Goal: Information Seeking & Learning: Learn about a topic

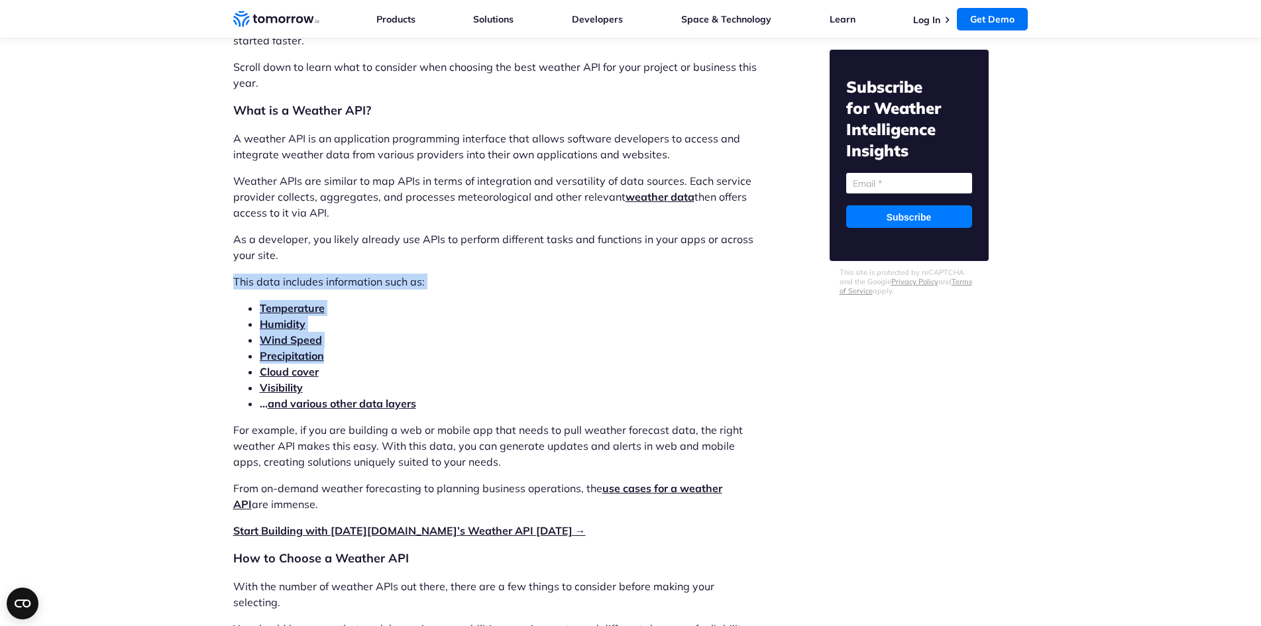
click at [441, 360] on li "Precipitation" at bounding box center [510, 356] width 500 height 16
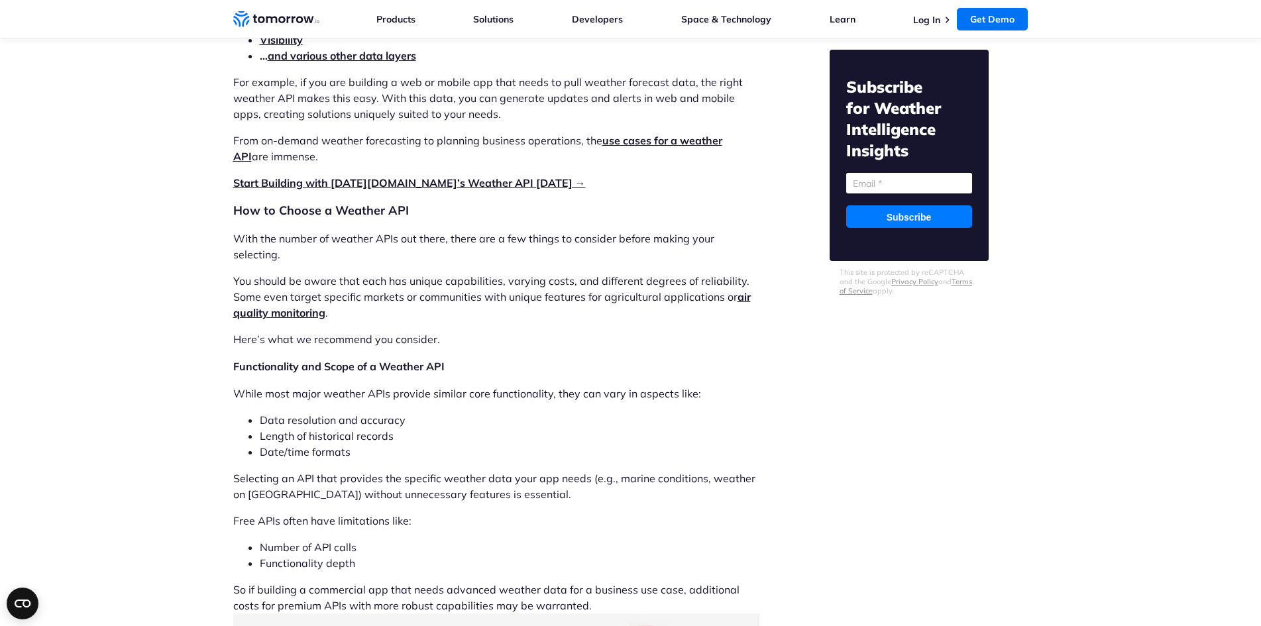
scroll to position [1678, 0]
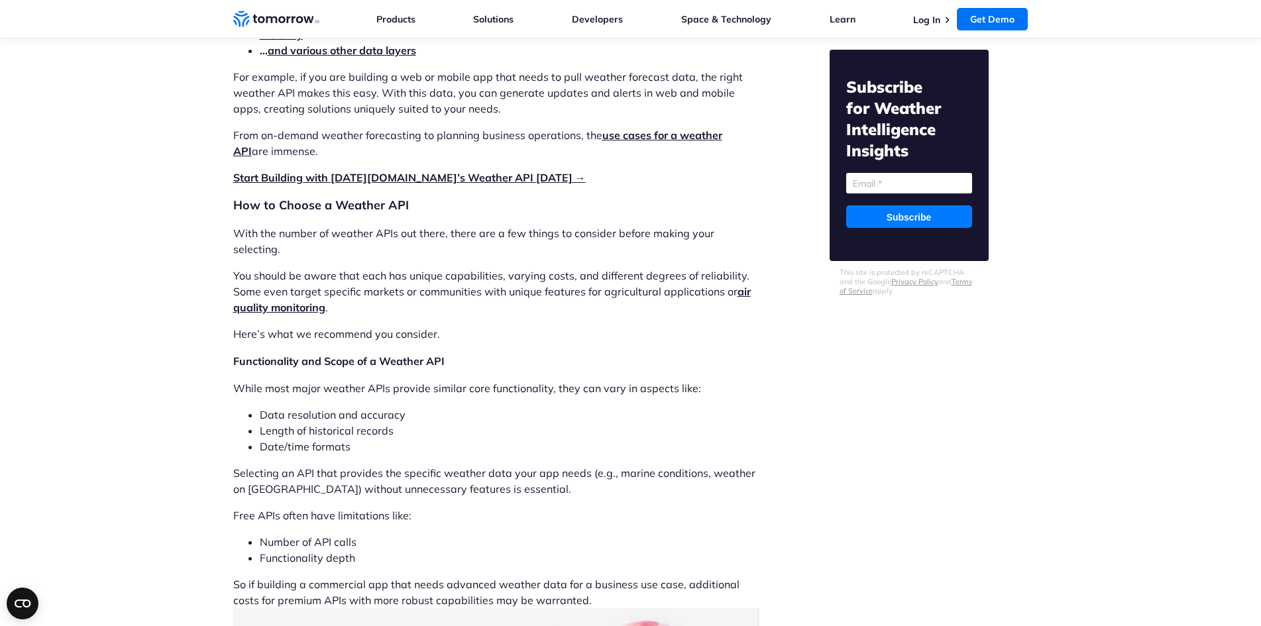
click at [340, 209] on h2 "How to Choose a Weather API" at bounding box center [496, 205] width 526 height 19
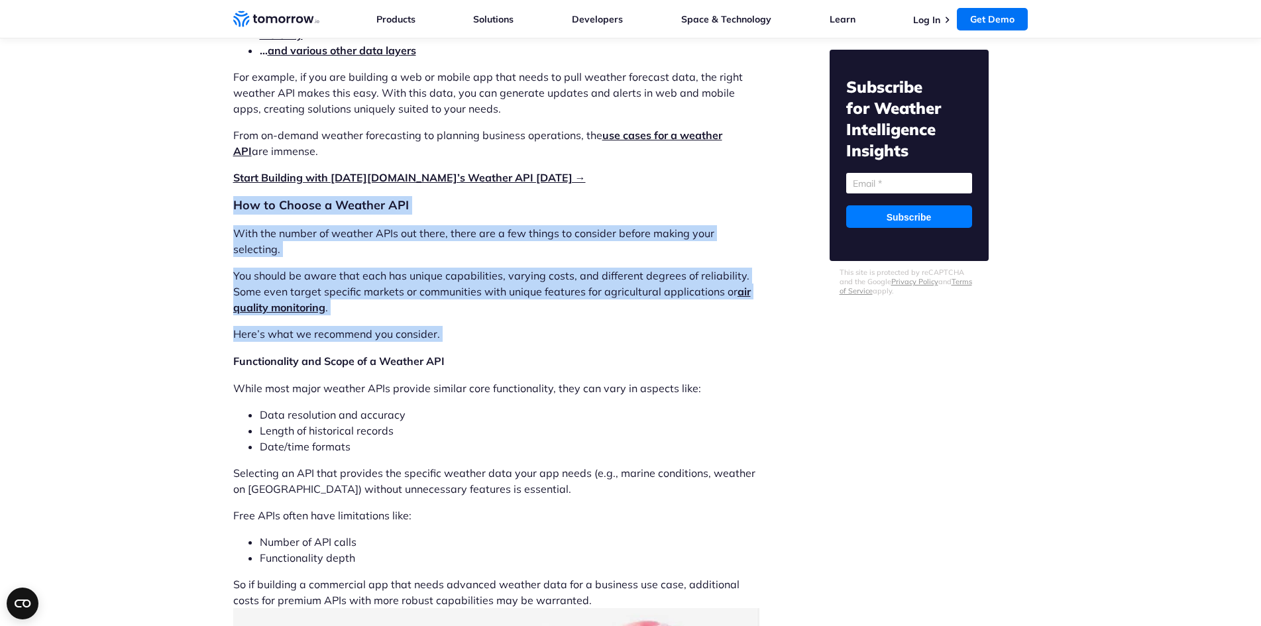
drag, startPoint x: 340, startPoint y: 209, endPoint x: 417, endPoint y: 319, distance: 134.7
click at [417, 326] on p "Here’s what we recommend you consider." at bounding box center [496, 334] width 526 height 16
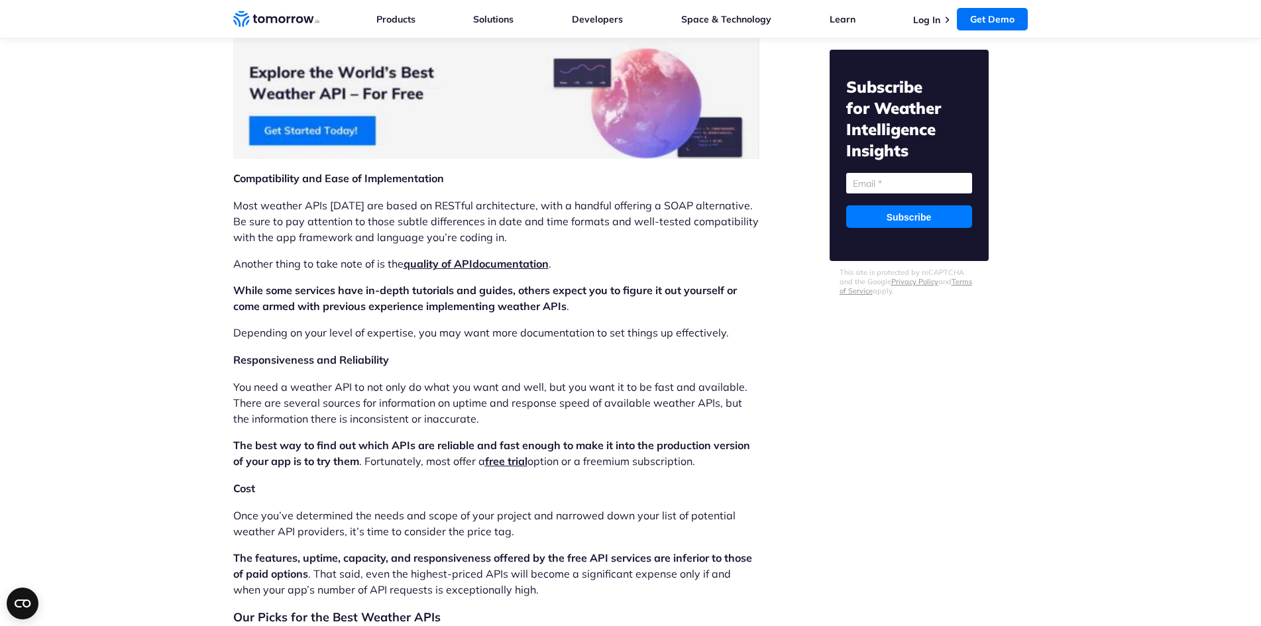
scroll to position [2252, 0]
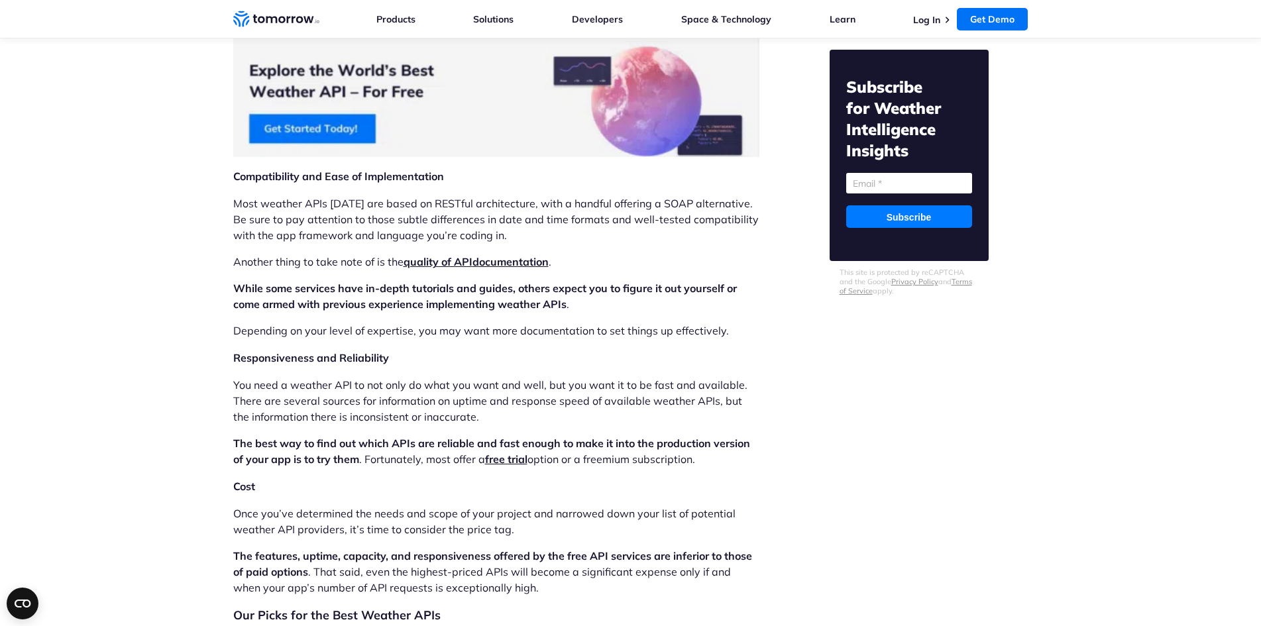
click at [260, 168] on h3 "Compatibility and Ease of Implementation" at bounding box center [496, 176] width 526 height 17
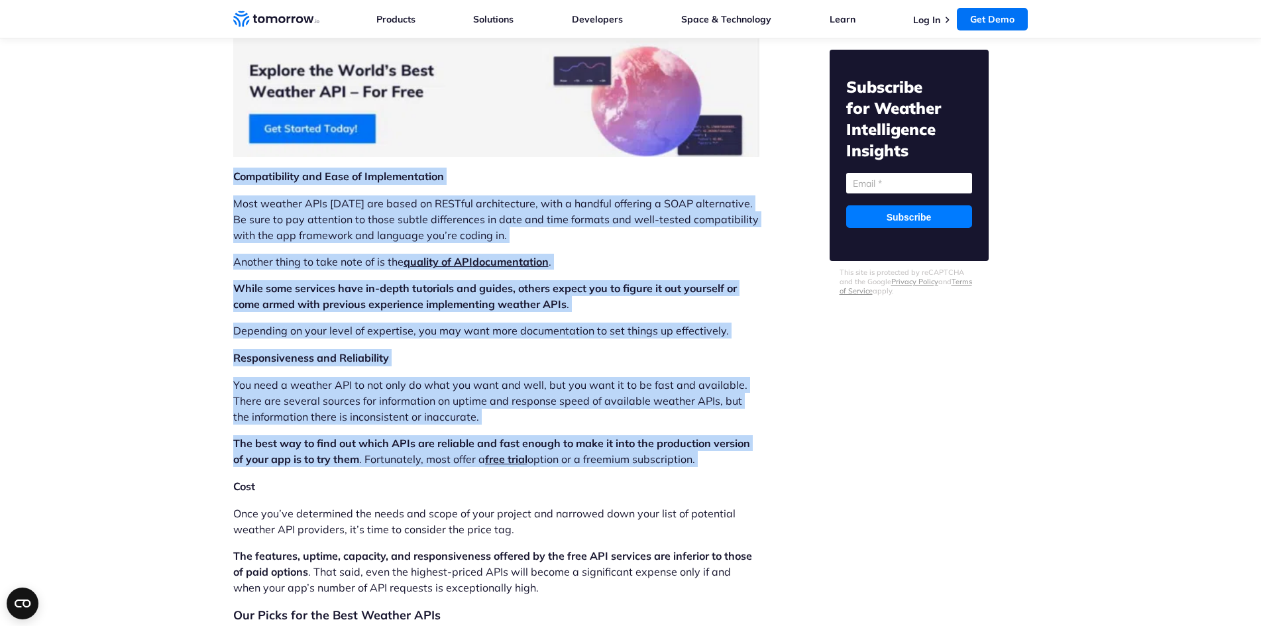
drag, startPoint x: 260, startPoint y: 160, endPoint x: 513, endPoint y: 430, distance: 369.8
click at [513, 437] on strong "The best way to find out which APIs are reliable and fast enough to make it int…" at bounding box center [491, 451] width 517 height 29
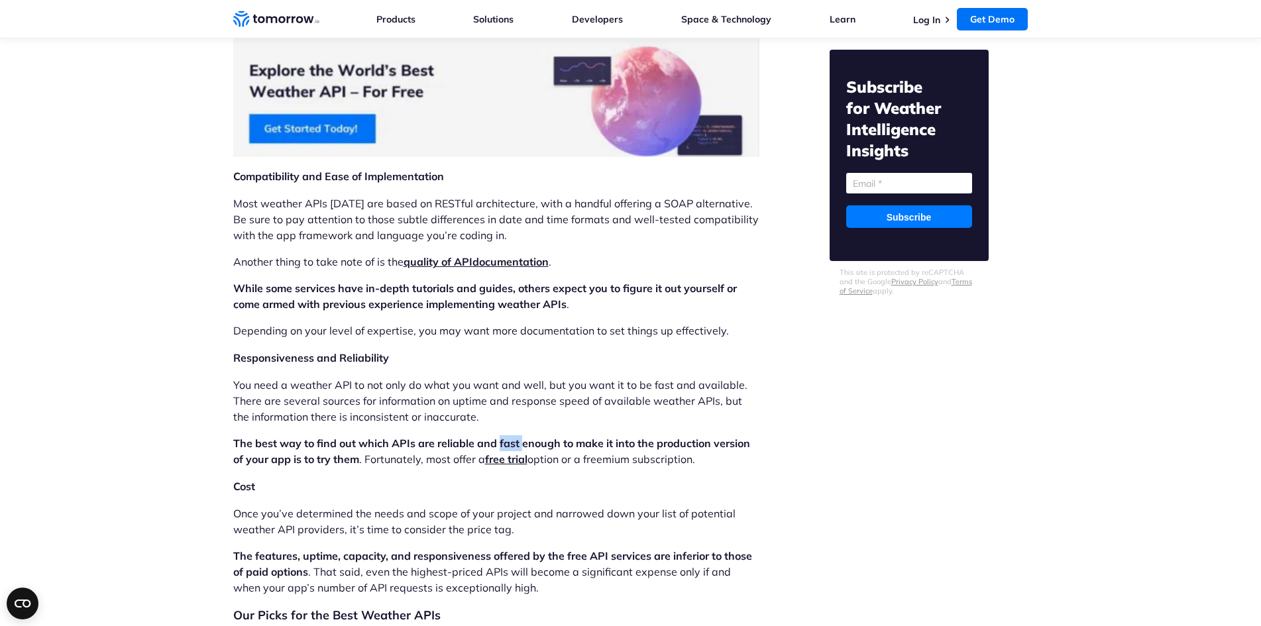
click at [513, 437] on strong "The best way to find out which APIs are reliable and fast enough to make it int…" at bounding box center [491, 451] width 517 height 29
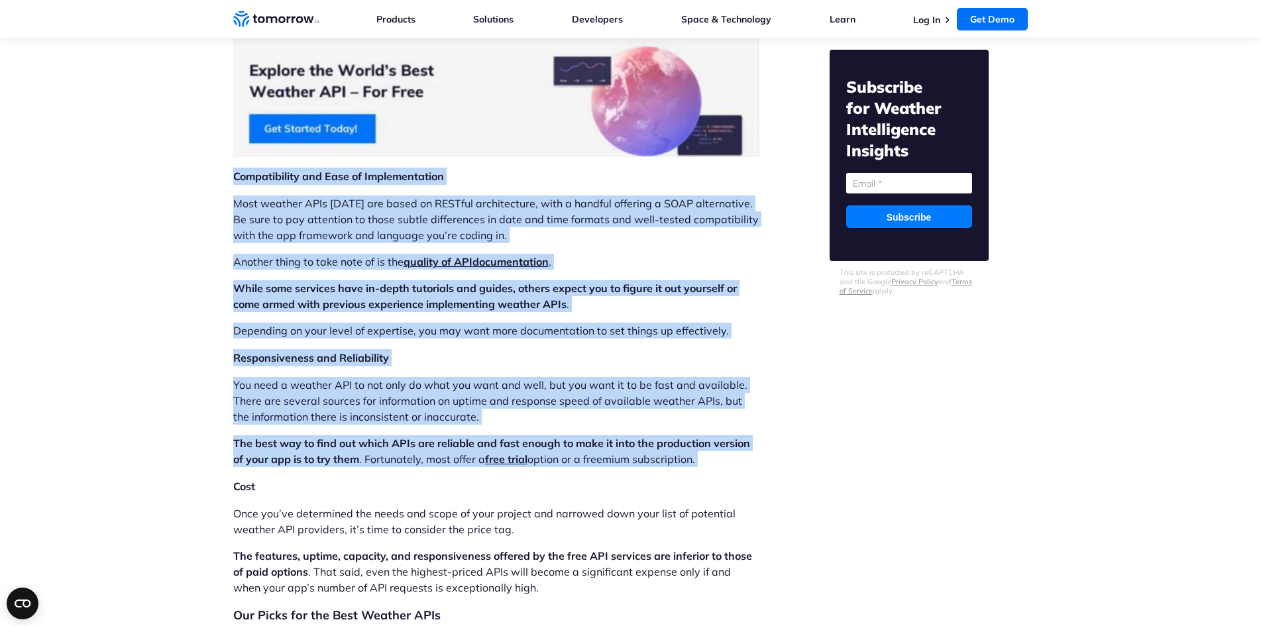
drag, startPoint x: 513, startPoint y: 430, endPoint x: 235, endPoint y: 164, distance: 384.7
click at [235, 168] on h3 "Compatibility and Ease of Implementation" at bounding box center [496, 176] width 526 height 17
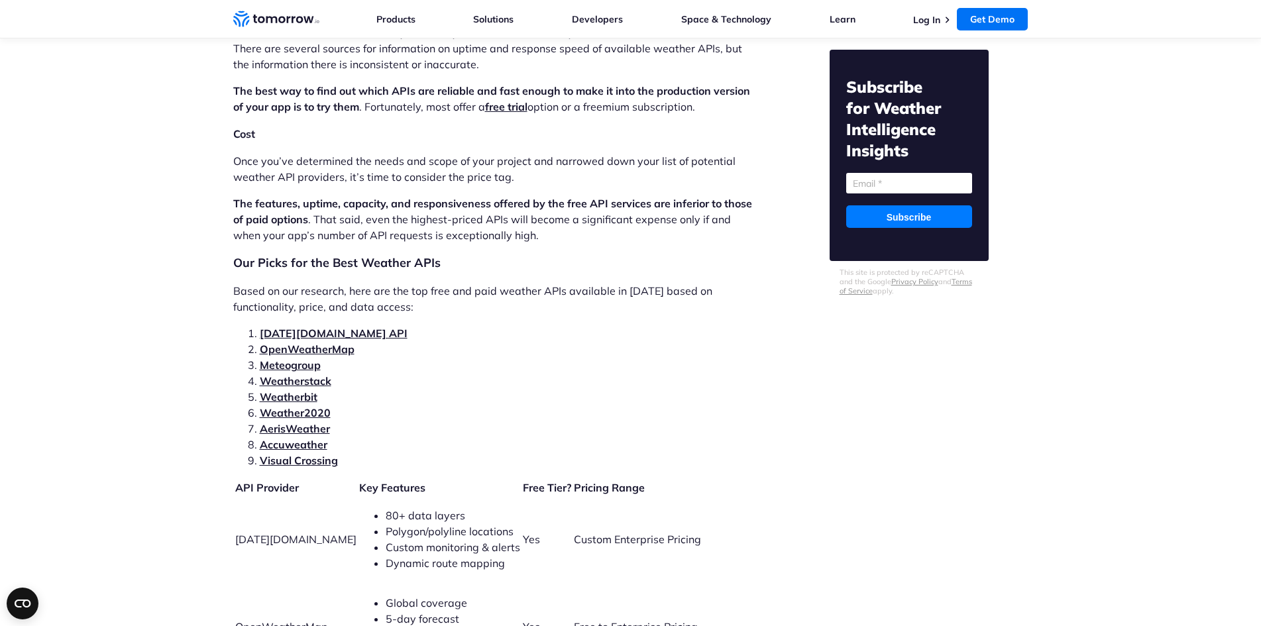
scroll to position [2606, 0]
click at [256, 253] on h2 "Our Picks for the Best Weather APIs" at bounding box center [496, 262] width 526 height 19
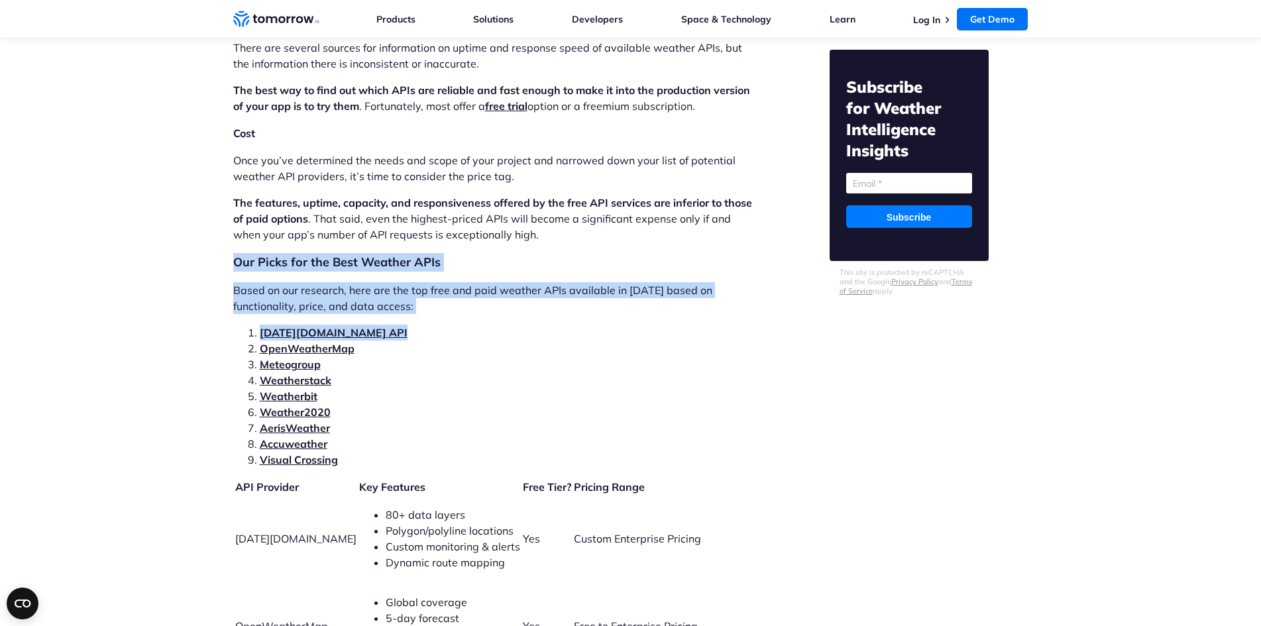
drag, startPoint x: 256, startPoint y: 252, endPoint x: 503, endPoint y: 305, distance: 253.4
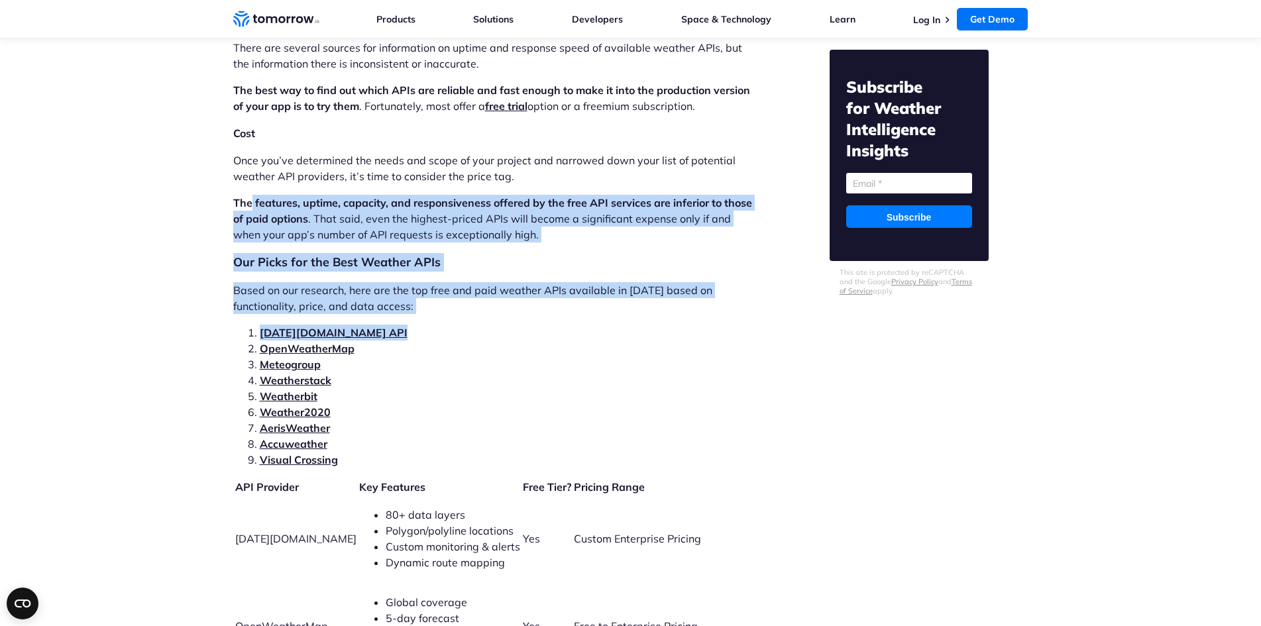
drag, startPoint x: 503, startPoint y: 305, endPoint x: 252, endPoint y: 170, distance: 285.5
click at [462, 215] on p "The features, uptime, capacity, and responsiveness offered by the free API serv…" at bounding box center [496, 219] width 526 height 48
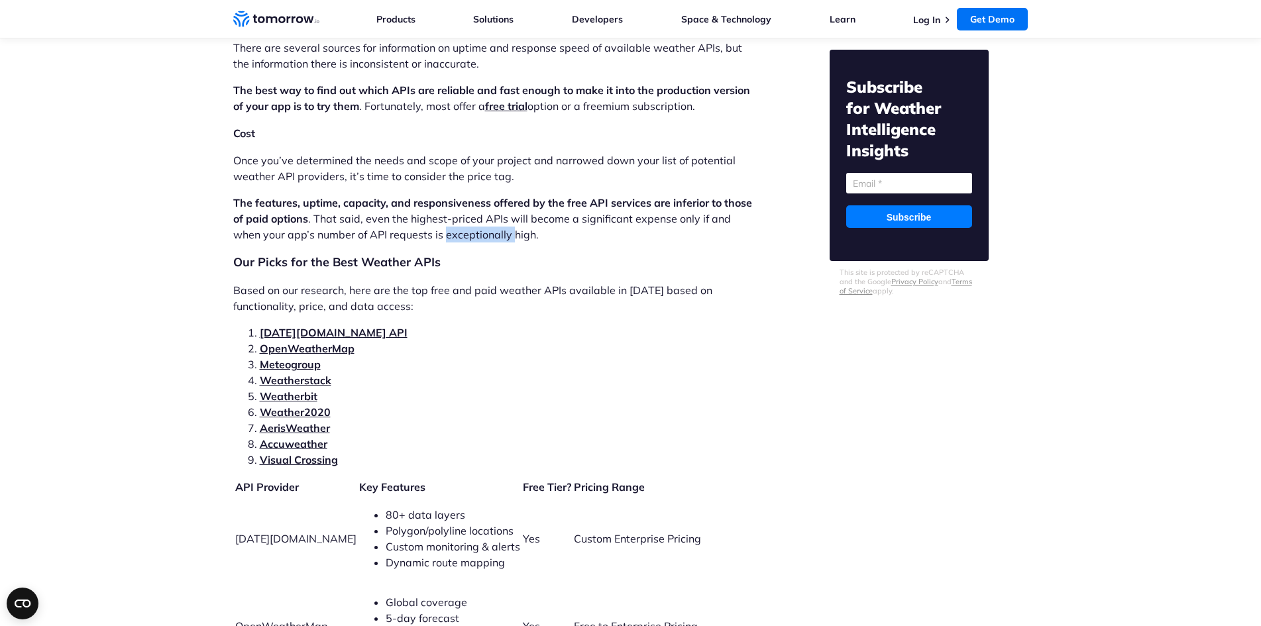
click at [462, 215] on p "The features, uptime, capacity, and responsiveness offered by the free API serv…" at bounding box center [496, 219] width 526 height 48
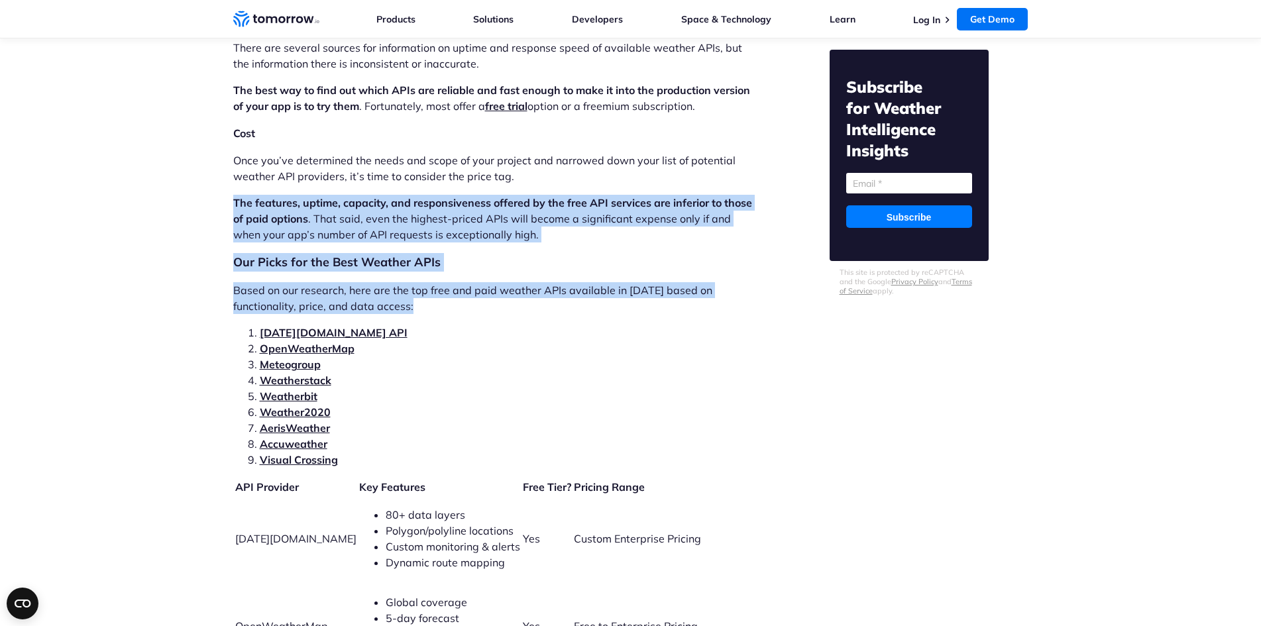
drag, startPoint x: 462, startPoint y: 215, endPoint x: 492, endPoint y: 272, distance: 65.2
click at [492, 282] on p "Based on our research, here are the top free and paid weather APIs available in…" at bounding box center [496, 298] width 526 height 32
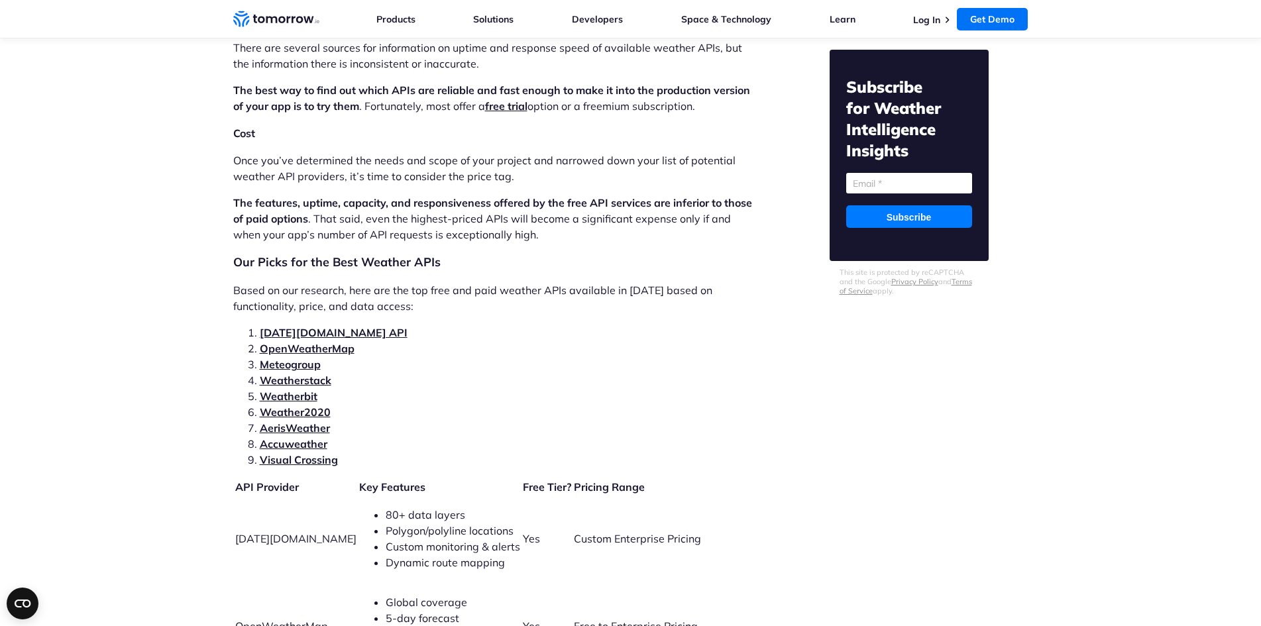
click at [272, 282] on p "Based on our research, here are the top free and paid weather APIs available in…" at bounding box center [496, 298] width 526 height 32
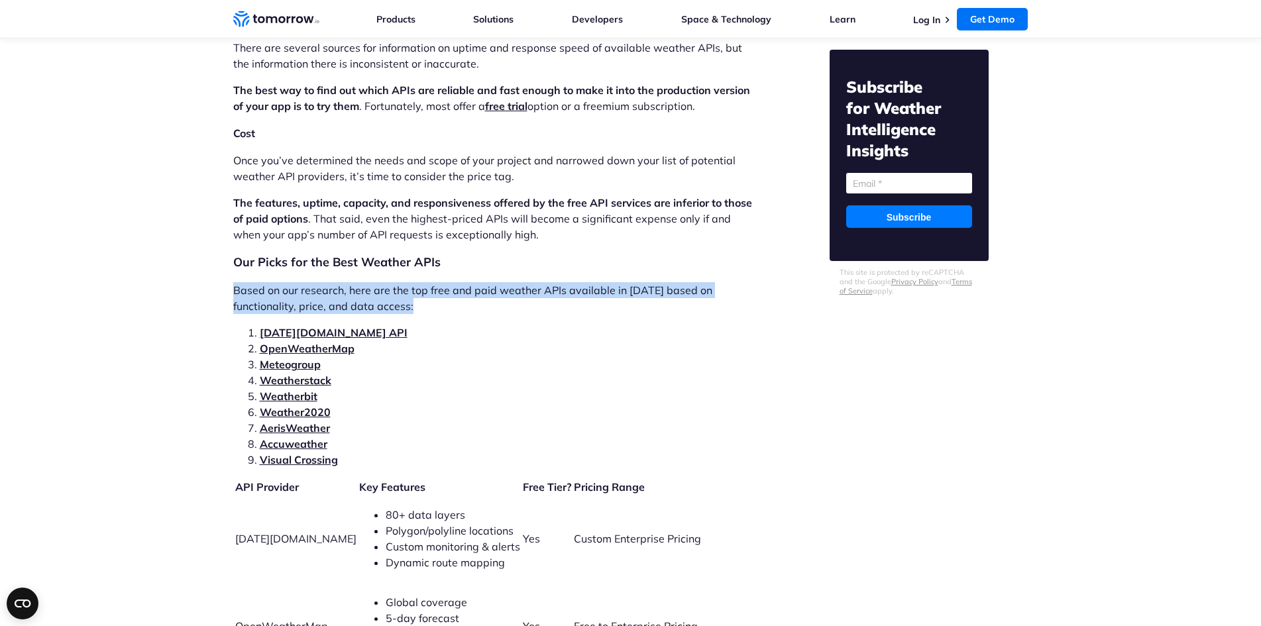
drag, startPoint x: 272, startPoint y: 270, endPoint x: 403, endPoint y: 276, distance: 131.3
click at [403, 282] on p "Based on our research, here are the top free and paid weather APIs available in…" at bounding box center [496, 298] width 526 height 32
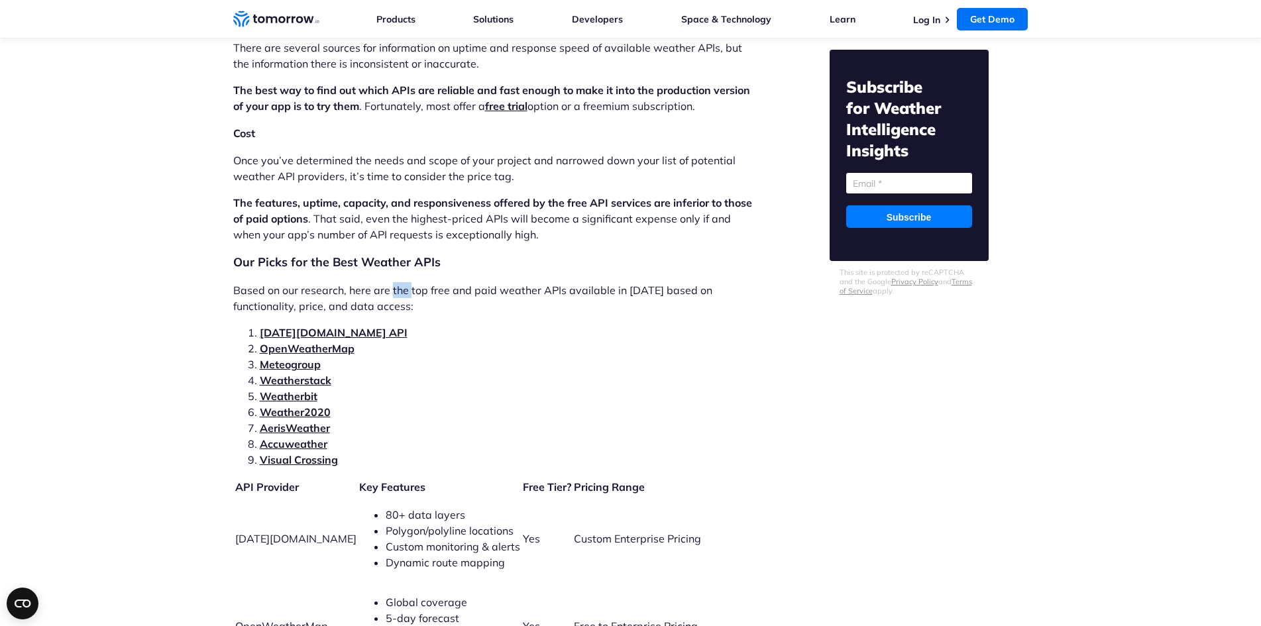
click at [403, 282] on p "Based on our research, here are the top free and paid weather APIs available in…" at bounding box center [496, 298] width 526 height 32
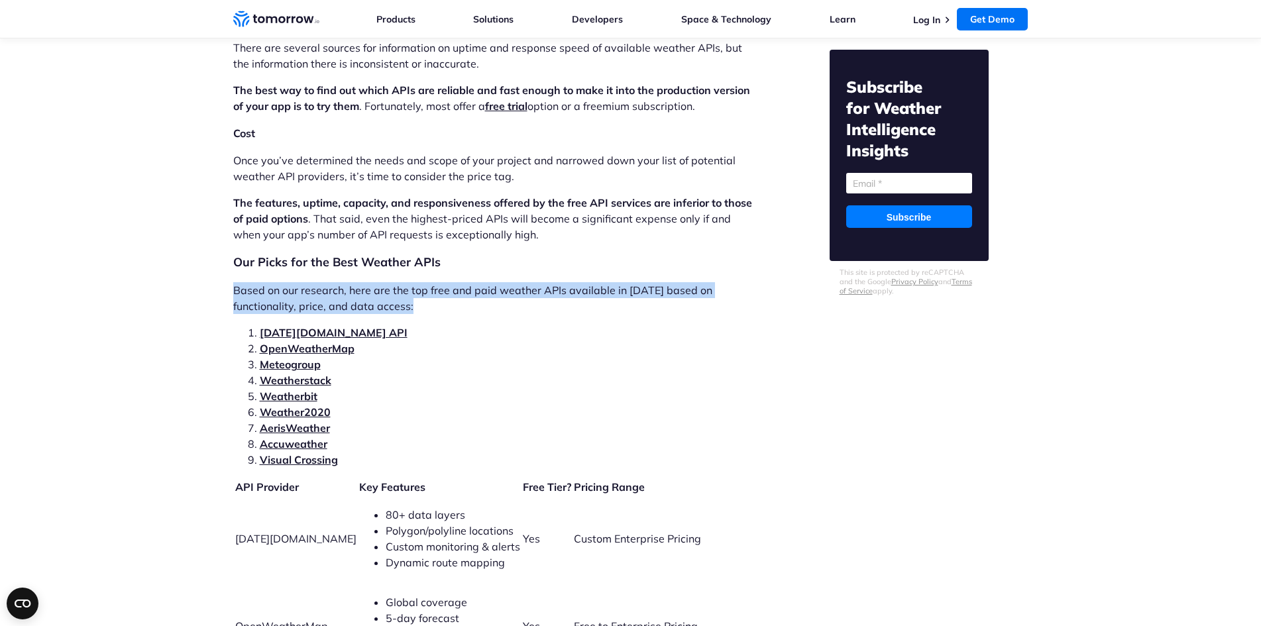
drag, startPoint x: 403, startPoint y: 276, endPoint x: 424, endPoint y: 292, distance: 26.4
click at [403, 282] on p "Based on our research, here are the top free and paid weather APIs available in…" at bounding box center [496, 298] width 526 height 32
click at [424, 292] on p "Based on our research, here are the top free and paid weather APIs available in…" at bounding box center [496, 298] width 526 height 32
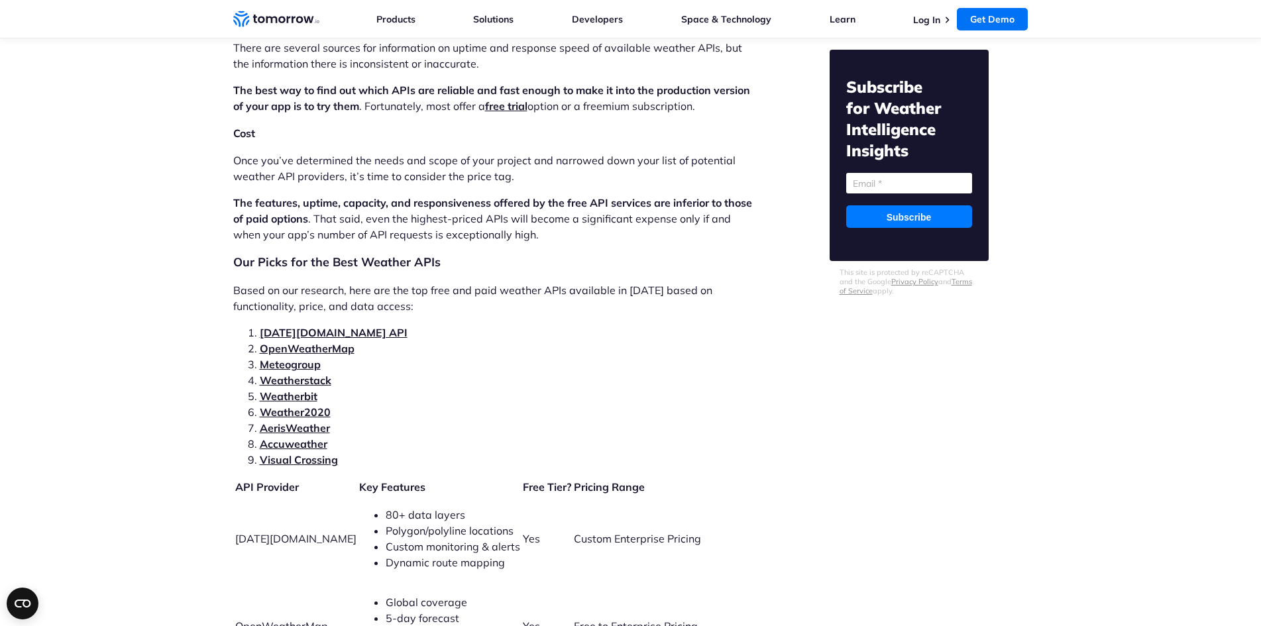
click at [571, 282] on p "Based on our research, here are the top free and paid weather APIs available in…" at bounding box center [496, 298] width 526 height 32
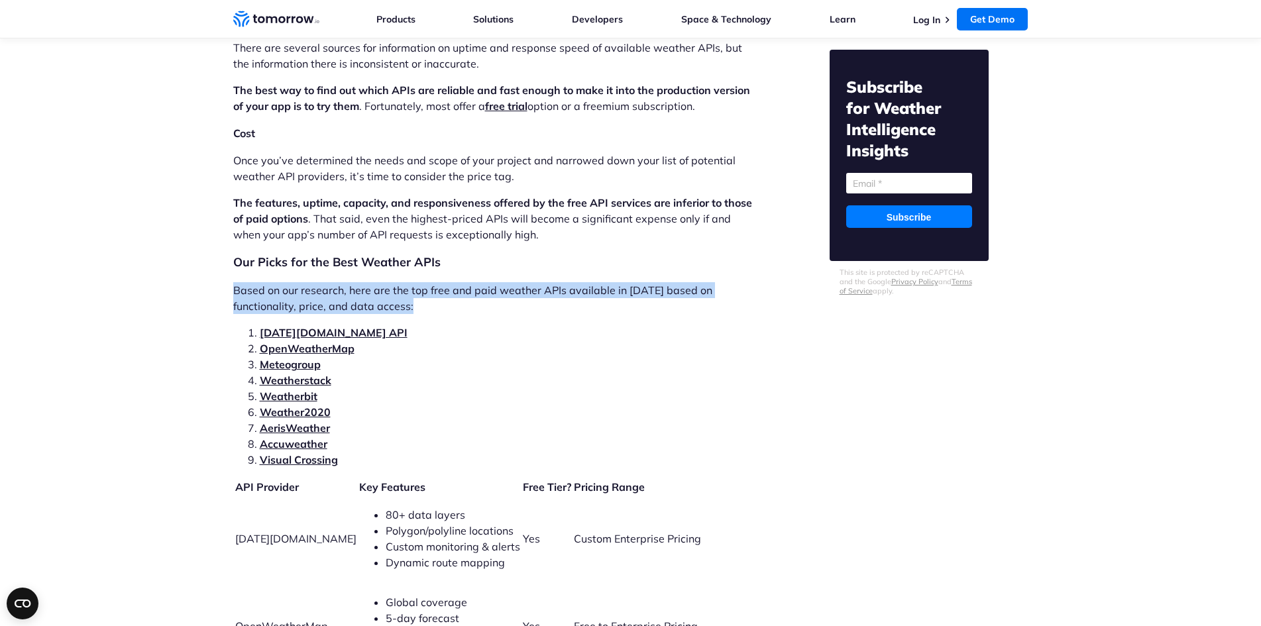
click at [571, 282] on p "Based on our research, here are the top free and paid weather APIs available in…" at bounding box center [496, 298] width 526 height 32
click at [580, 282] on p "Based on our research, here are the top free and paid weather APIs available in…" at bounding box center [496, 298] width 526 height 32
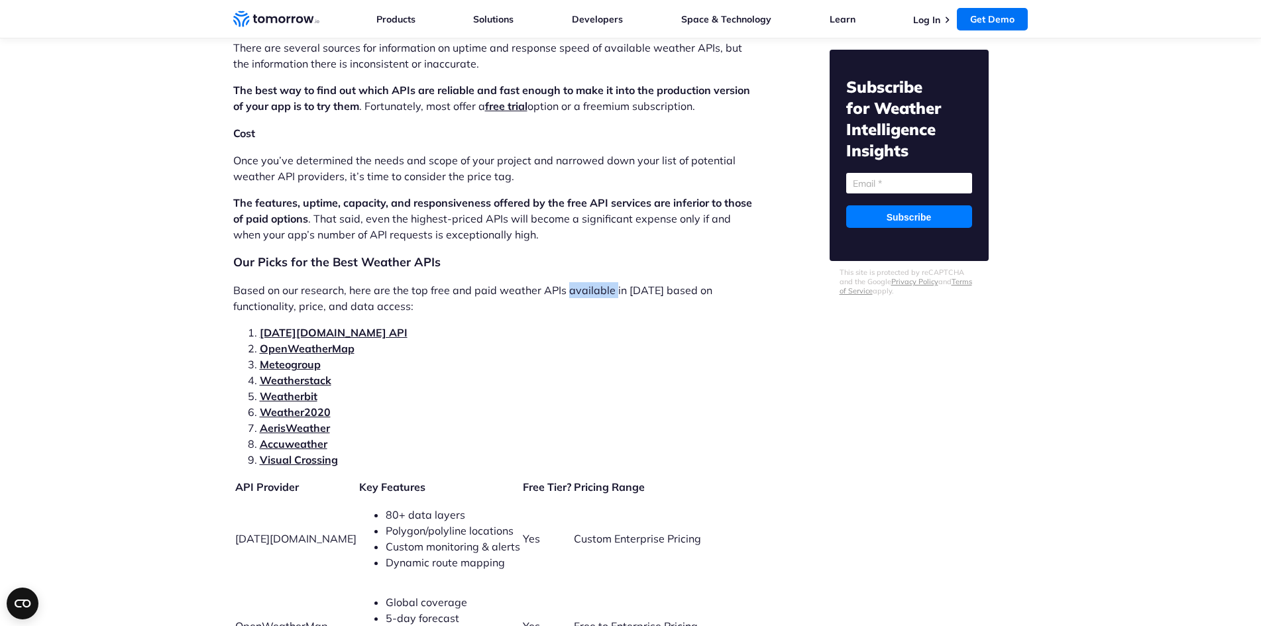
click at [580, 282] on p "Based on our research, here are the top free and paid weather APIs available in…" at bounding box center [496, 298] width 526 height 32
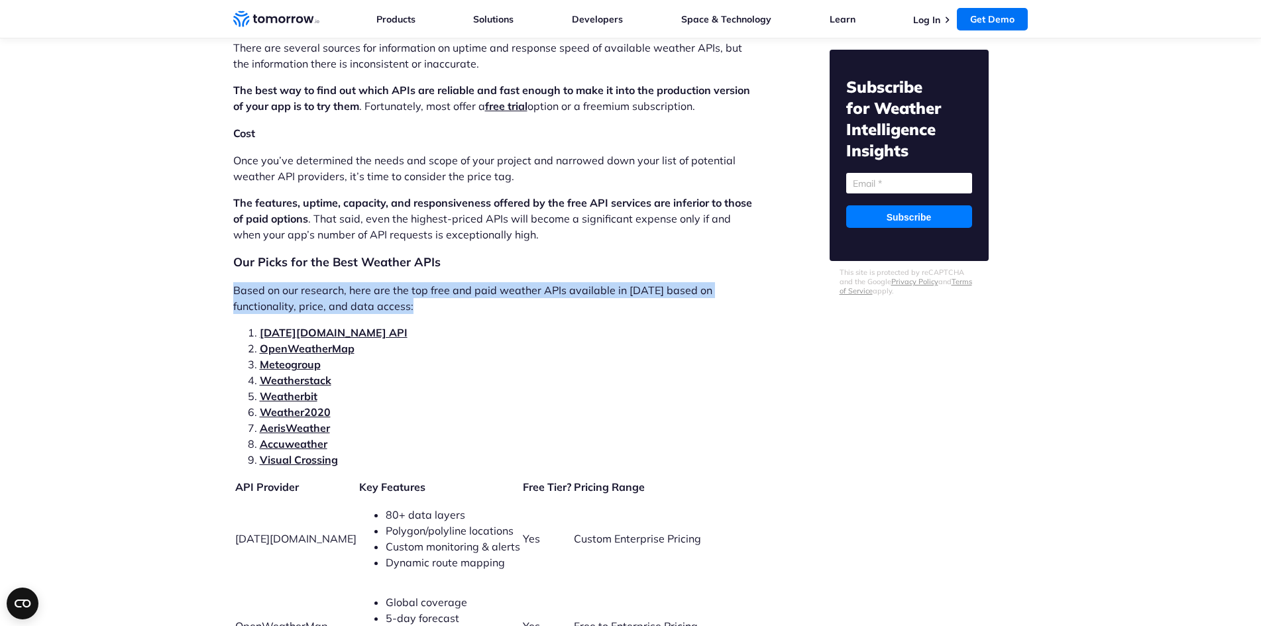
click at [580, 282] on p "Based on our research, here are the top free and paid weather APIs available in…" at bounding box center [496, 298] width 526 height 32
click at [391, 290] on p "Based on our research, here are the top free and paid weather APIs available in…" at bounding box center [496, 298] width 526 height 32
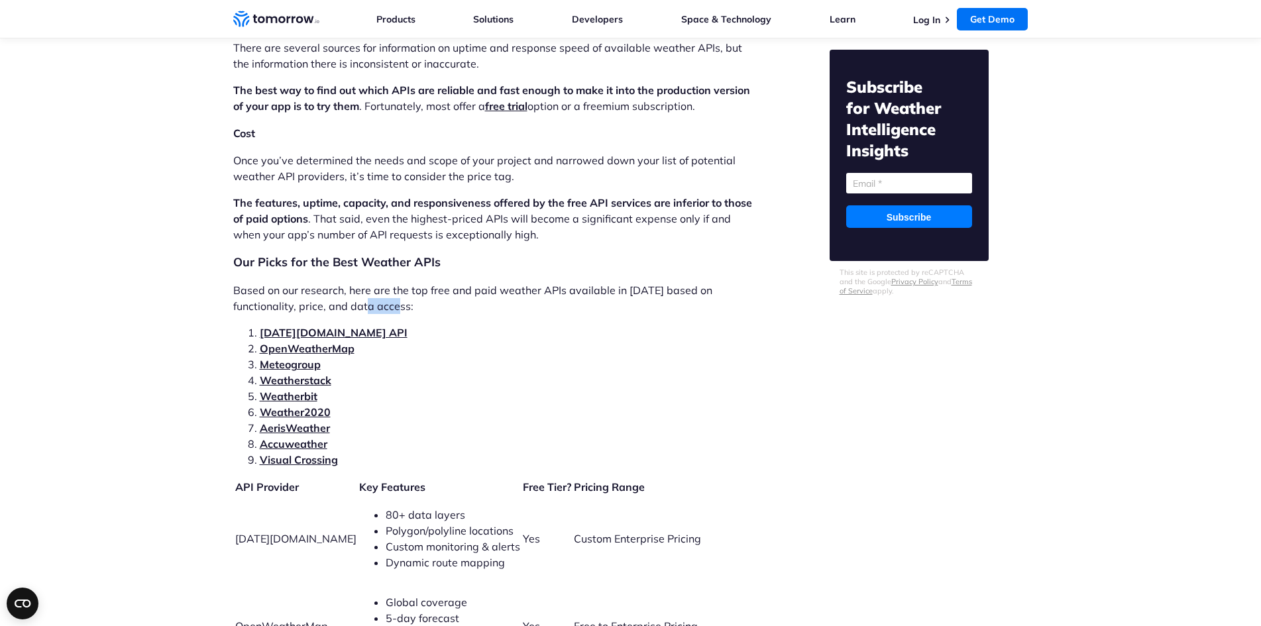
click at [391, 290] on p "Based on our research, here are the top free and paid weather APIs available in…" at bounding box center [496, 298] width 526 height 32
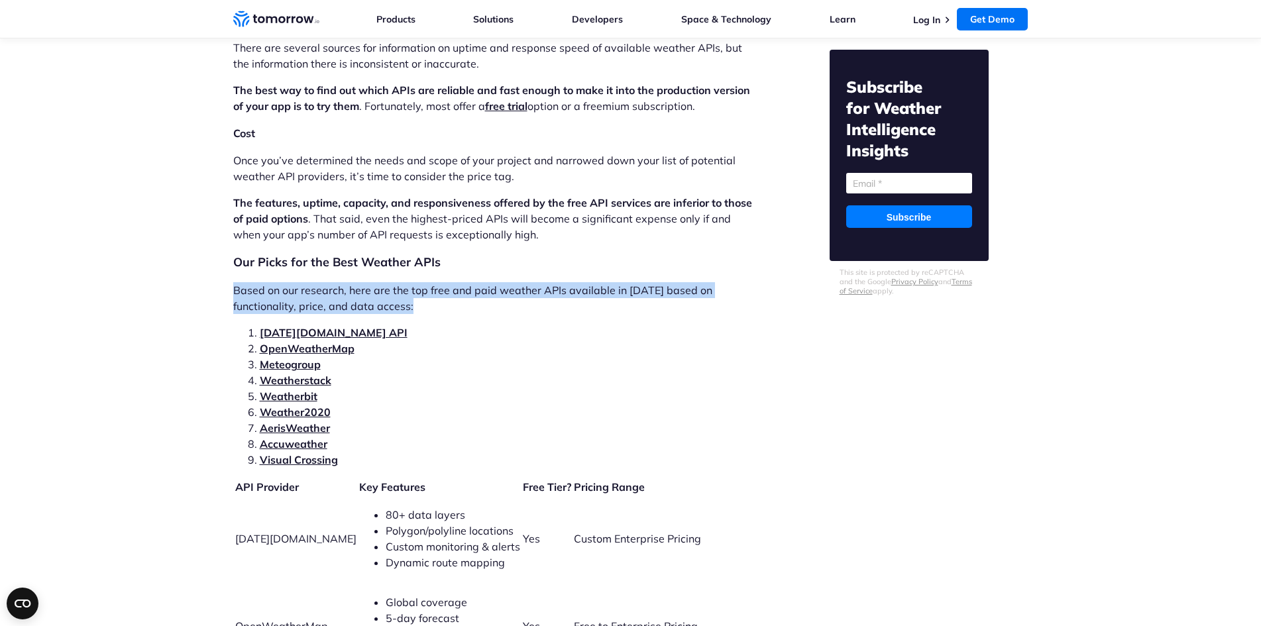
drag, startPoint x: 391, startPoint y: 290, endPoint x: 339, endPoint y: 279, distance: 52.9
click at [342, 282] on p "Based on our research, here are the top free and paid weather APIs available in…" at bounding box center [496, 298] width 526 height 32
click at [337, 282] on p "Based on our research, here are the top free and paid weather APIs available in…" at bounding box center [496, 298] width 526 height 32
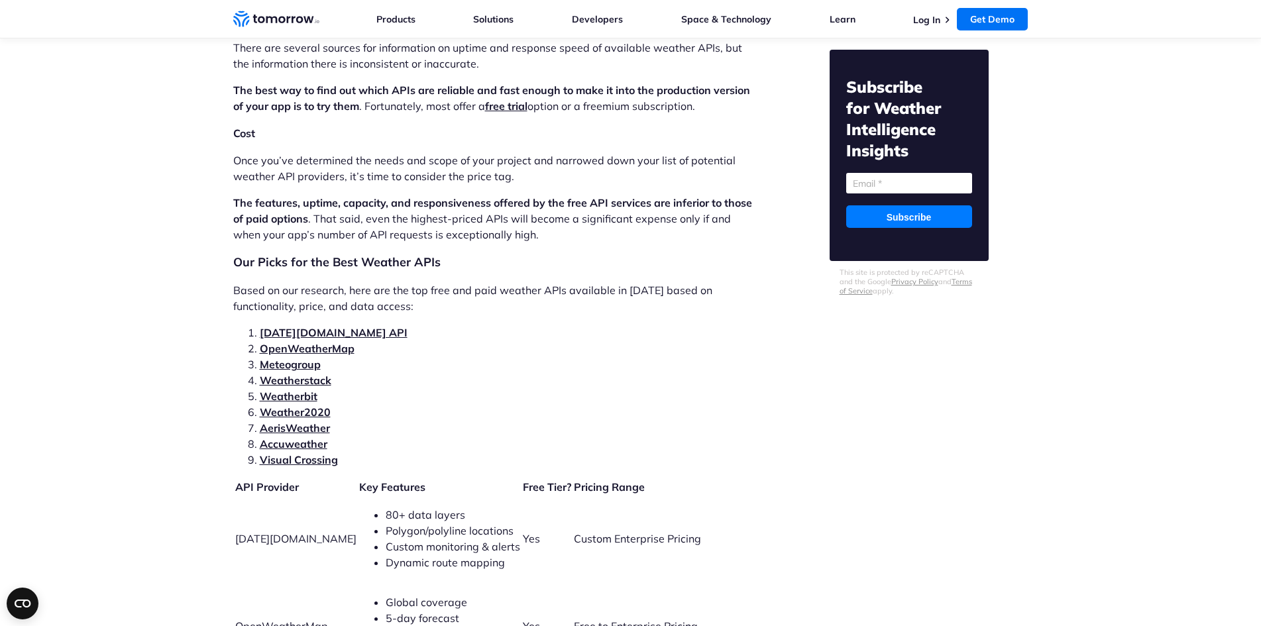
click at [309, 326] on link "[DATE][DOMAIN_NAME] API" at bounding box center [334, 332] width 148 height 13
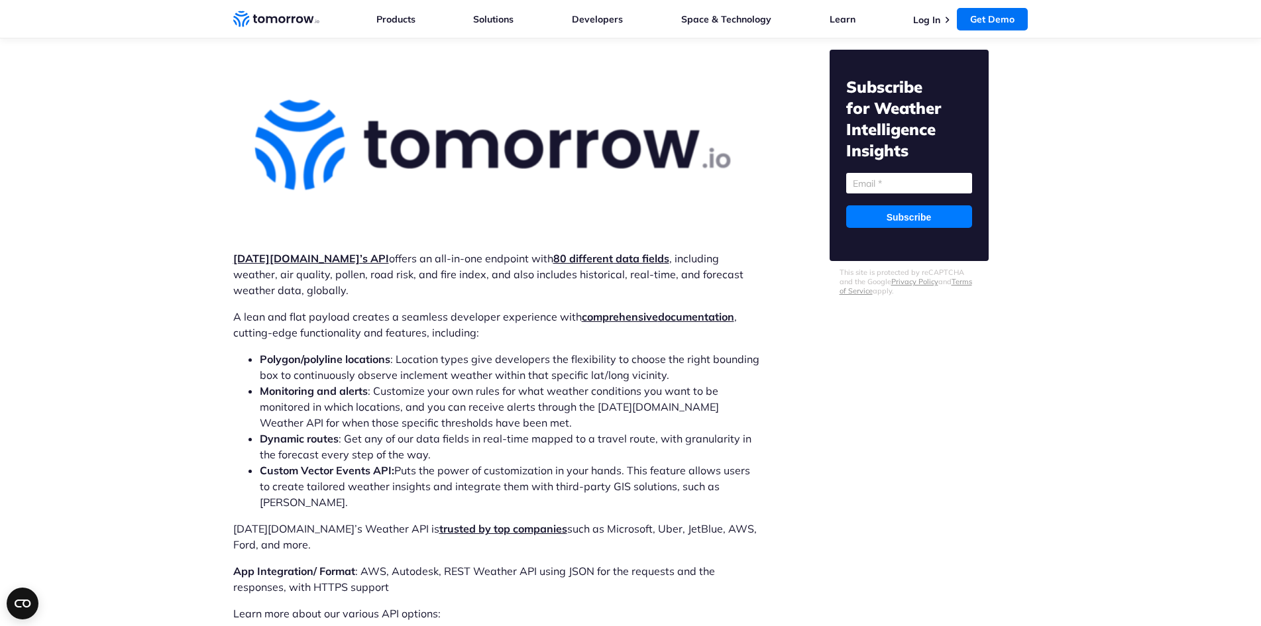
scroll to position [3925, 0]
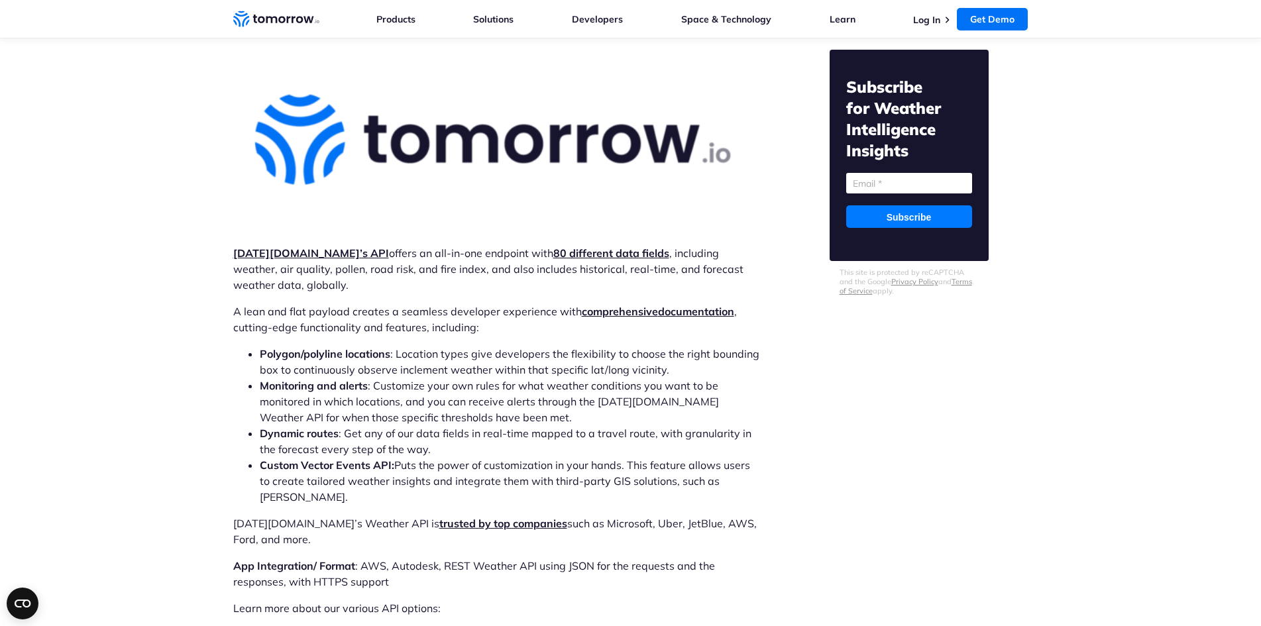
click at [280, 246] on strong "Tomorrow.io’s API" at bounding box center [311, 252] width 156 height 13
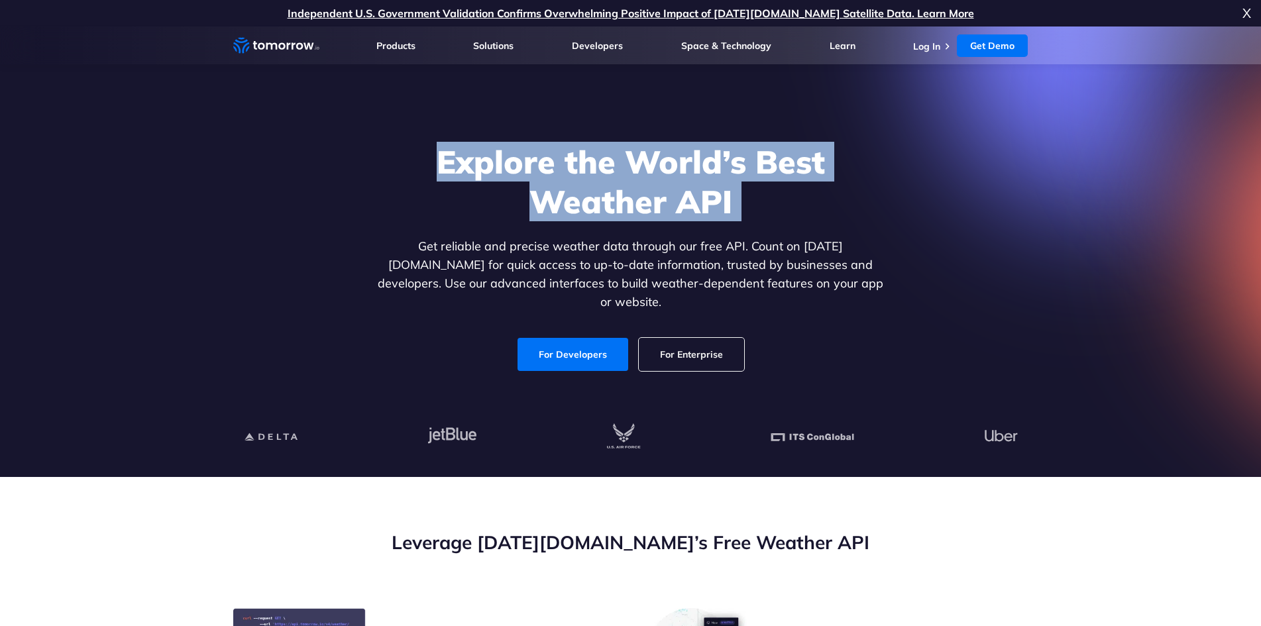
click at [423, 175] on h1 "Explore the World’s Best Weather API" at bounding box center [630, 181] width 511 height 79
click at [539, 174] on h1 "Explore the World’s Best Weather API" at bounding box center [630, 181] width 511 height 79
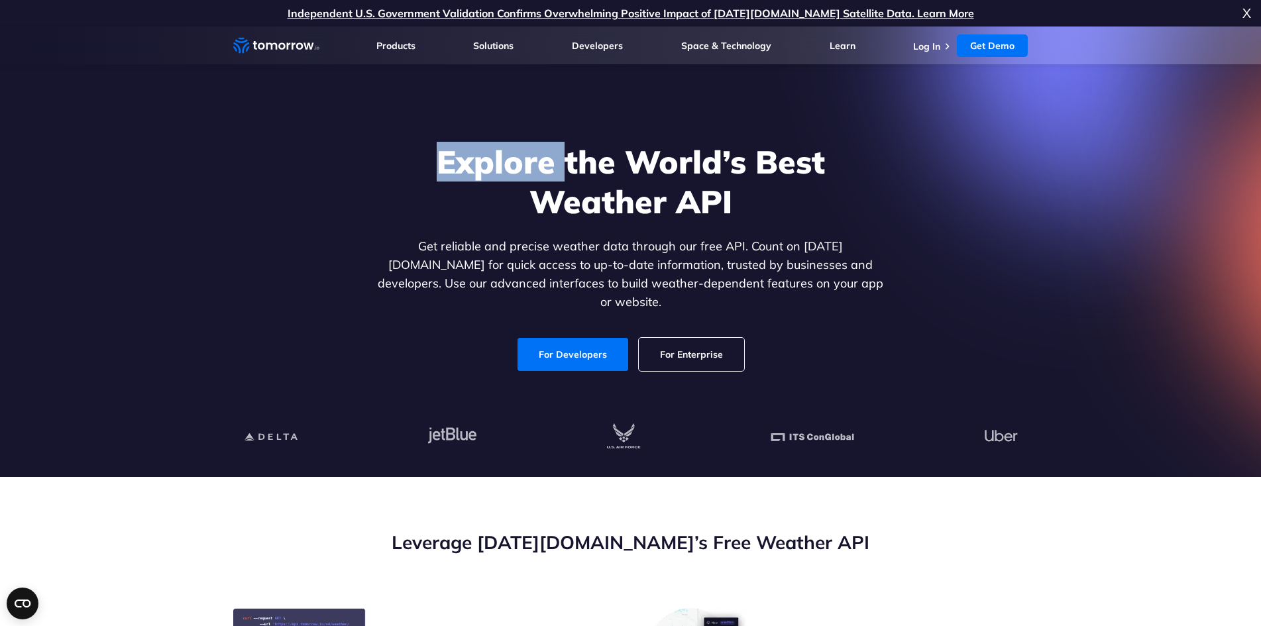
click at [539, 174] on h1 "Explore the World’s Best Weather API" at bounding box center [630, 181] width 511 height 79
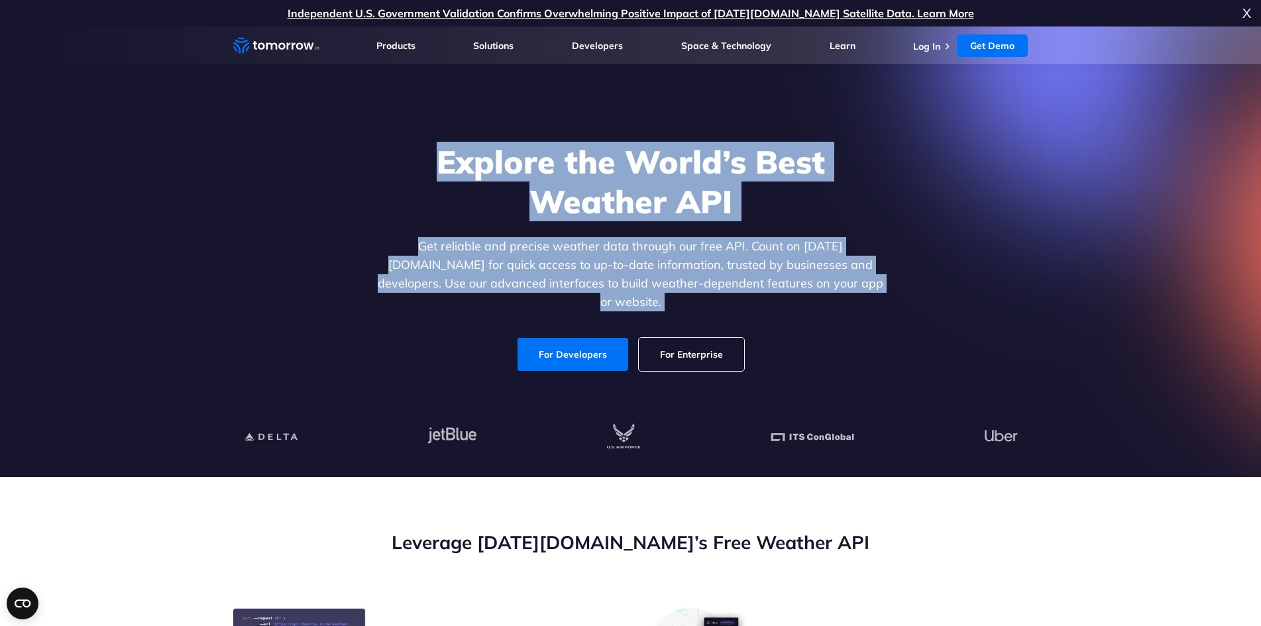
drag, startPoint x: 539, startPoint y: 174, endPoint x: 883, endPoint y: 287, distance: 361.8
click at [883, 287] on div "Explore the World’s Best Weather API Get reliable and precise weather data thro…" at bounding box center [630, 256] width 511 height 229
click at [883, 287] on p "Get reliable and precise weather data through our free API. Count on Tomorrow.i…" at bounding box center [630, 274] width 511 height 74
drag, startPoint x: 883, startPoint y: 287, endPoint x: 549, endPoint y: 168, distance: 355.2
click at [549, 168] on div "Explore the World’s Best Weather API Get reliable and precise weather data thro…" at bounding box center [630, 256] width 511 height 229
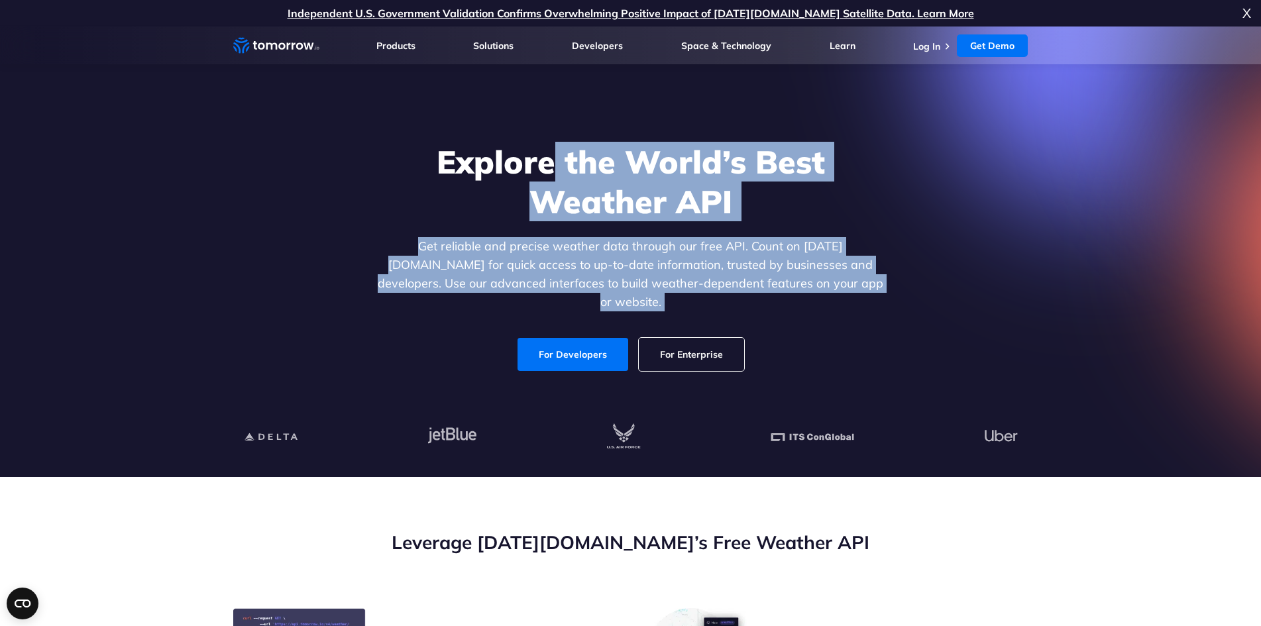
click at [549, 168] on h1 "Explore the World’s Best Weather API" at bounding box center [630, 181] width 511 height 79
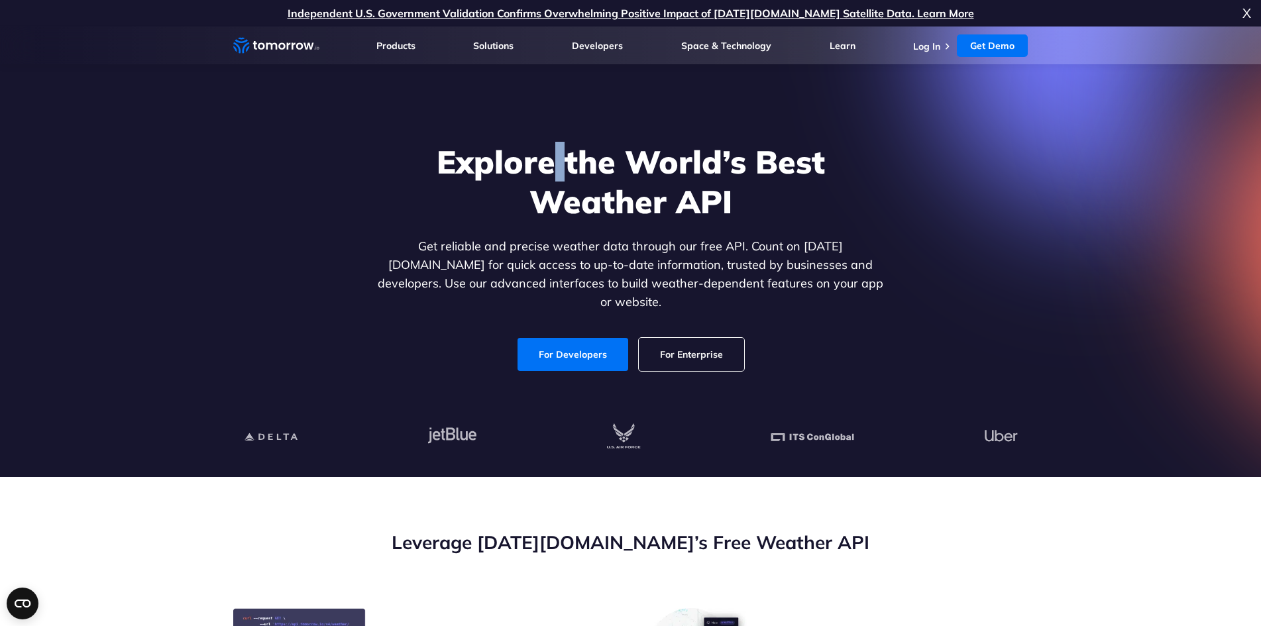
click at [549, 168] on h1 "Explore the World’s Best Weather API" at bounding box center [630, 181] width 511 height 79
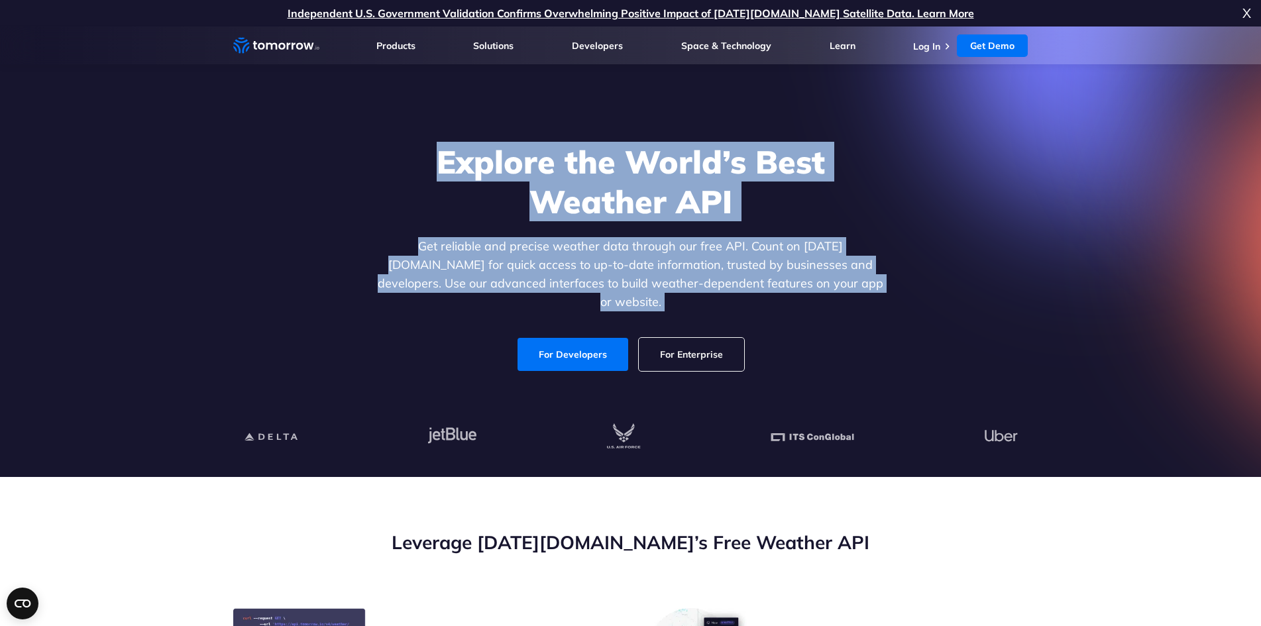
drag, startPoint x: 549, startPoint y: 168, endPoint x: 825, endPoint y: 291, distance: 302.8
click at [825, 291] on div "Explore the World’s Best Weather API Get reliable and precise weather data thro…" at bounding box center [630, 256] width 511 height 229
click at [825, 291] on p "Get reliable and precise weather data through our free API. Count on Tomorrow.i…" at bounding box center [630, 274] width 511 height 74
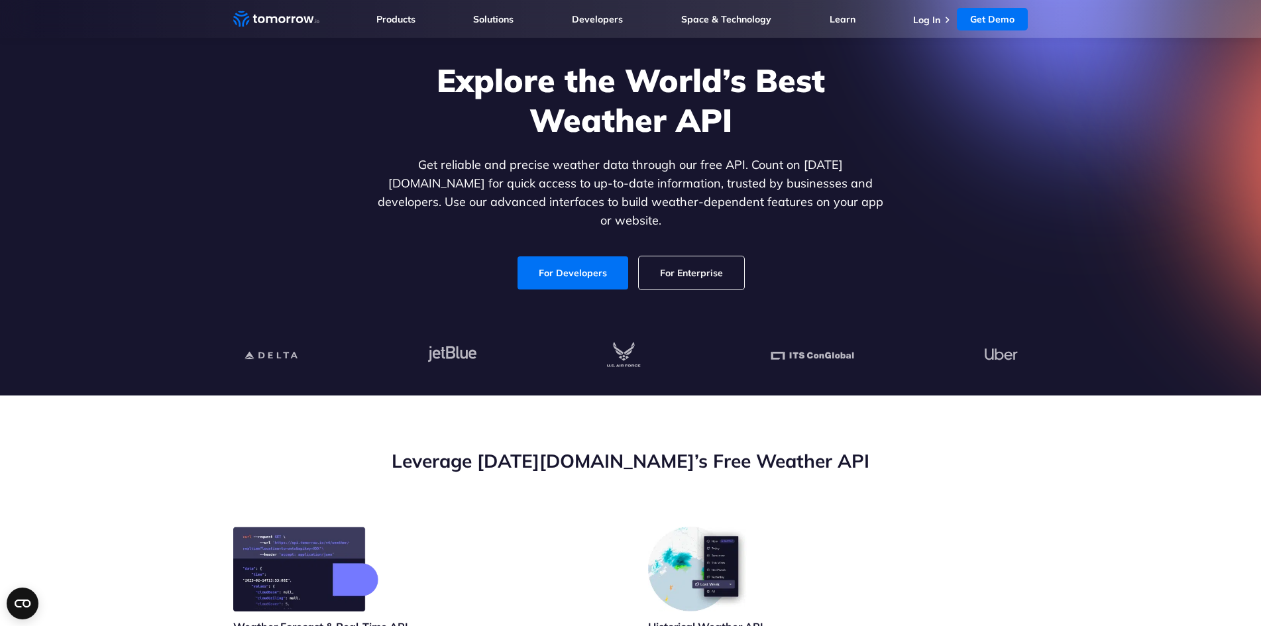
scroll to position [177, 0]
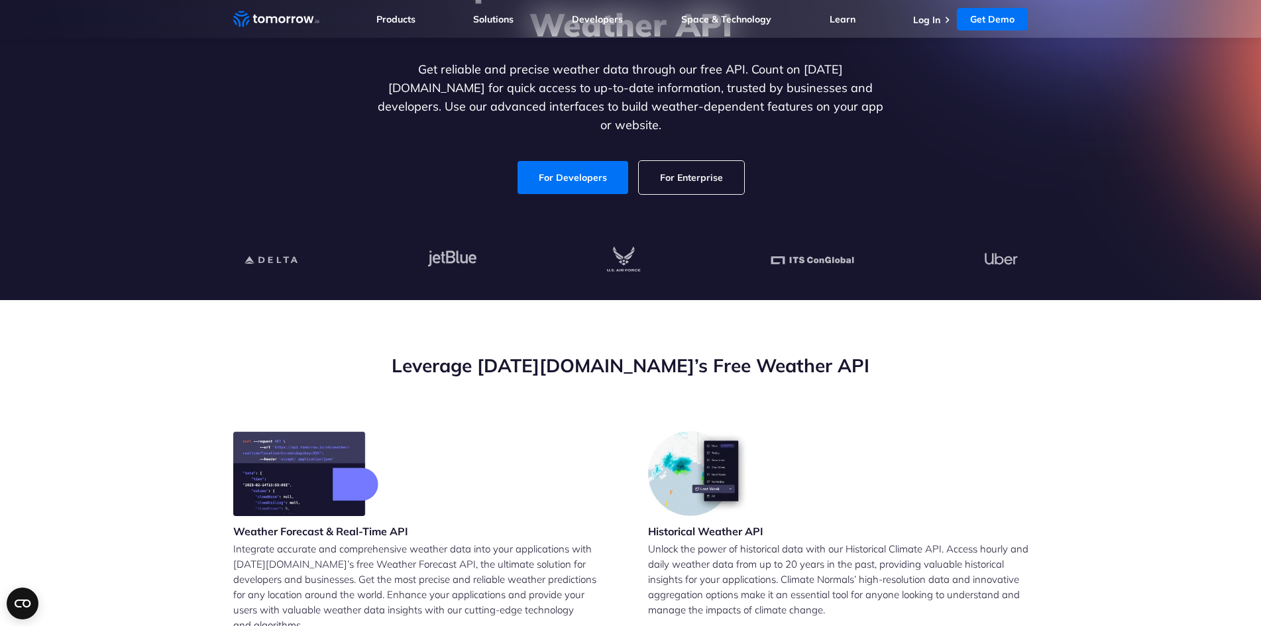
click at [584, 183] on div "Explore the World’s Best Weather API Get reliable and precise weather data thro…" at bounding box center [631, 80] width 816 height 282
click at [584, 167] on link "For Developers" at bounding box center [572, 177] width 111 height 33
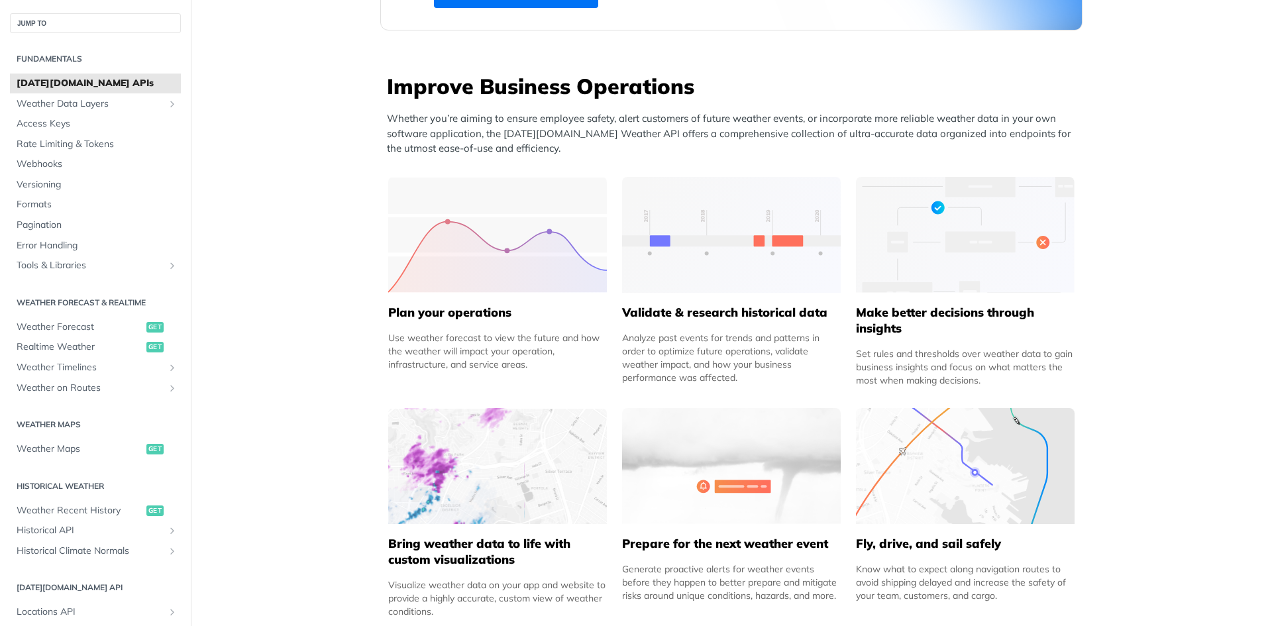
scroll to position [530, 0]
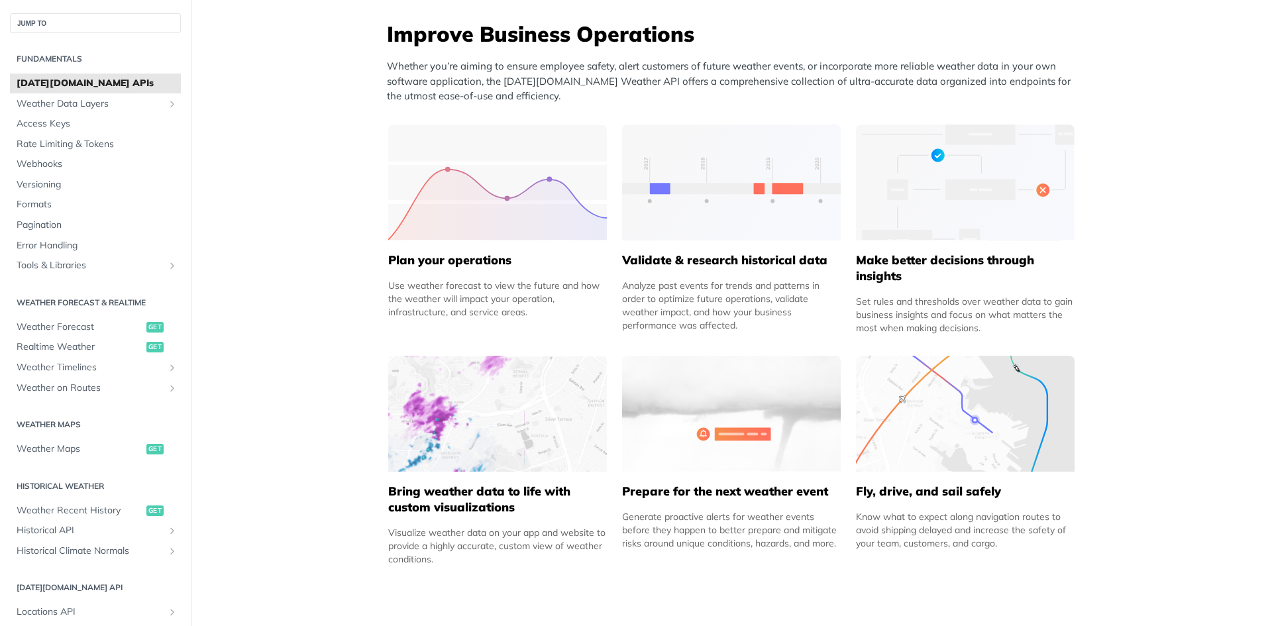
click at [388, 290] on div "Use weather forecast to view the future and how the weather will impact your op…" at bounding box center [497, 299] width 219 height 40
drag, startPoint x: 386, startPoint y: 290, endPoint x: 530, endPoint y: 309, distance: 145.0
click at [530, 309] on div "Use weather forecast to view the future and how the weather will impact your op…" at bounding box center [497, 299] width 219 height 40
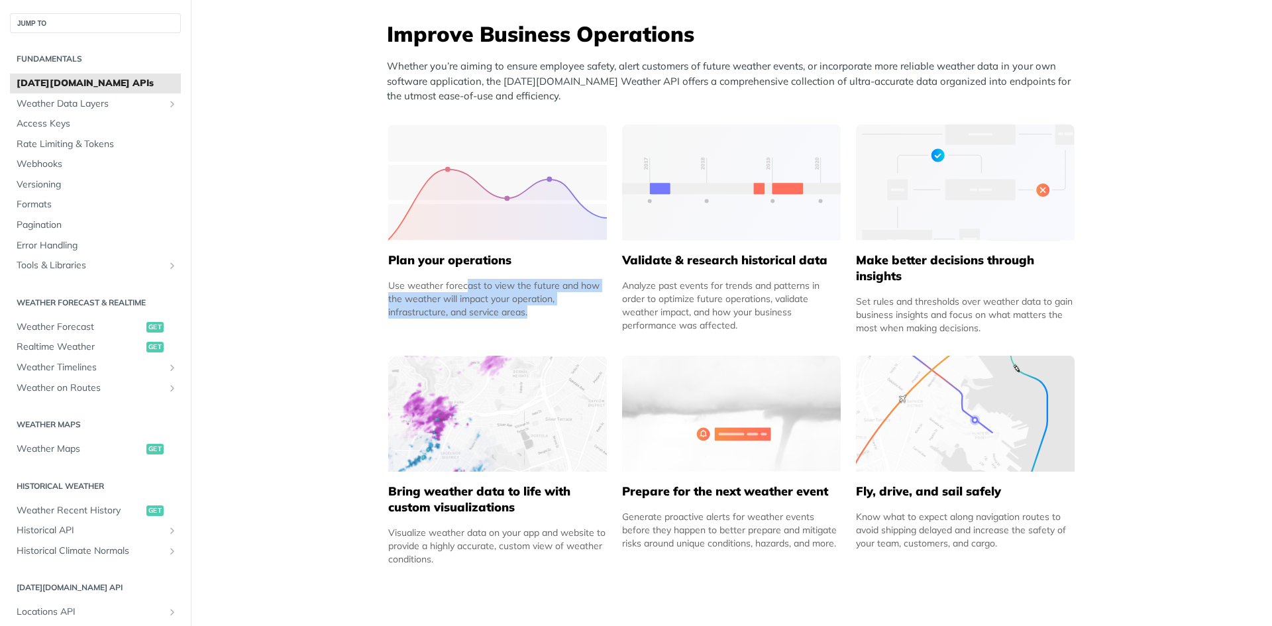
drag, startPoint x: 530, startPoint y: 309, endPoint x: 459, endPoint y: 303, distance: 71.1
click at [459, 303] on div "Use weather forecast to view the future and how the weather will impact your op…" at bounding box center [497, 299] width 219 height 40
drag, startPoint x: 459, startPoint y: 303, endPoint x: 429, endPoint y: 288, distance: 34.4
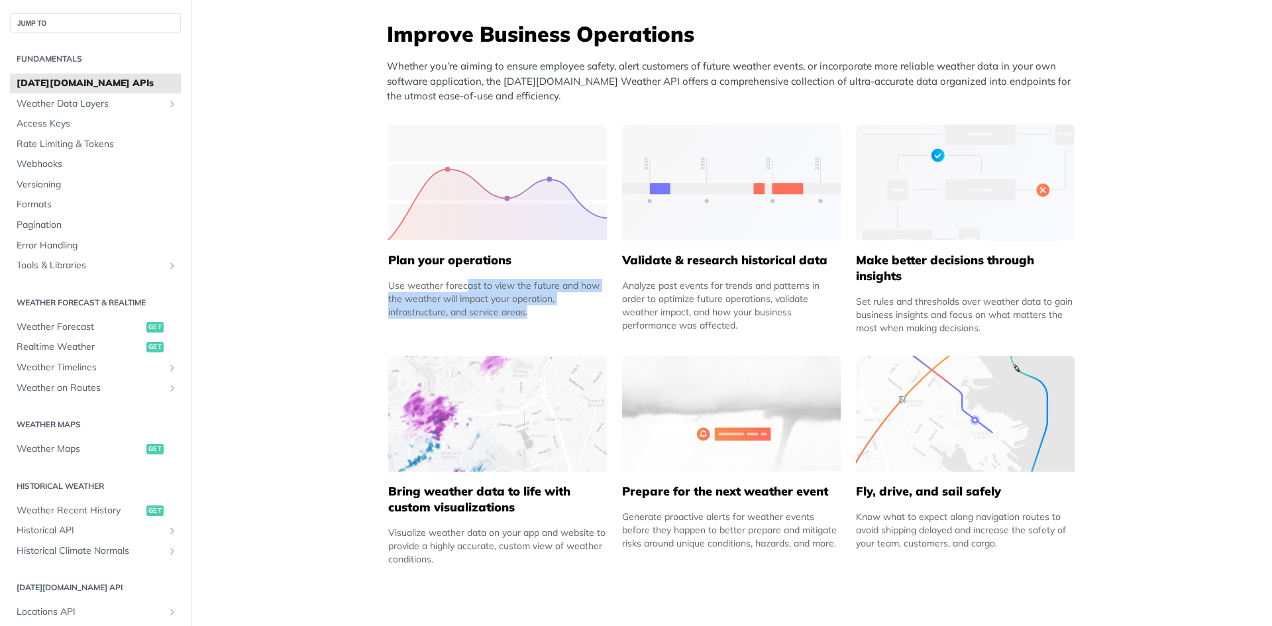
click at [429, 288] on div "Use weather forecast to view the future and how the weather will impact your op…" at bounding box center [497, 299] width 219 height 40
drag, startPoint x: 429, startPoint y: 288, endPoint x: 459, endPoint y: 298, distance: 32.3
click at [459, 298] on div "Use weather forecast to view the future and how the weather will impact your op…" at bounding box center [497, 299] width 219 height 40
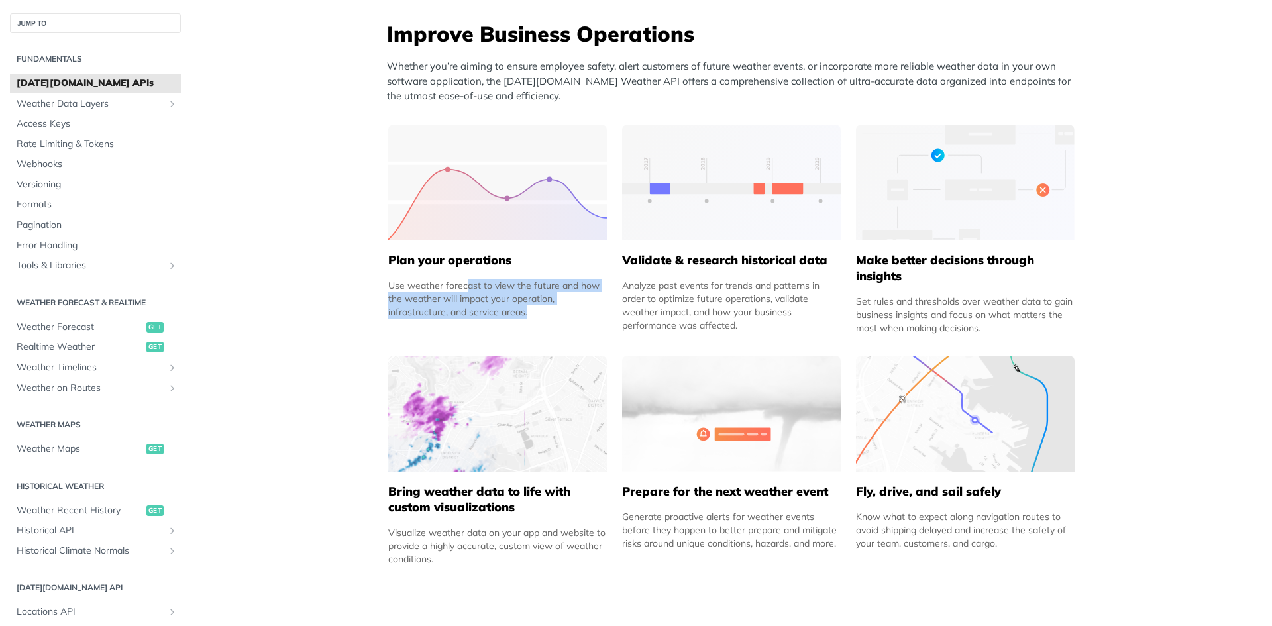
click at [459, 298] on div "Use weather forecast to view the future and how the weather will impact your op…" at bounding box center [497, 299] width 219 height 40
click at [639, 251] on div "Validate & research historical data Analyze past events for trends and patterns…" at bounding box center [731, 285] width 219 height 91
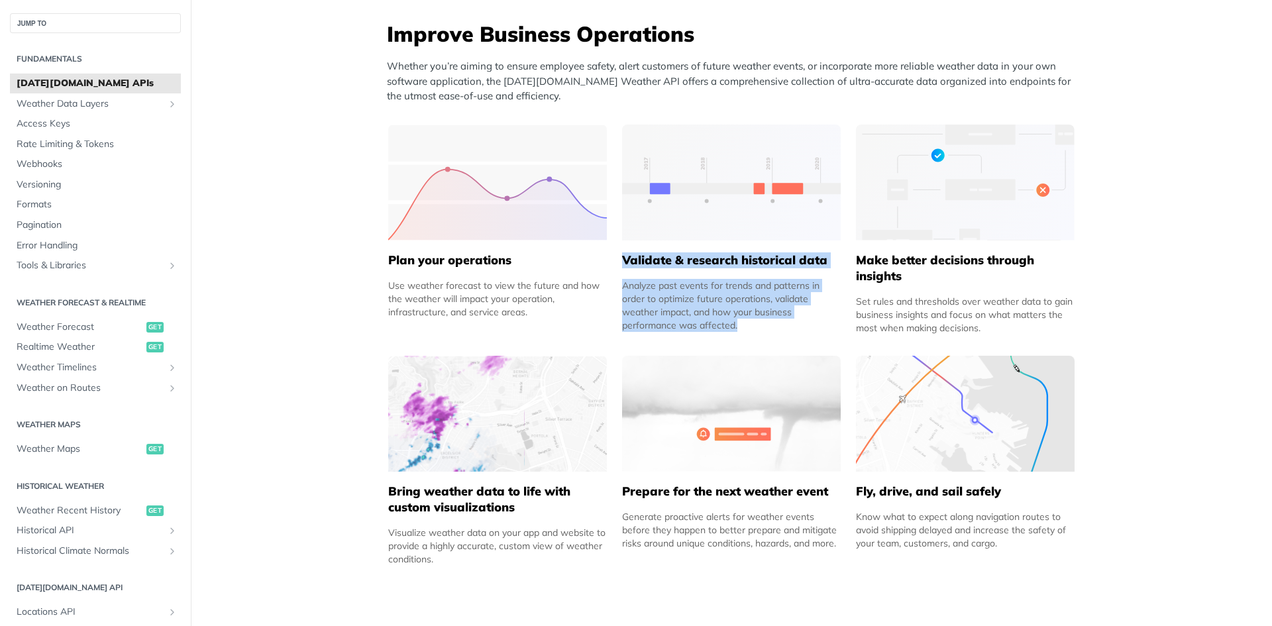
drag, startPoint x: 639, startPoint y: 251, endPoint x: 750, endPoint y: 326, distance: 133.6
click at [750, 326] on div "Validate & research historical data Analyze past events for trends and patterns…" at bounding box center [731, 285] width 219 height 91
click at [750, 326] on div "Analyze past events for trends and patterns in order to optimize future operati…" at bounding box center [731, 305] width 219 height 53
drag, startPoint x: 750, startPoint y: 326, endPoint x: 615, endPoint y: 250, distance: 154.6
click at [615, 250] on div "Improve Business Operations Whether you’re aiming to ensure employee safety, al…" at bounding box center [731, 297] width 702 height 557
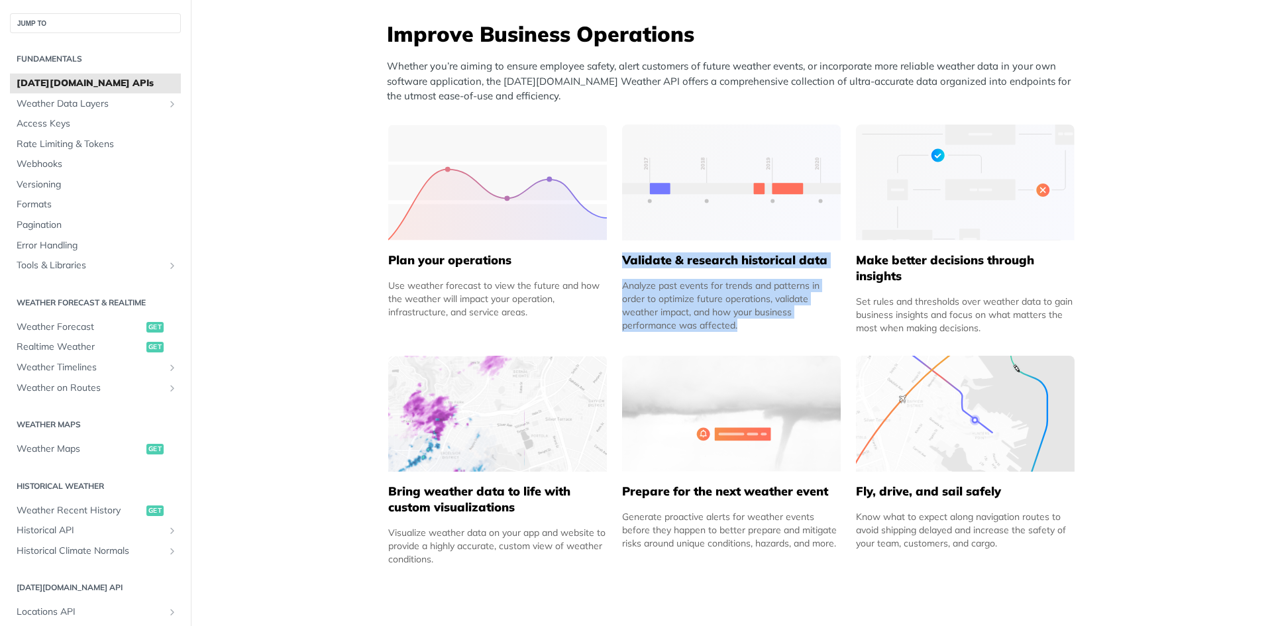
click at [615, 250] on div "Improve Business Operations Whether you’re aiming to ensure employee safety, al…" at bounding box center [731, 297] width 702 height 557
drag, startPoint x: 615, startPoint y: 250, endPoint x: 727, endPoint y: 333, distance: 139.7
click at [727, 333] on div "Improve Business Operations Whether you’re aiming to ensure employee safety, al…" at bounding box center [731, 297] width 702 height 557
click at [727, 333] on div "Validate & research historical data Analyze past events for trends and patterns…" at bounding box center [731, 230] width 219 height 210
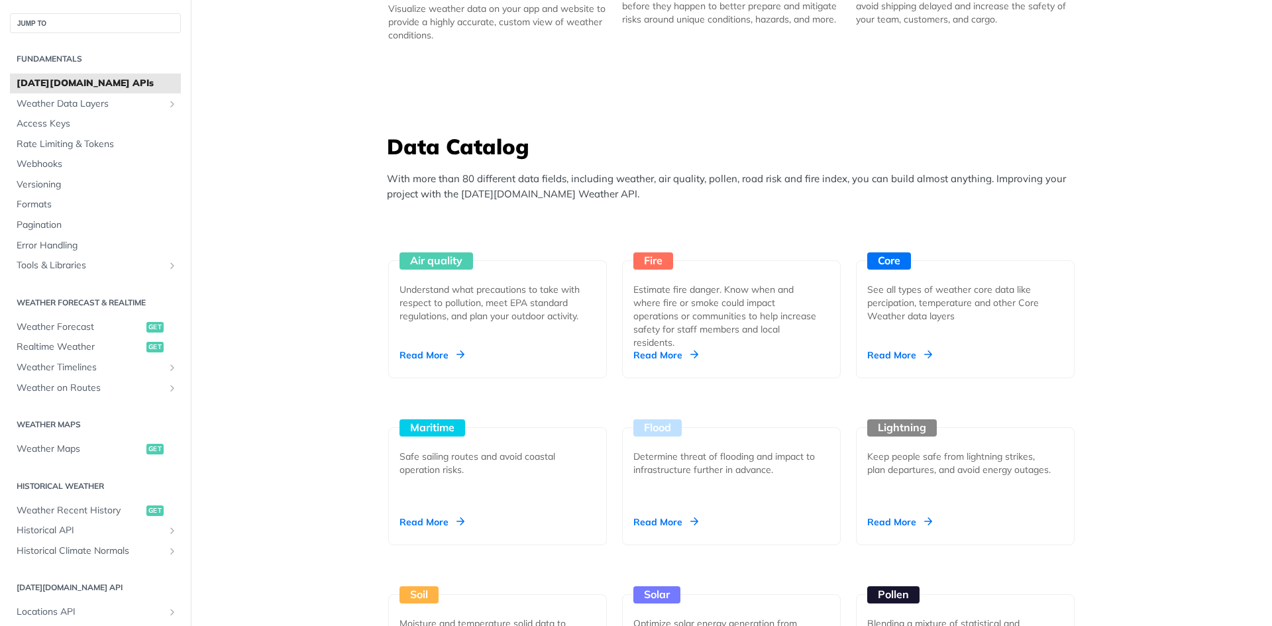
scroll to position [1060, 0]
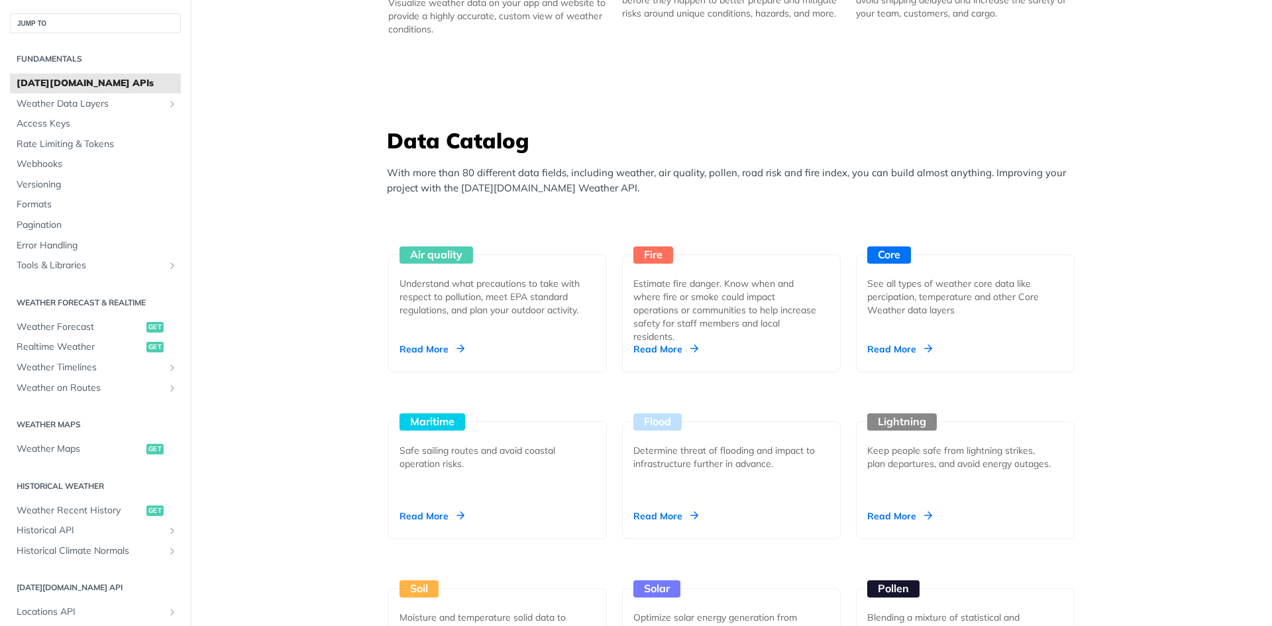
click at [414, 144] on h3 "Data Catalog" at bounding box center [735, 140] width 696 height 29
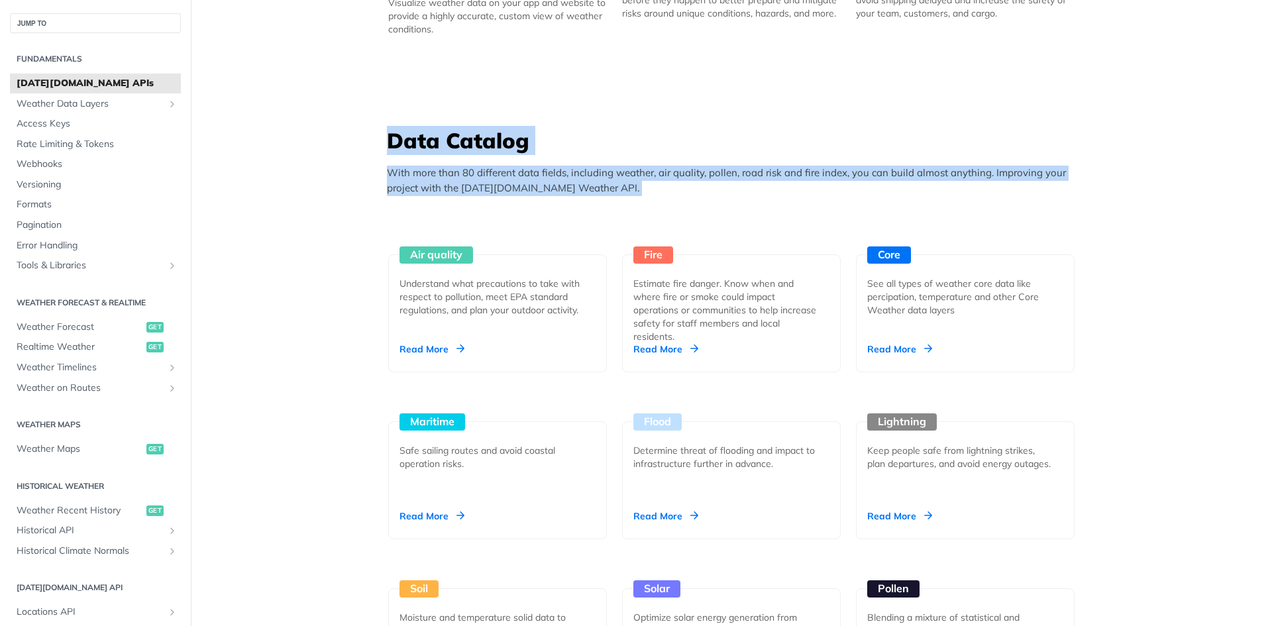
drag, startPoint x: 414, startPoint y: 144, endPoint x: 598, endPoint y: 187, distance: 189.3
click at [598, 187] on div "Data Catalog With more than 80 different data fields, including weather, air qu…" at bounding box center [735, 165] width 696 height 79
click at [598, 187] on p "With more than 80 different data fields, including weather, air quality, pollen…" at bounding box center [735, 181] width 696 height 30
drag, startPoint x: 598, startPoint y: 187, endPoint x: 419, endPoint y: 132, distance: 187.1
click at [419, 132] on div "Data Catalog With more than 80 different data fields, including weather, air qu…" at bounding box center [735, 165] width 696 height 79
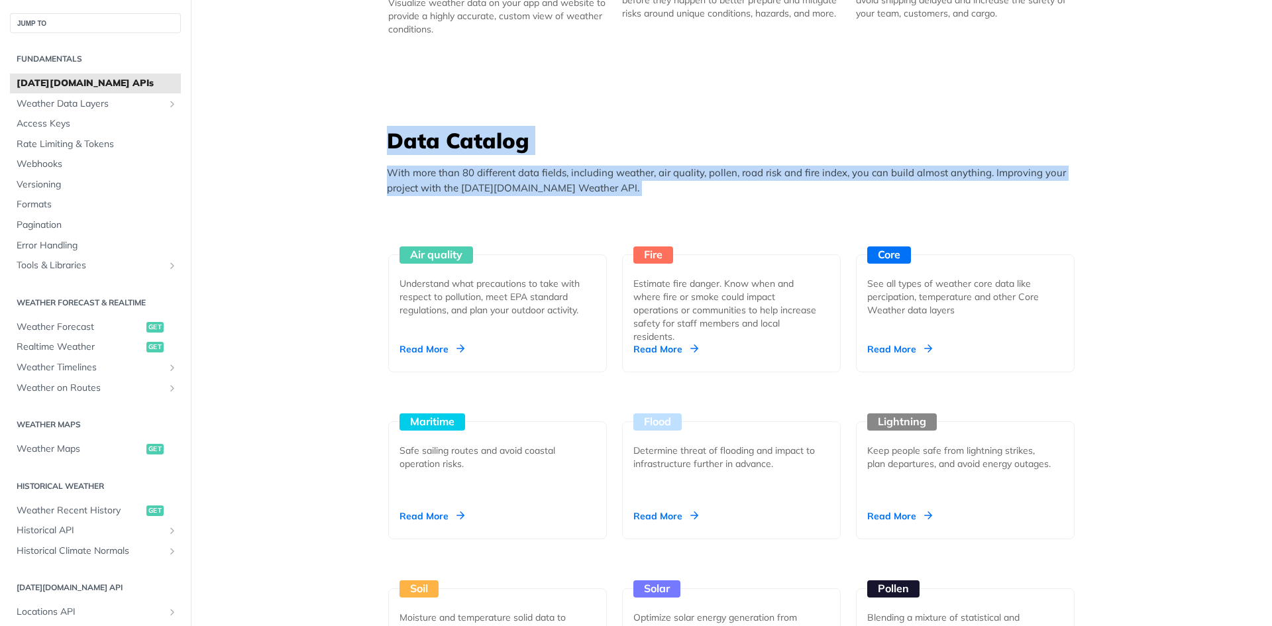
click at [419, 132] on h3 "Data Catalog" at bounding box center [735, 140] width 696 height 29
drag, startPoint x: 419, startPoint y: 132, endPoint x: 717, endPoint y: 201, distance: 305.8
click at [717, 201] on div "Data Catalog With more than 80 different data fields, including weather, air qu…" at bounding box center [735, 165] width 696 height 79
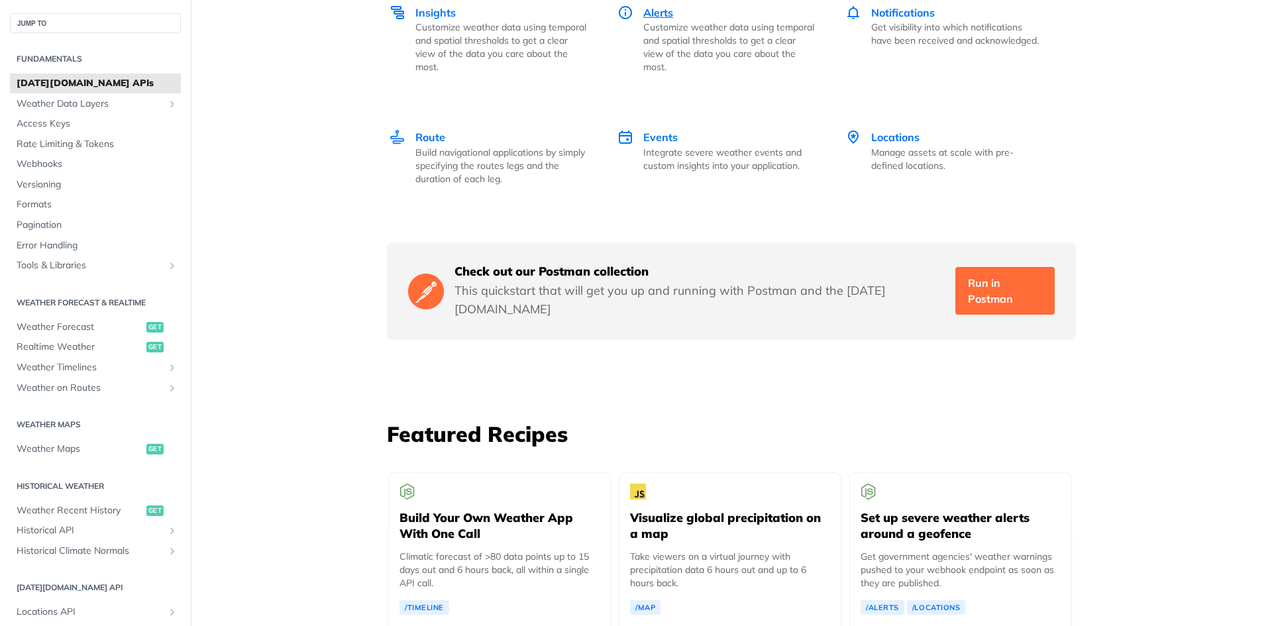
scroll to position [2076, 0]
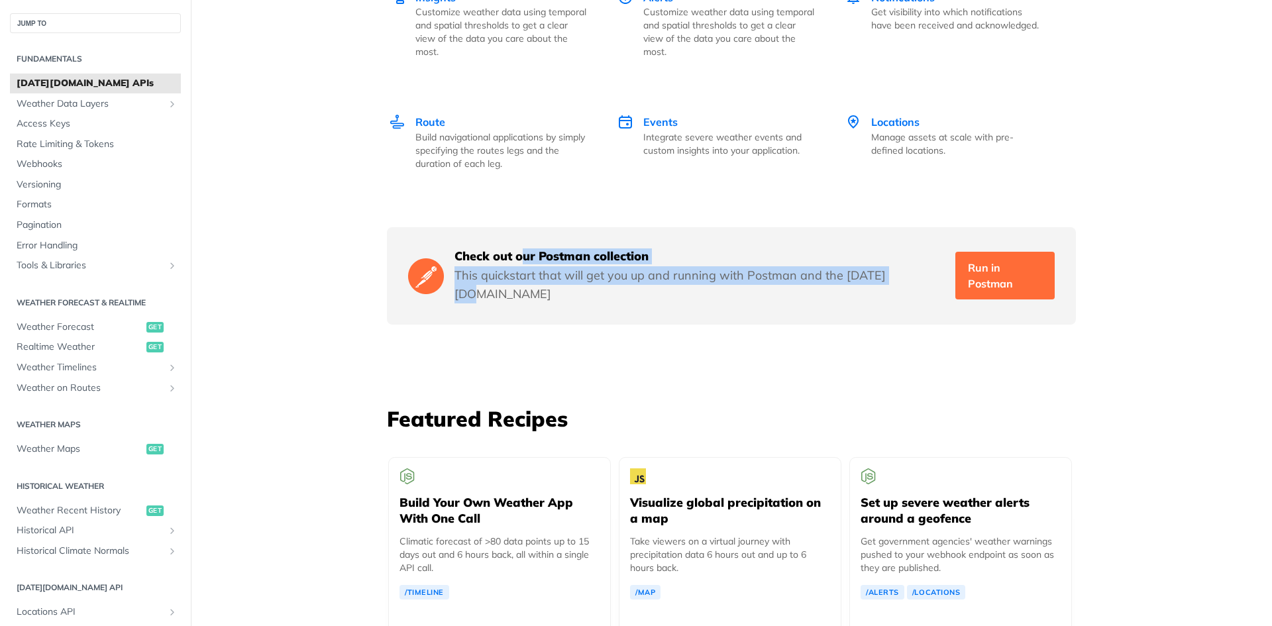
drag, startPoint x: 530, startPoint y: 242, endPoint x: 908, endPoint y: 264, distance: 378.9
click at [908, 264] on div "Check out our Postman collection This quickstart that will get you up and runni…" at bounding box center [699, 275] width 490 height 55
click at [908, 266] on p "This quickstart that will get you up and running with Postman and the Tomorrow.…" at bounding box center [699, 284] width 490 height 37
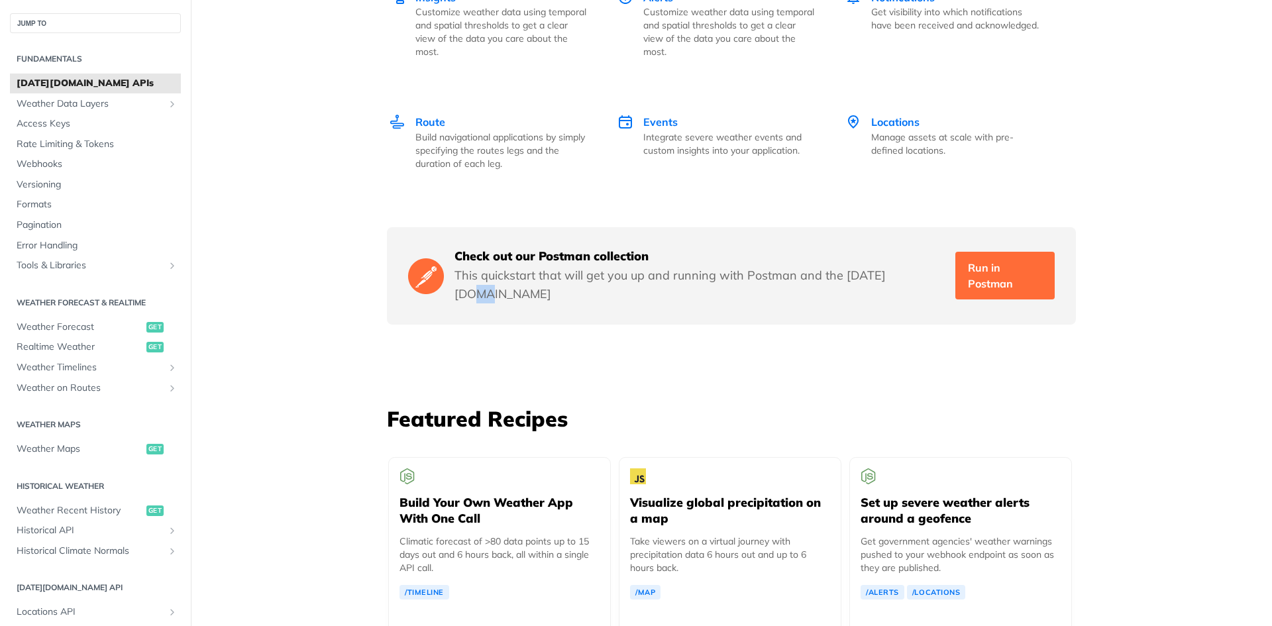
click at [908, 266] on p "This quickstart that will get you up and running with Postman and the Tomorrow.…" at bounding box center [699, 284] width 490 height 37
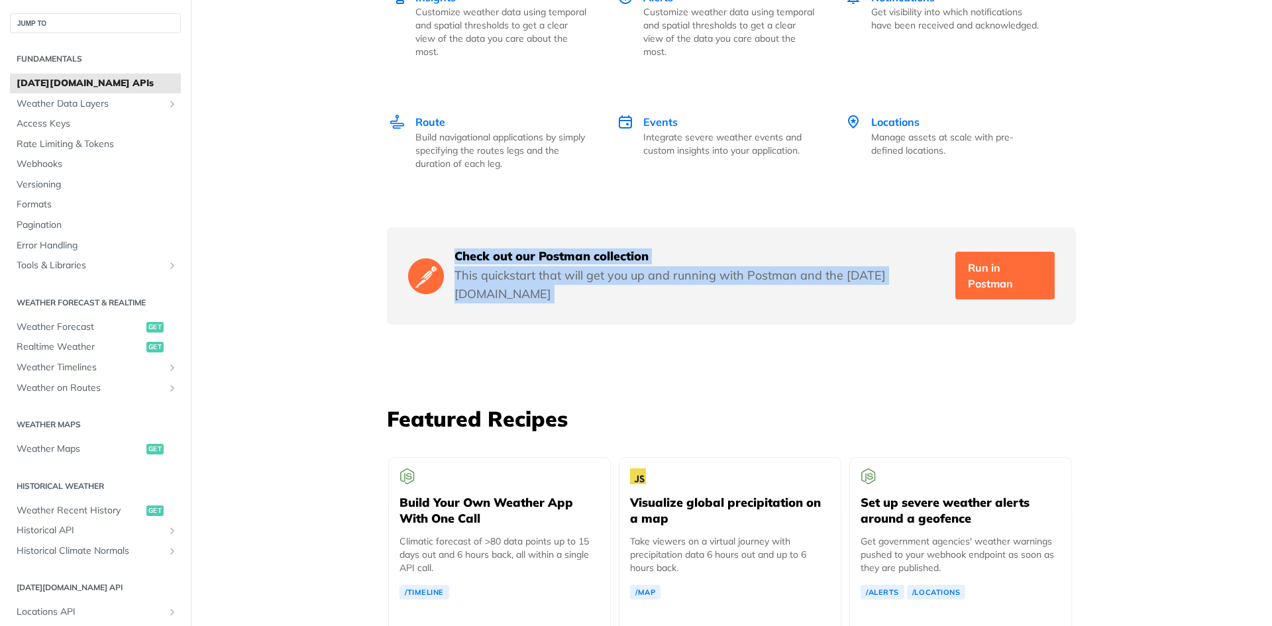
drag, startPoint x: 908, startPoint y: 264, endPoint x: 694, endPoint y: 244, distance: 214.9
click at [694, 248] on div "Check out our Postman collection This quickstart that will get you up and runni…" at bounding box center [699, 275] width 490 height 55
click at [694, 248] on h5 "Check out our Postman collection" at bounding box center [699, 256] width 490 height 16
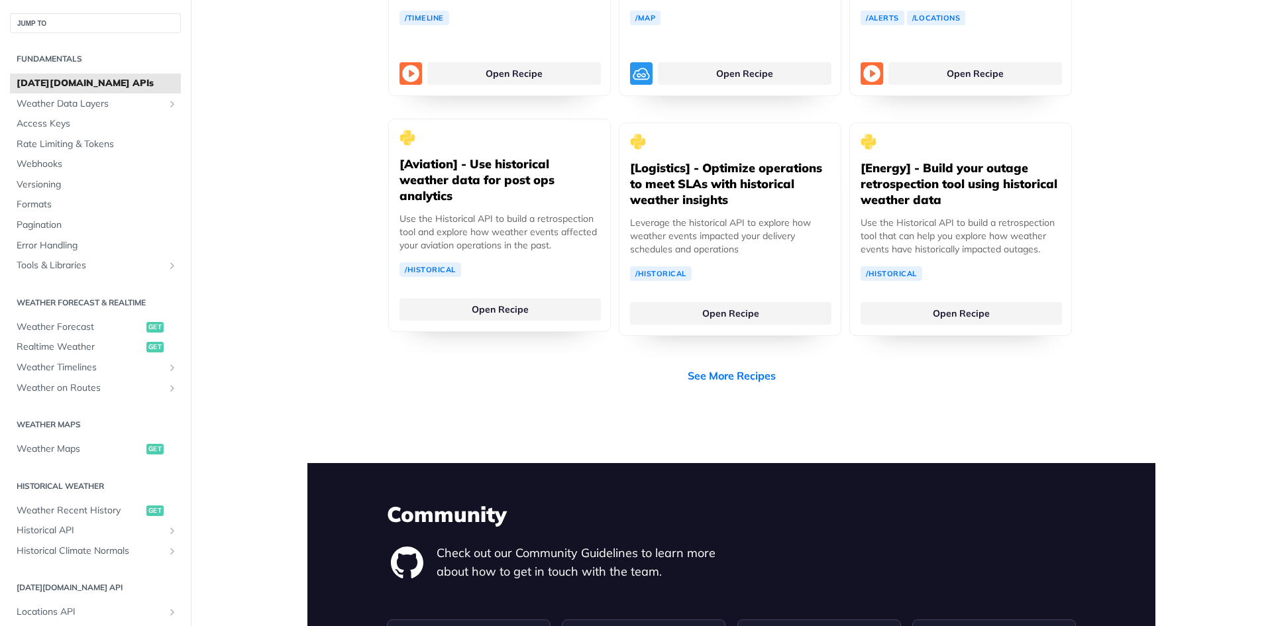
scroll to position [2545, 0]
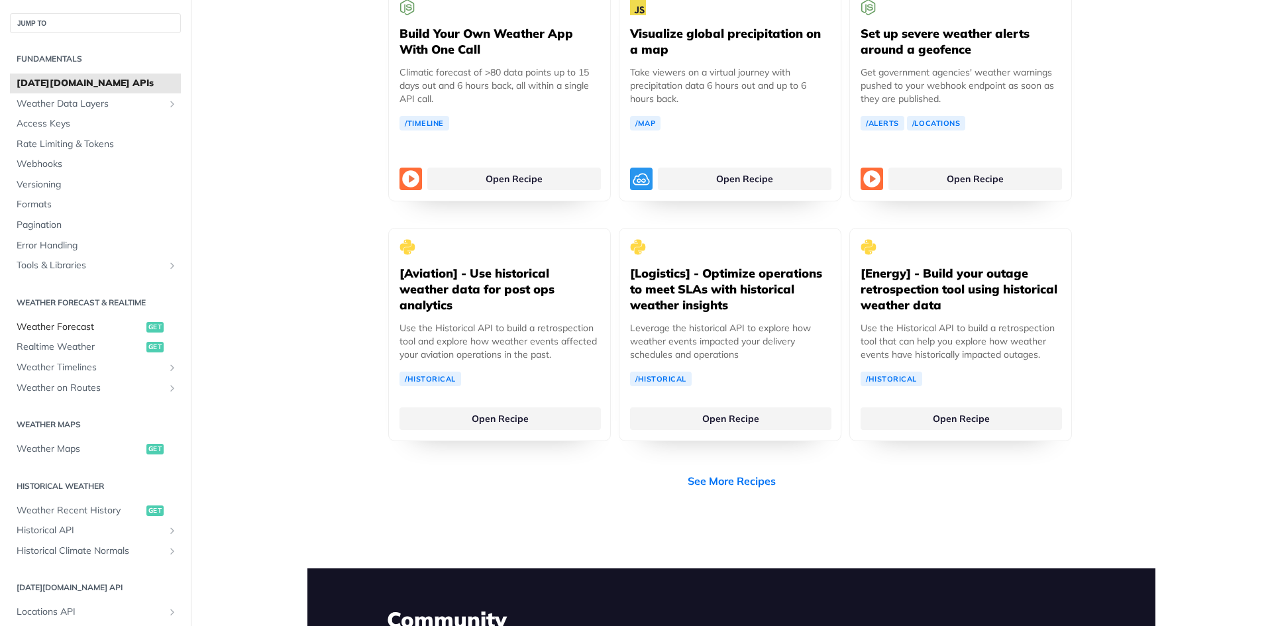
click at [74, 333] on span "Weather Forecast" at bounding box center [80, 327] width 127 height 13
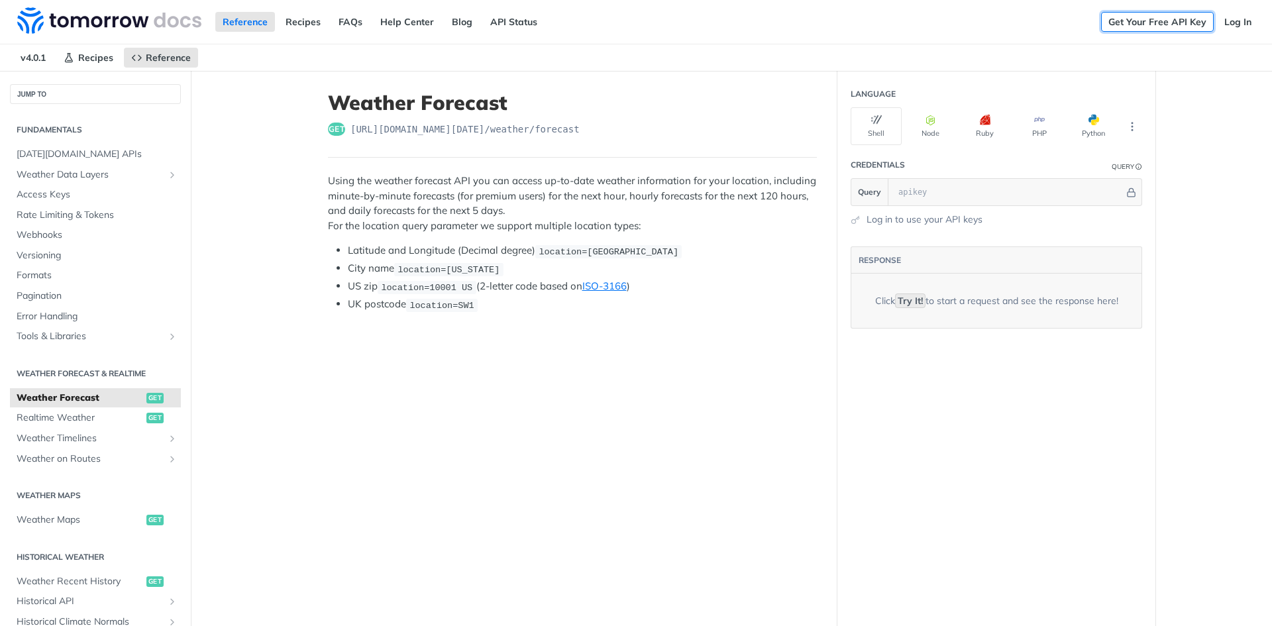
click at [1129, 13] on link "Get Your Free API Key" at bounding box center [1157, 22] width 113 height 20
click at [1244, 30] on link "Log In" at bounding box center [1238, 22] width 42 height 20
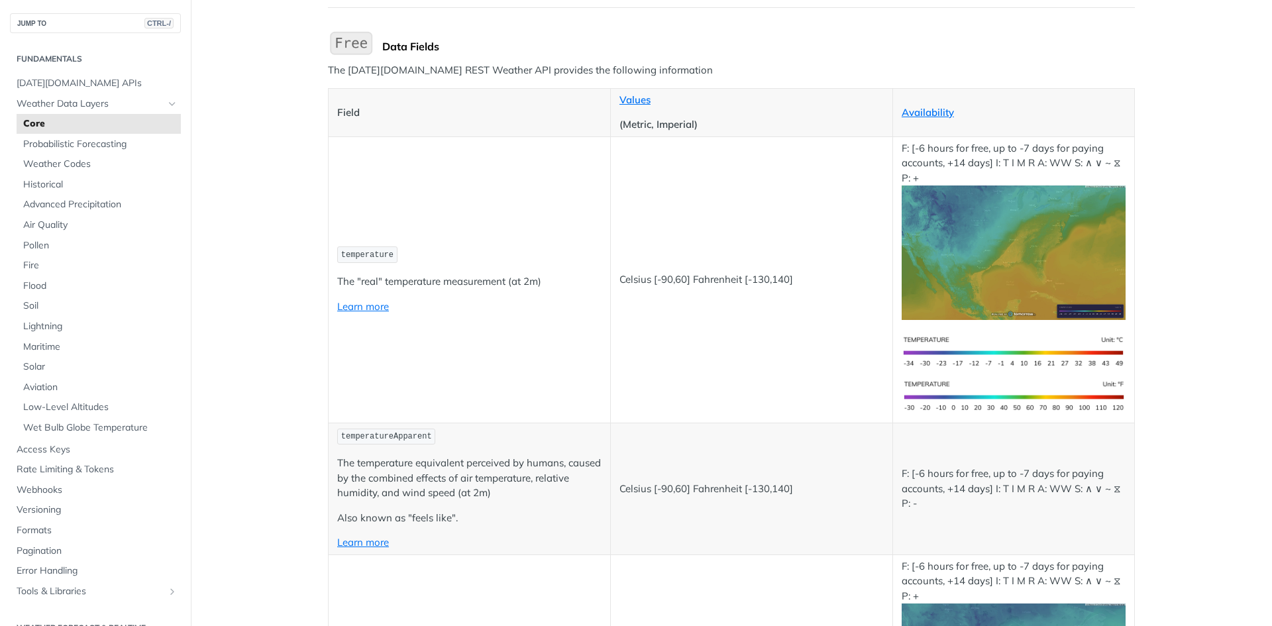
scroll to position [132, 0]
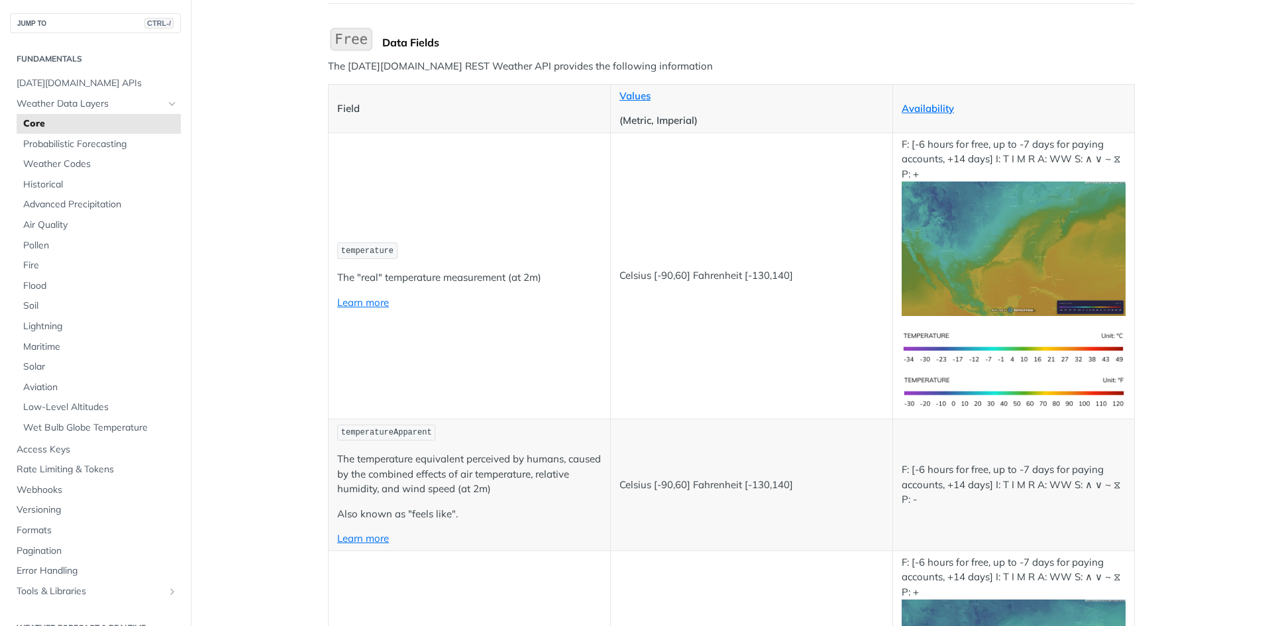
click at [347, 274] on p "The "real" temperature measurement (at 2m)" at bounding box center [469, 277] width 264 height 15
drag, startPoint x: 347, startPoint y: 274, endPoint x: 492, endPoint y: 274, distance: 144.4
click at [492, 274] on p "The "real" temperature measurement (at 2m)" at bounding box center [469, 277] width 264 height 15
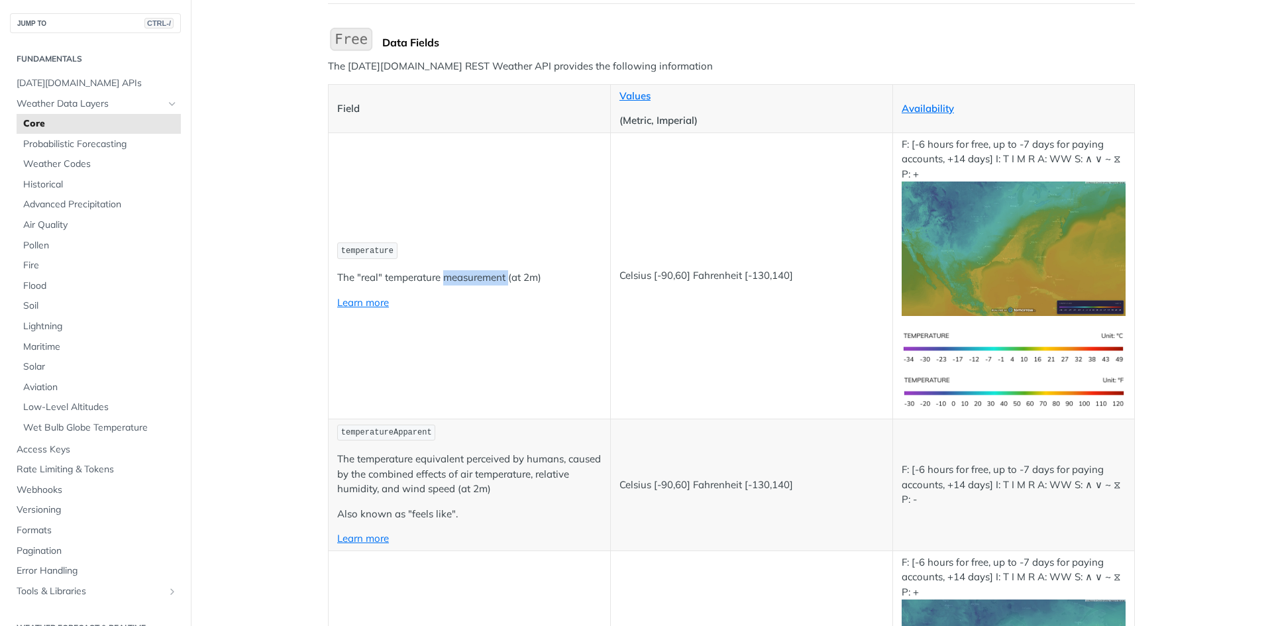
click at [492, 274] on p "The "real" temperature measurement (at 2m)" at bounding box center [469, 277] width 264 height 15
click at [503, 274] on p "The "real" temperature measurement (at 2m)" at bounding box center [469, 277] width 264 height 15
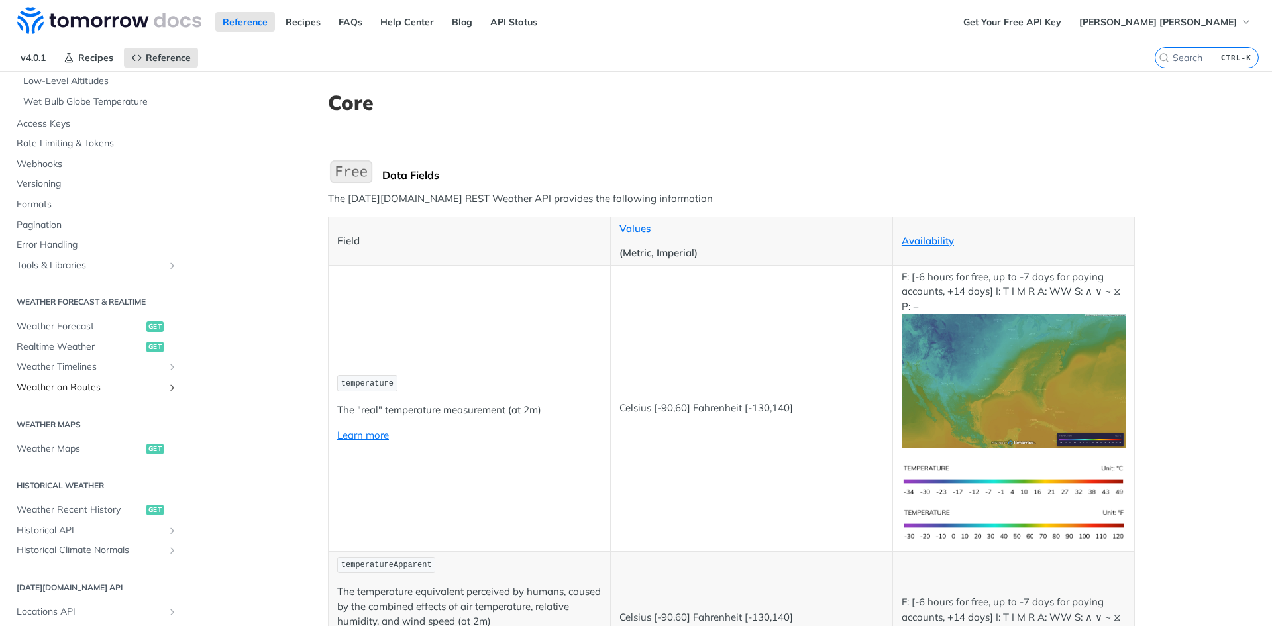
scroll to position [397, 0]
click at [87, 326] on span "Weather Forecast" at bounding box center [80, 325] width 127 height 13
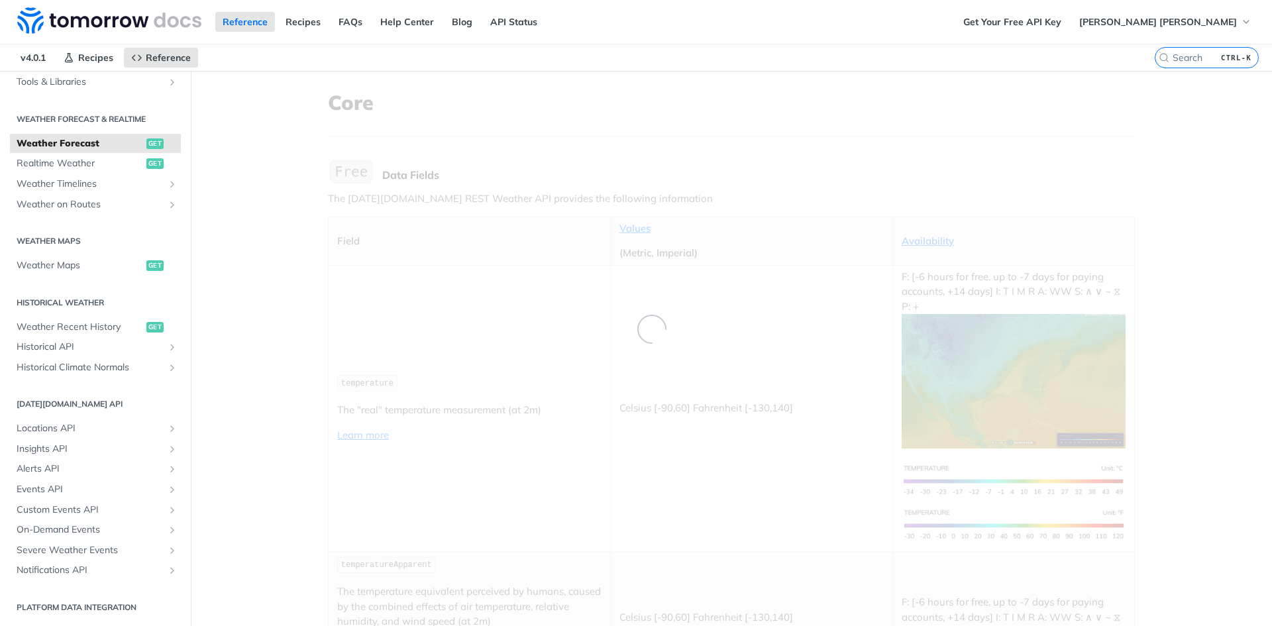
scroll to position [72, 0]
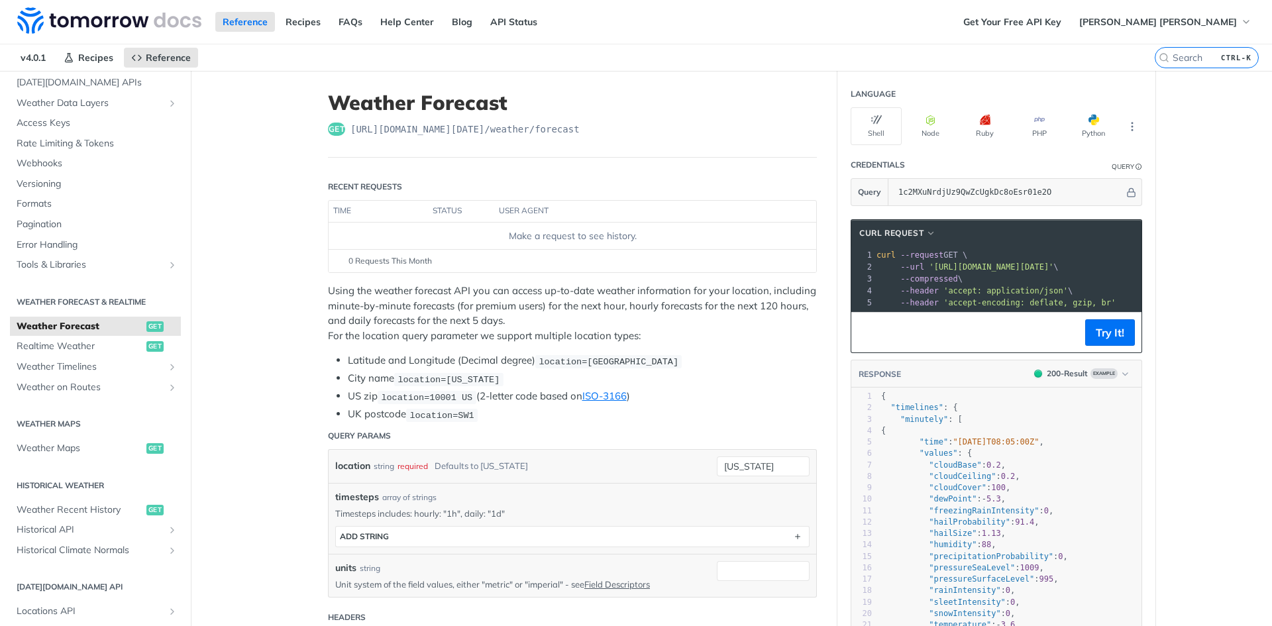
click at [441, 133] on span "[URL][DOMAIN_NAME][DATE] /weather/forecast" at bounding box center [464, 129] width 229 height 13
click at [511, 123] on span "[URL][DOMAIN_NAME][DATE] /weather/forecast" at bounding box center [464, 129] width 229 height 13
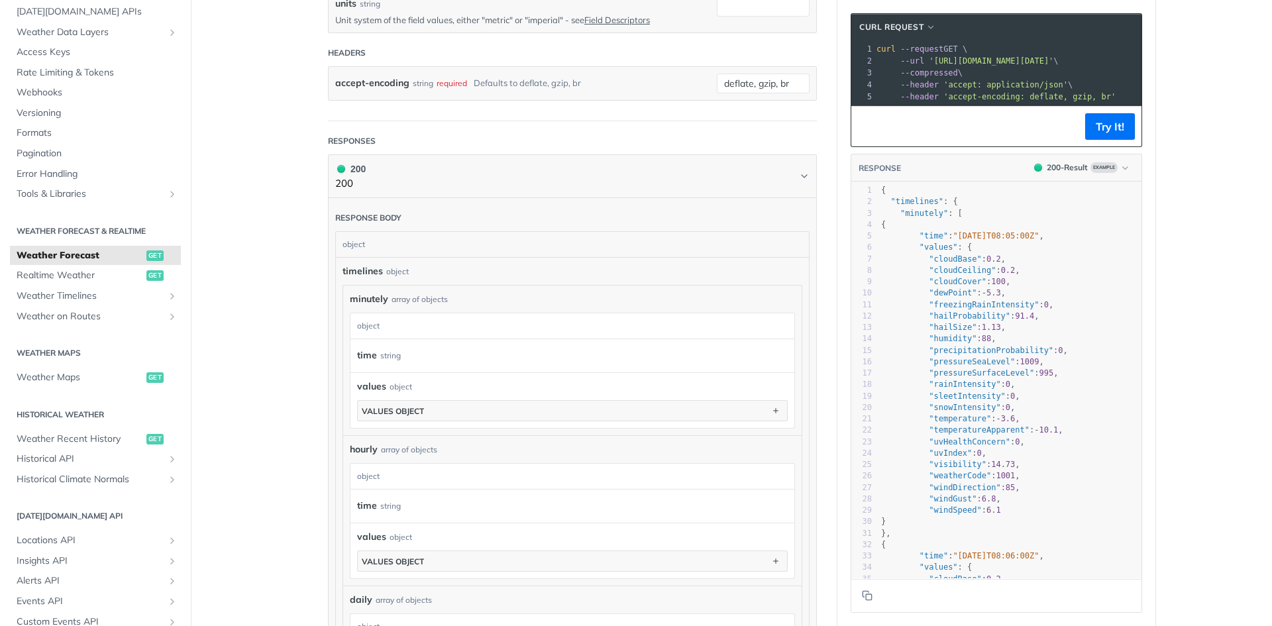
scroll to position [574, 0]
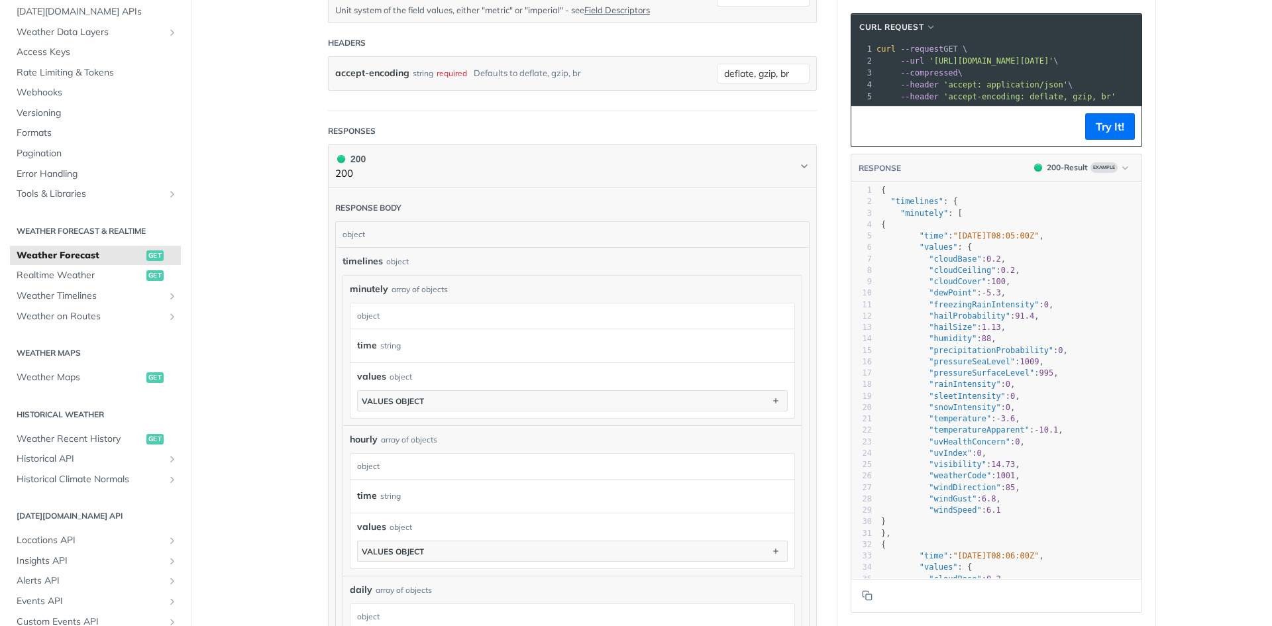
click at [917, 218] on span ""minutely"" at bounding box center [924, 213] width 48 height 9
type textarea "minutely"
click at [917, 218] on span ""minutely"" at bounding box center [924, 213] width 48 height 9
click at [979, 219] on pre ""minutely" : [" at bounding box center [1009, 213] width 263 height 11
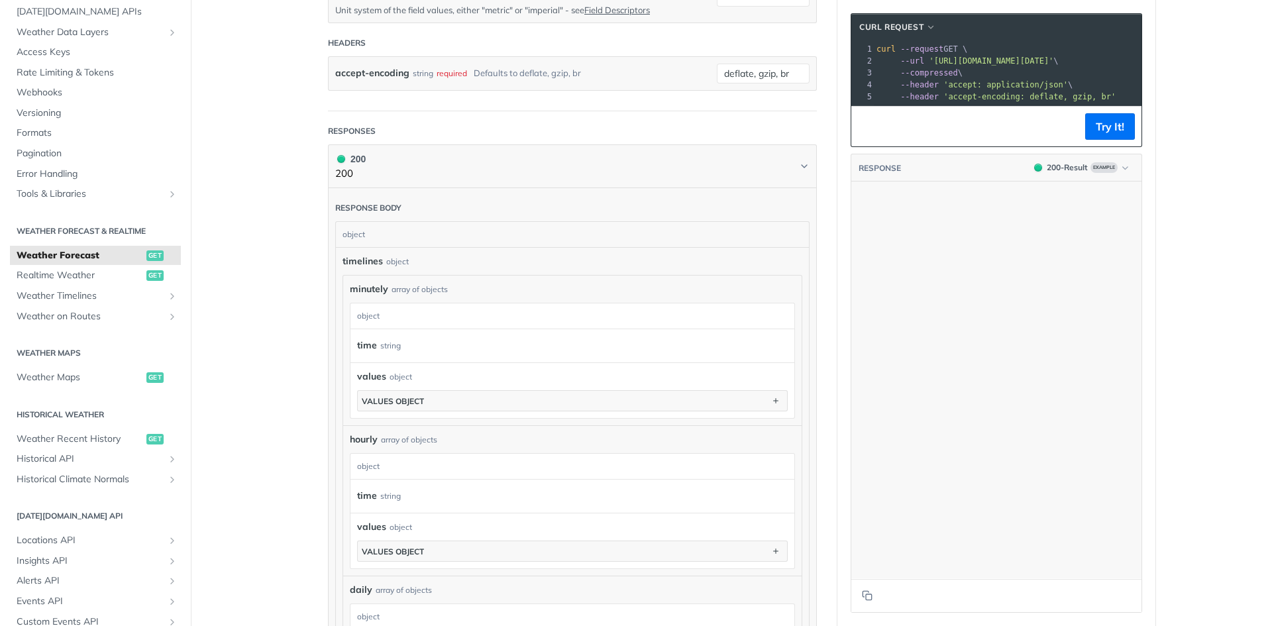
scroll to position [0, 0]
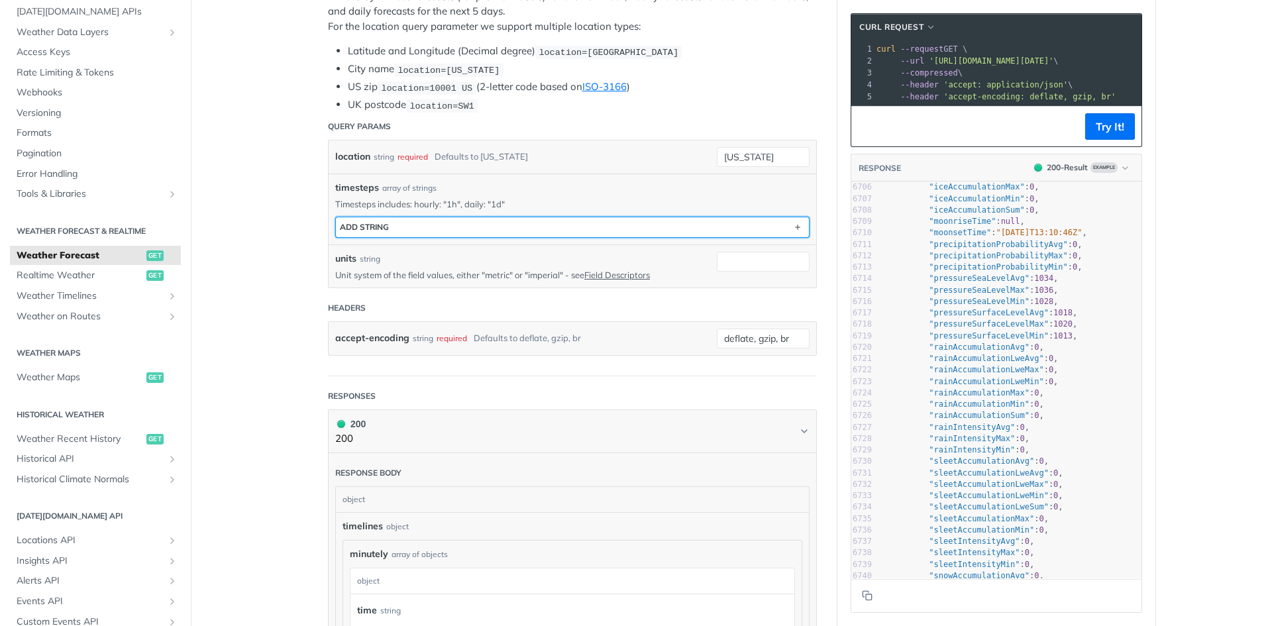
click at [428, 229] on button "ADD string" at bounding box center [572, 227] width 473 height 20
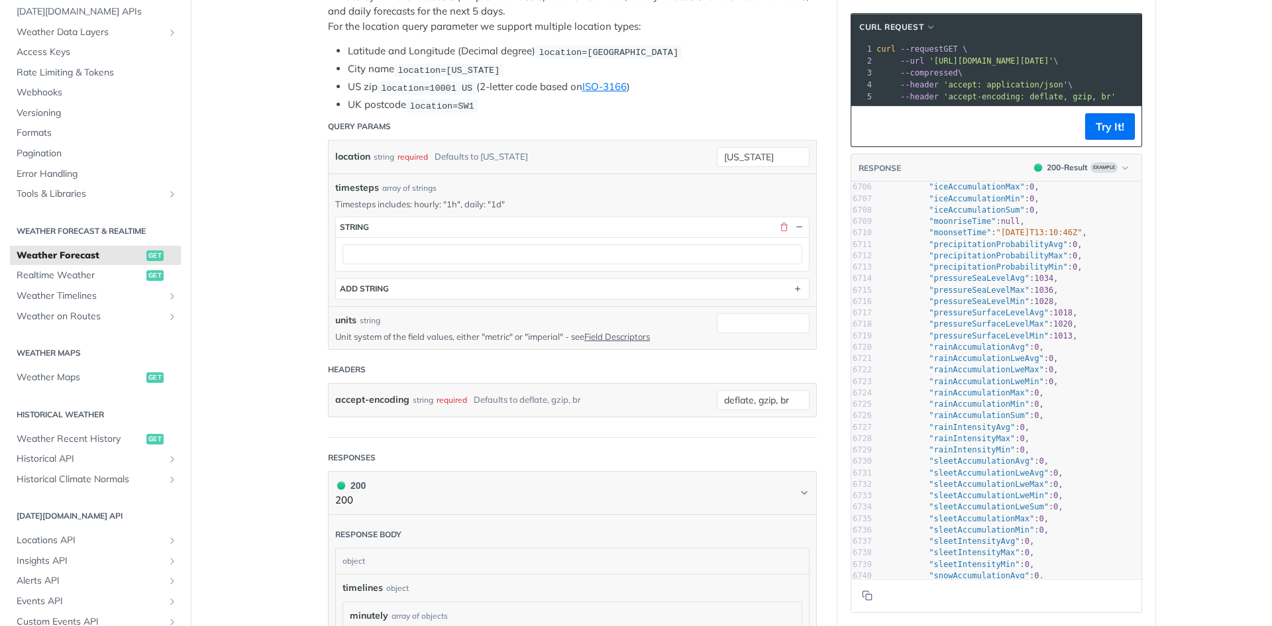
click at [410, 201] on p "Timesteps includes: hourly: "1h", daily: "1d"" at bounding box center [572, 204] width 474 height 12
click at [795, 221] on button "button" at bounding box center [799, 227] width 12 height 12
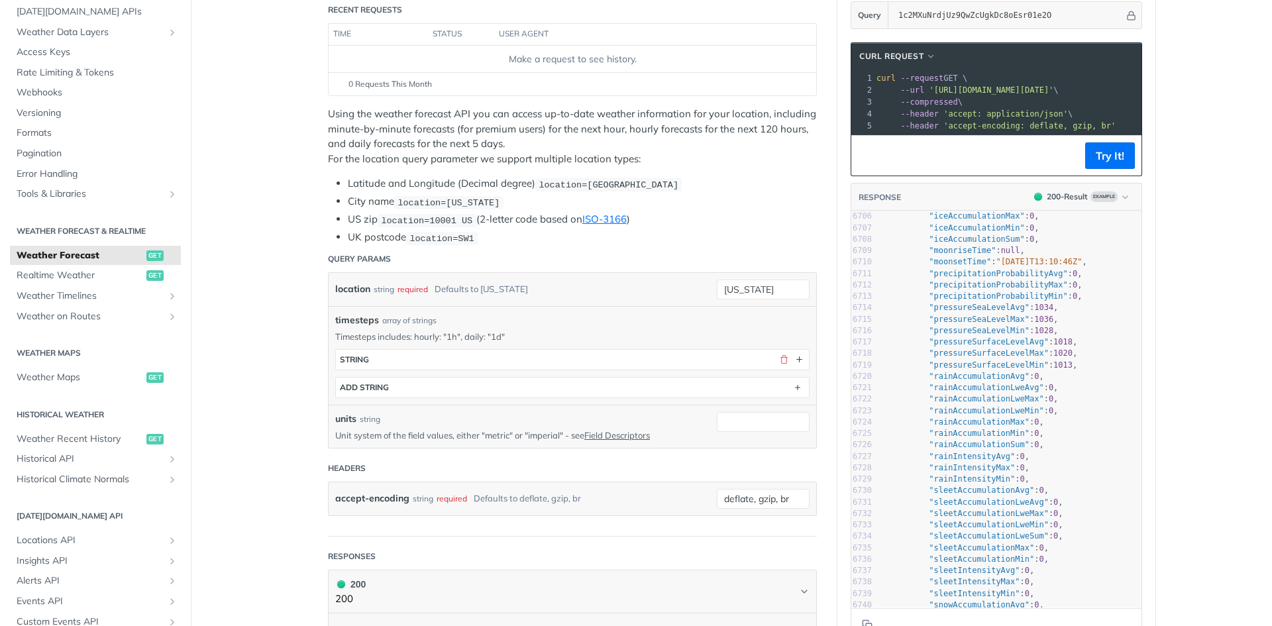
click at [354, 291] on label "location" at bounding box center [352, 289] width 35 height 19
click at [717, 291] on input "[US_STATE]" at bounding box center [763, 290] width 93 height 20
drag, startPoint x: 354, startPoint y: 291, endPoint x: 476, endPoint y: 299, distance: 122.8
click at [476, 299] on div "location string required Defaults to [US_STATE] [US_STATE]" at bounding box center [573, 289] width 488 height 33
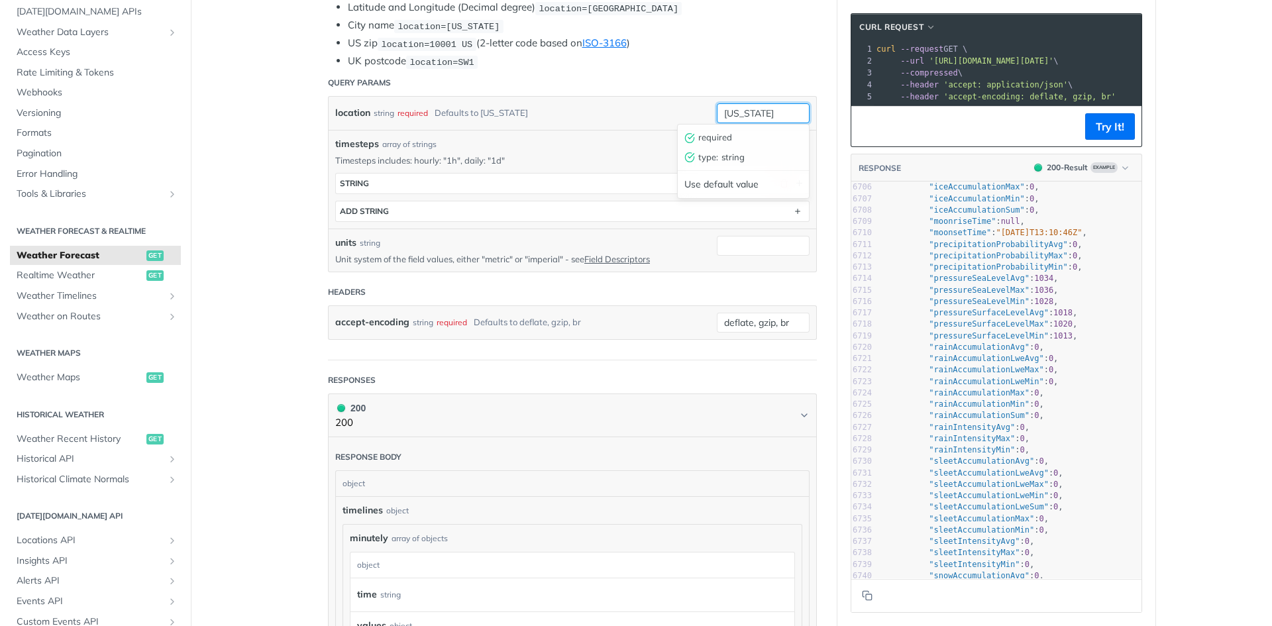
click at [778, 112] on input "[US_STATE]" at bounding box center [763, 113] width 93 height 20
type input "a"
type input "[GEOGRAPHIC_DATA]"
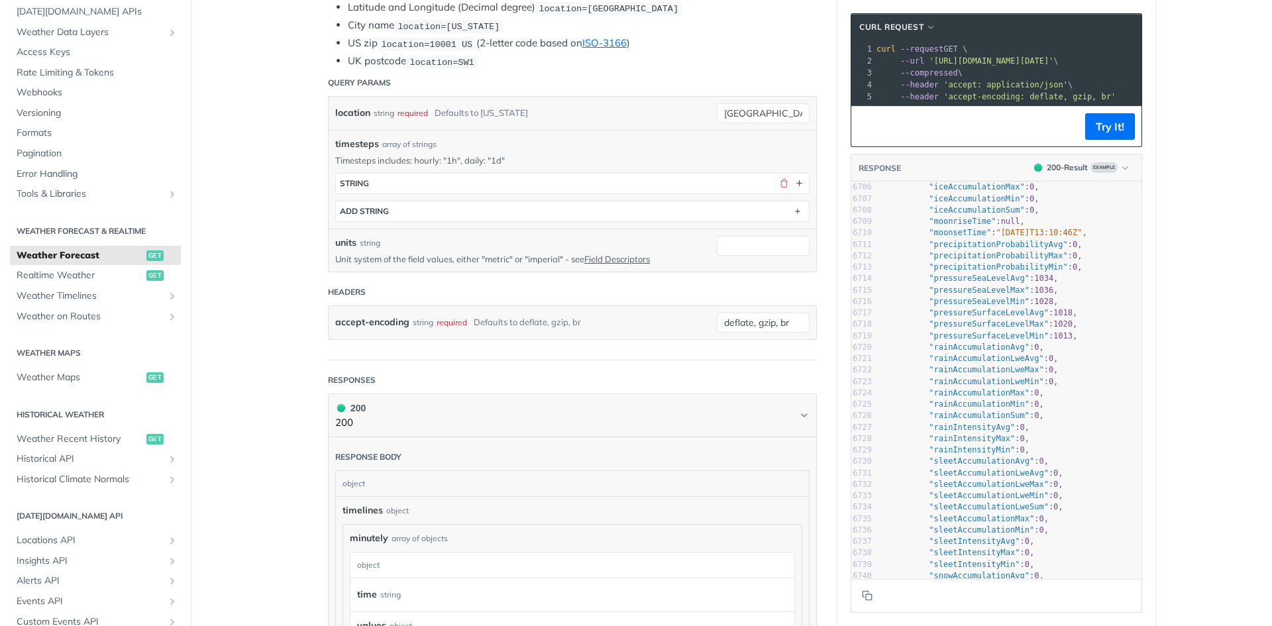
click at [929, 60] on span "'[URL][DOMAIN_NAME][DATE]'" at bounding box center [991, 60] width 125 height 9
drag, startPoint x: 926, startPoint y: 60, endPoint x: 1118, endPoint y: 64, distance: 191.5
click at [768, 64] on span "'[URL][DOMAIN_NAME][DATE]'" at bounding box center [705, 60] width 125 height 9
copy span "[URL][DOMAIN_NAME][DATE]"
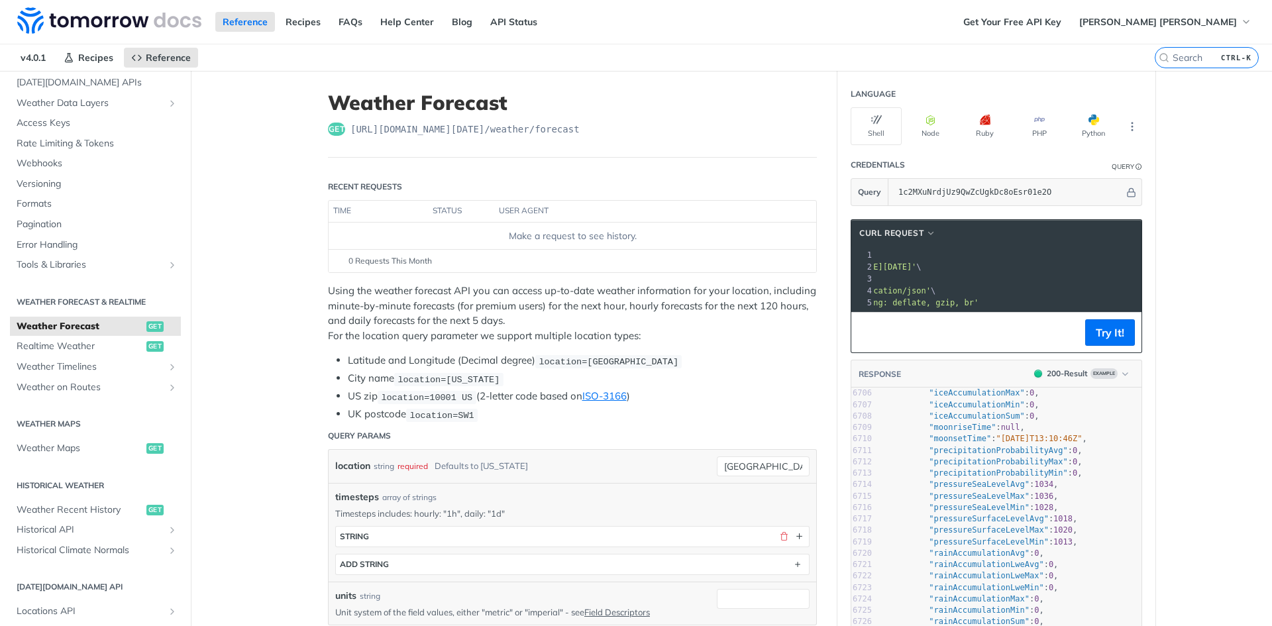
scroll to position [0, 154]
click at [941, 275] on pre "--compressed \" at bounding box center [966, 279] width 564 height 12
click at [941, 275] on pre "--compressed \" at bounding box center [1082, 279] width 564 height 12
drag, startPoint x: 940, startPoint y: 268, endPoint x: 1123, endPoint y: 282, distance: 183.4
click at [1123, 282] on div "1 curl --request GET \ 2 --url '[URL][DOMAIN_NAME][DATE]' \ 3 --compressed \ 4 …" at bounding box center [1082, 279] width 564 height 60
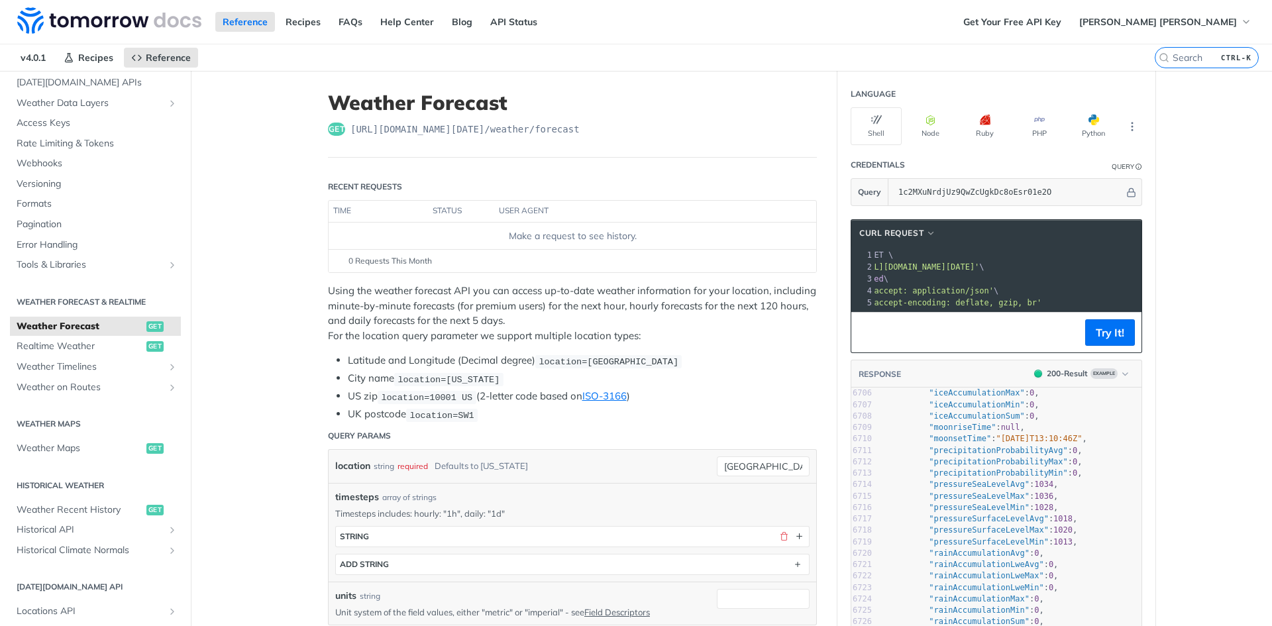
click at [979, 266] on span "'[URL][DOMAIN_NAME][DATE]'" at bounding box center [917, 266] width 125 height 9
copy span "location"
click at [788, 268] on span "'[URL][DOMAIN_NAME][DATE]'" at bounding box center [726, 266] width 125 height 9
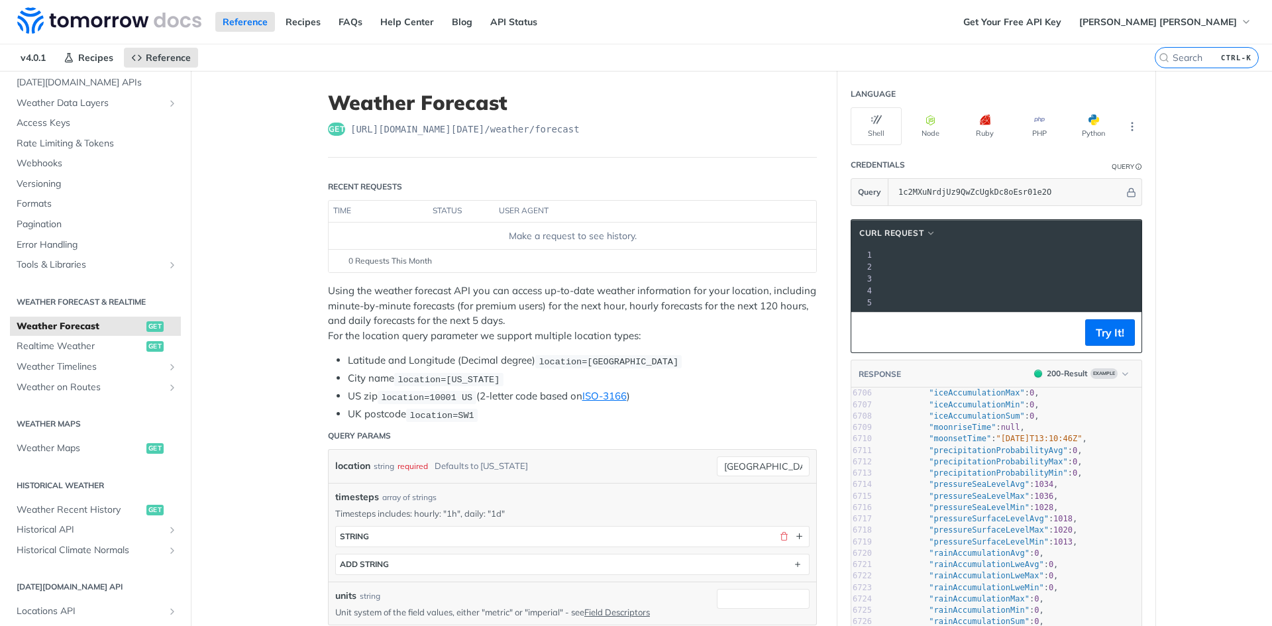
copy span "apikey"
drag, startPoint x: 1013, startPoint y: 266, endPoint x: 1120, endPoint y: 270, distance: 107.4
click at [768, 270] on span "'[URL][DOMAIN_NAME][DATE]'" at bounding box center [705, 266] width 125 height 9
copy span "1c2MXuNrdjUz9QwZcUgkDc8oEsr01e2O"
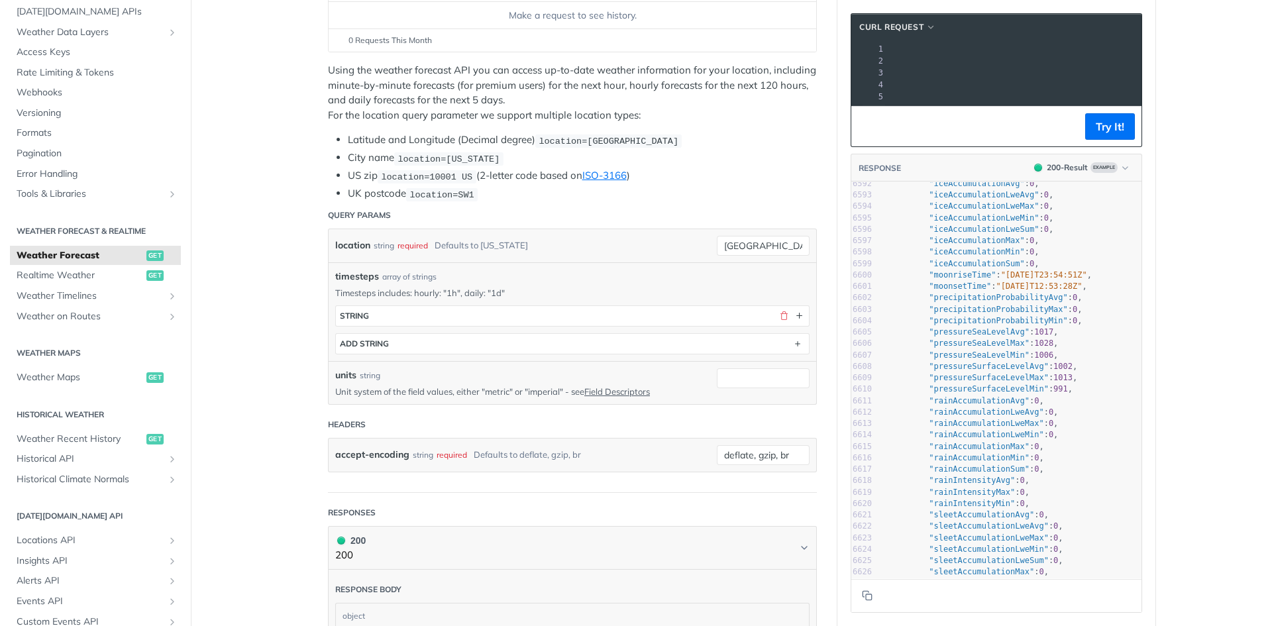
scroll to position [75244, 0]
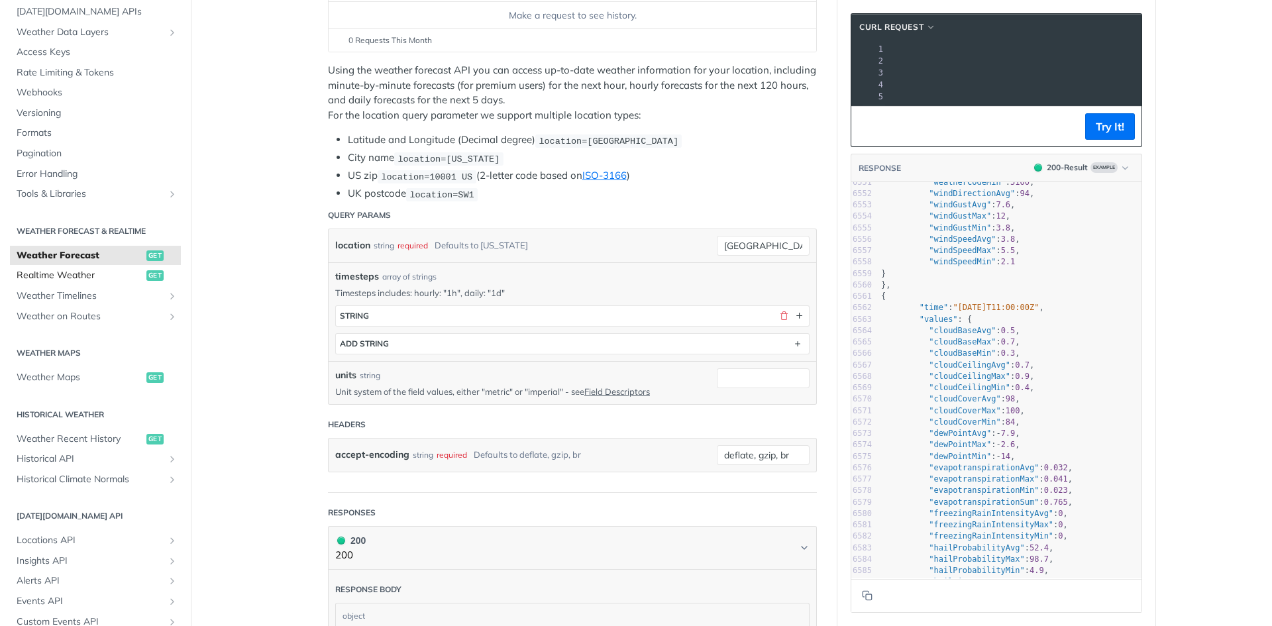
click at [69, 269] on span "Realtime Weather" at bounding box center [80, 275] width 127 height 13
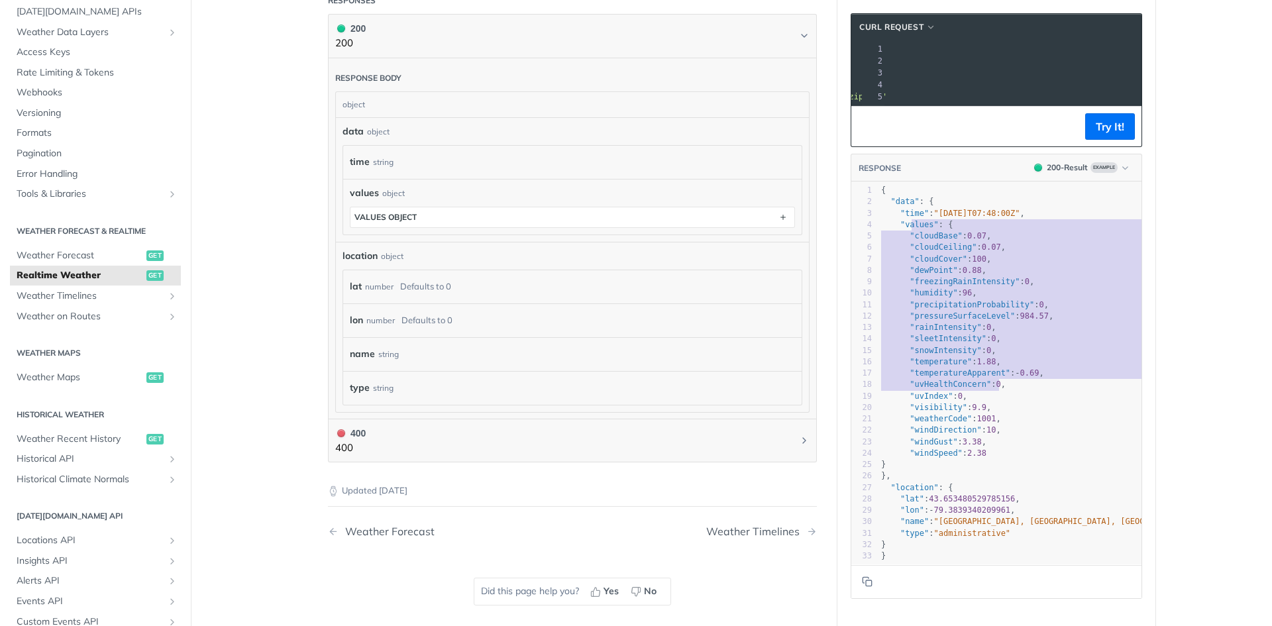
type textarea "lues": { "cloudBase": 0.07, "cloudCeiling": 0.07, "cloudCover": 100, "dewPoint"…"
drag, startPoint x: 906, startPoint y: 235, endPoint x: 1042, endPoint y: 468, distance: 269.9
click at [1042, 468] on div "1 { 2 "data" : { 3 "time" : "[DATE]T07:48:00Z" , 4 "values" : { 5 "cloudBase" :…" at bounding box center [1033, 373] width 311 height 377
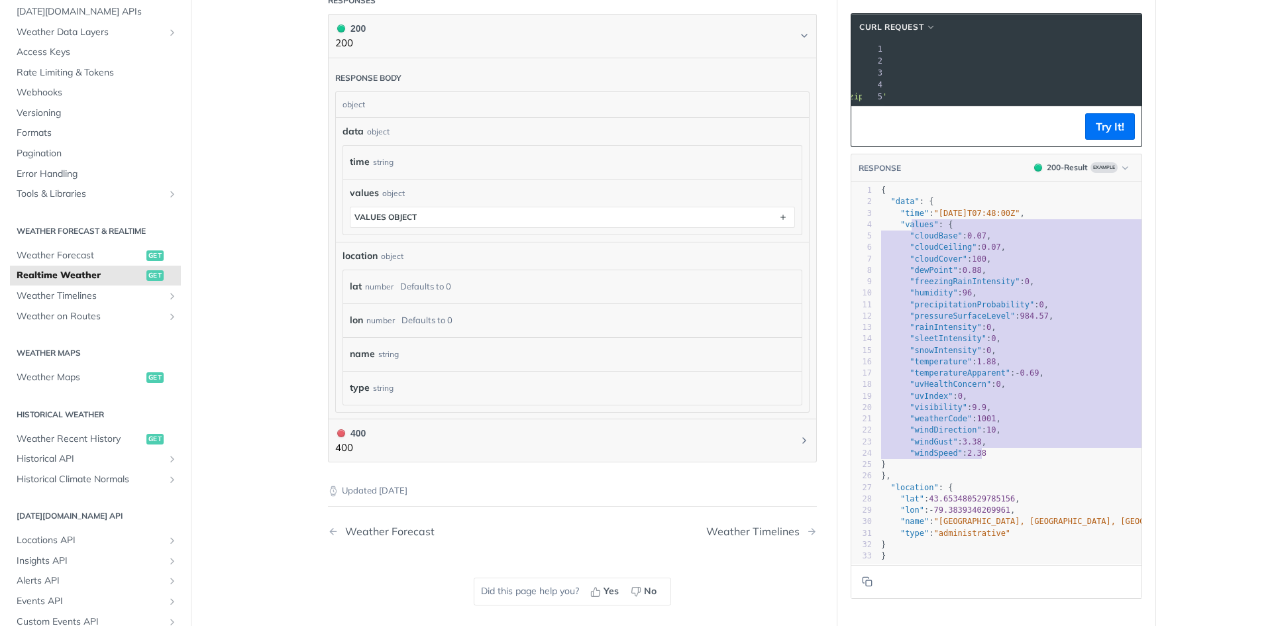
click at [1042, 459] on pre ""windSpeed" : 2.38" at bounding box center [1033, 453] width 311 height 11
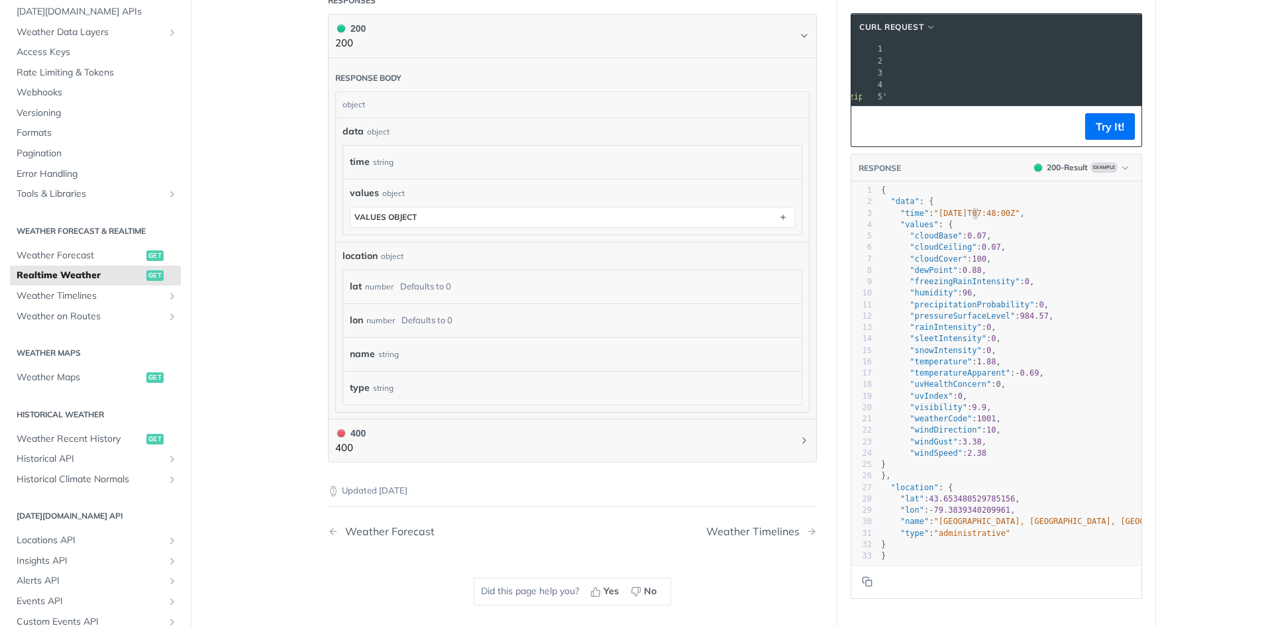
click at [966, 218] on span ""[DATE]T07:48:00Z"" at bounding box center [977, 213] width 86 height 9
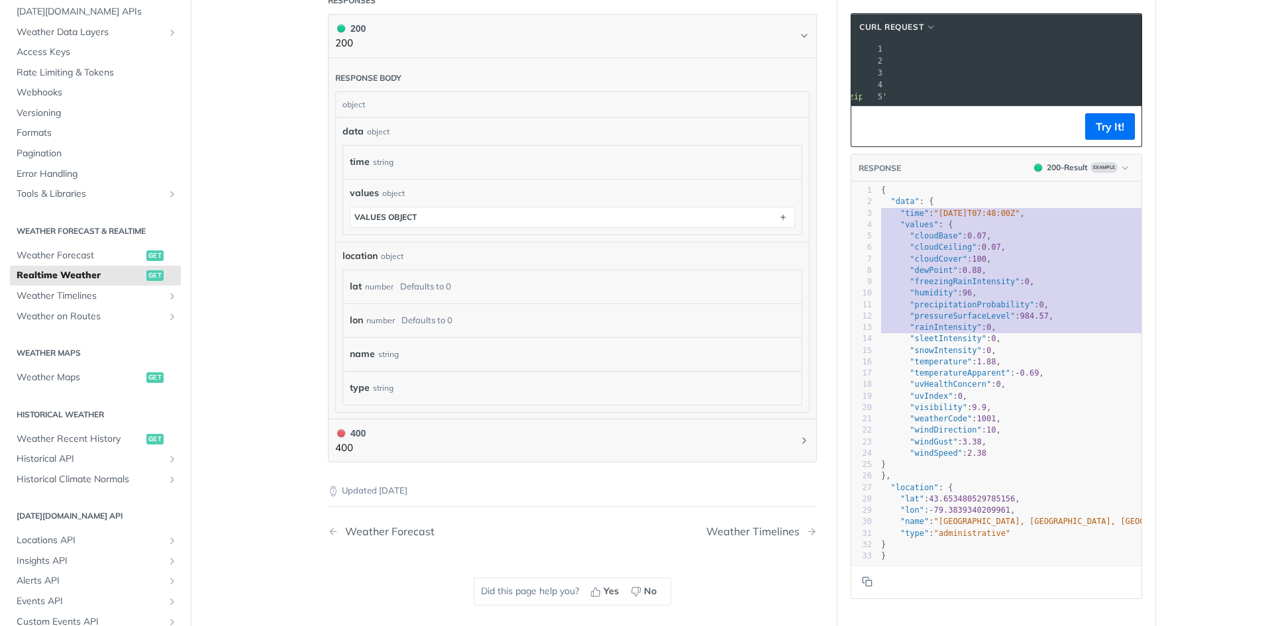
type textarea ""time": "[DATE]T07:48:00Z", "values": { "cloudBase": 0.07, "cloudCeiling": 0.07…"
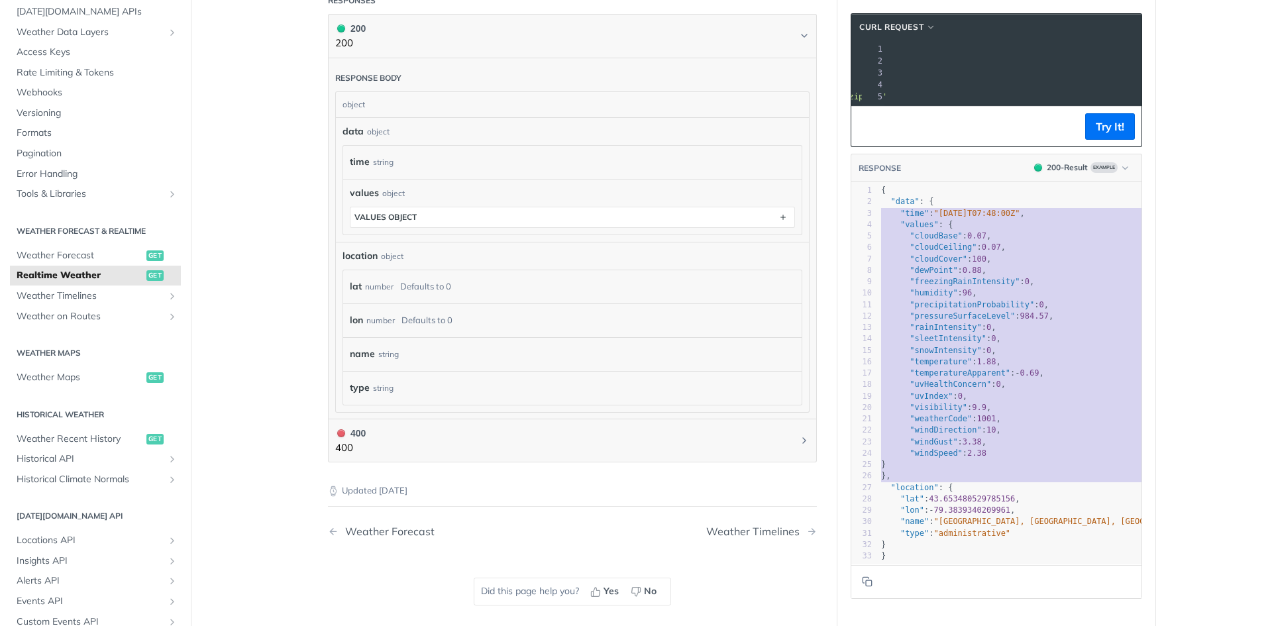
drag, startPoint x: 966, startPoint y: 229, endPoint x: 993, endPoint y: 492, distance: 265.1
click at [993, 492] on div "1 { 2 "data" : { 3 "time" : "[DATE]T07:48:00Z" , 4 "values" : { 5 "cloudBase" :…" at bounding box center [1033, 373] width 311 height 377
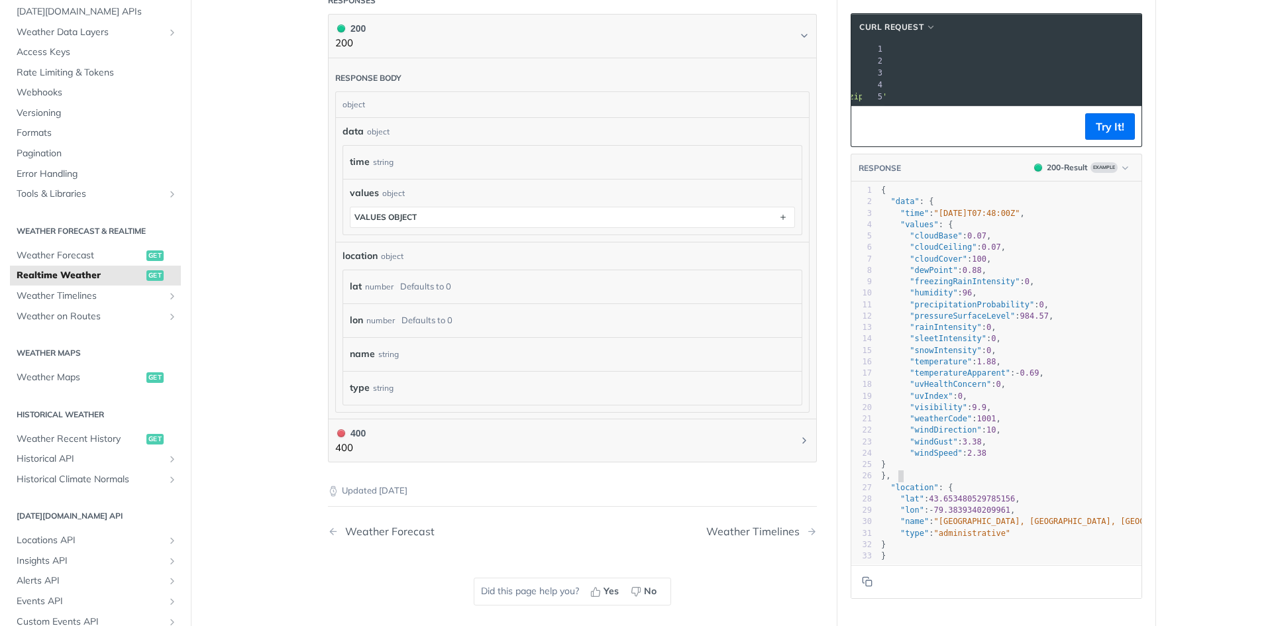
click at [993, 482] on pre "}," at bounding box center [1033, 475] width 311 height 11
type textarea "HealthConcern": 0, "uvIndex": 0, "visibility": 9.9, "weatherCode": 1001, "windD…"
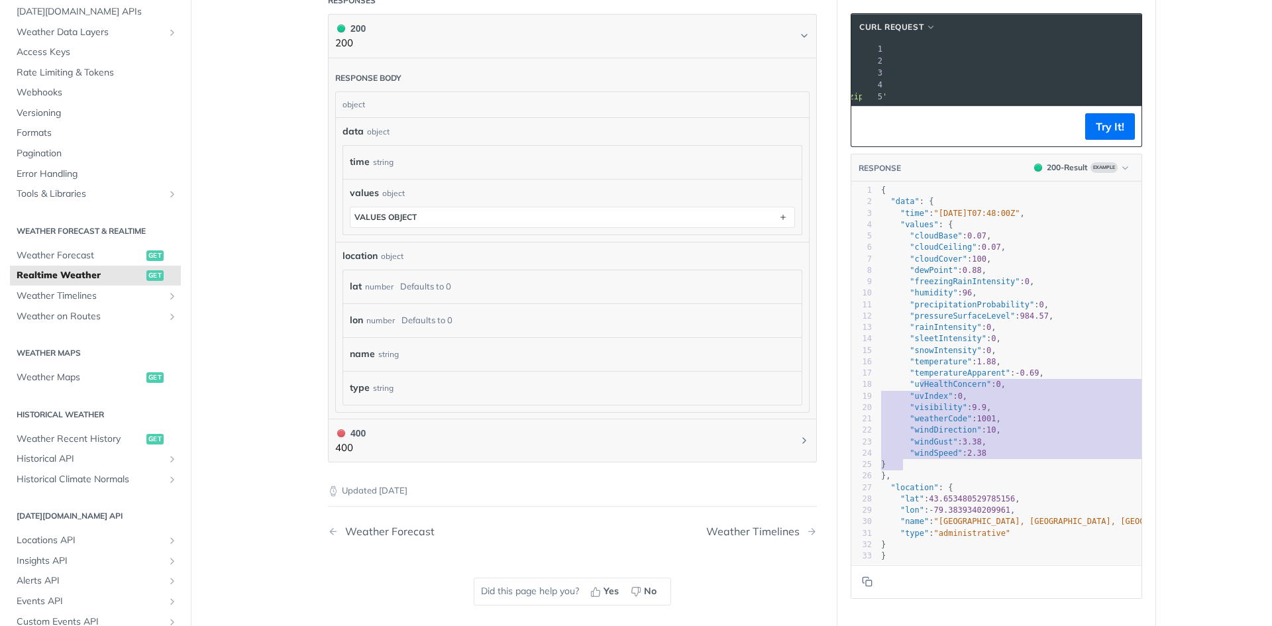
drag, startPoint x: 914, startPoint y: 397, endPoint x: 954, endPoint y: 480, distance: 92.1
click at [954, 480] on div "1 { 2 "data" : { 3 "time" : "[DATE]T07:48:00Z" , 4 "values" : { 5 "cloudBase" :…" at bounding box center [1033, 373] width 311 height 377
click at [954, 470] on pre "}" at bounding box center [1033, 464] width 311 height 11
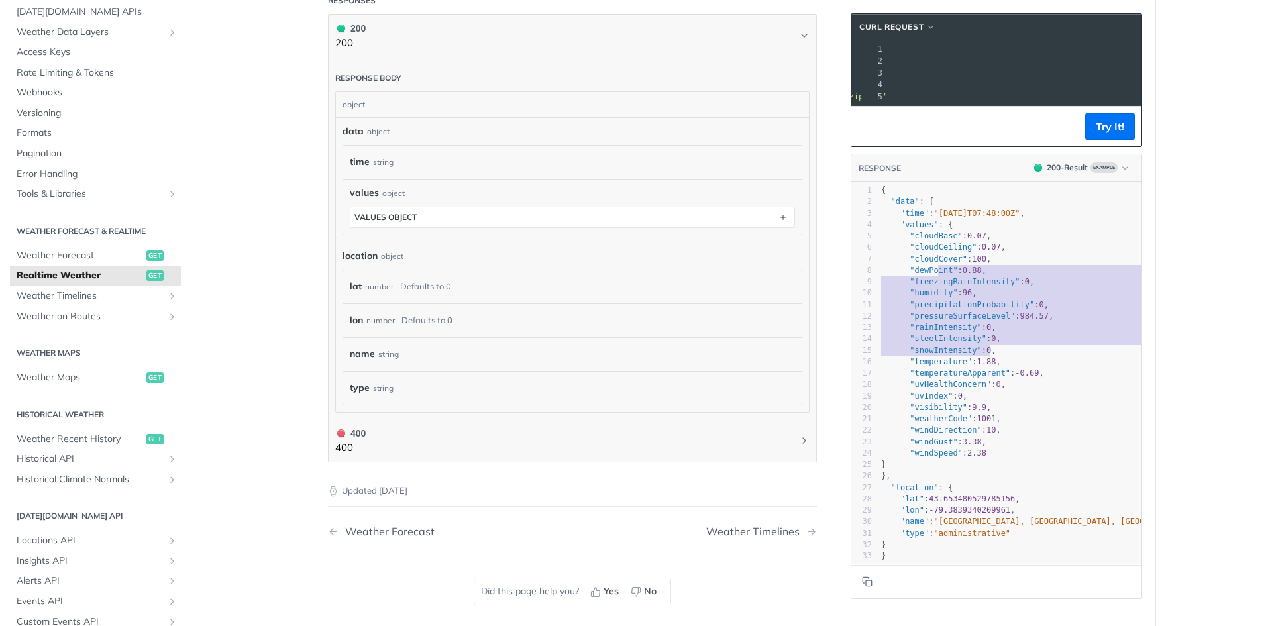
type textarea ""cloudCover": 100, "dewPoint": 0.88, "freezingRainIntensity": 0, "humidity": 96…"
drag, startPoint x: 982, startPoint y: 332, endPoint x: 903, endPoint y: 266, distance: 103.1
click at [903, 266] on div "1 { 2 "data" : { 3 "time" : "[DATE]T07:48:00Z" , 4 "values" : { 5 "cloudBase" :…" at bounding box center [1033, 373] width 311 height 377
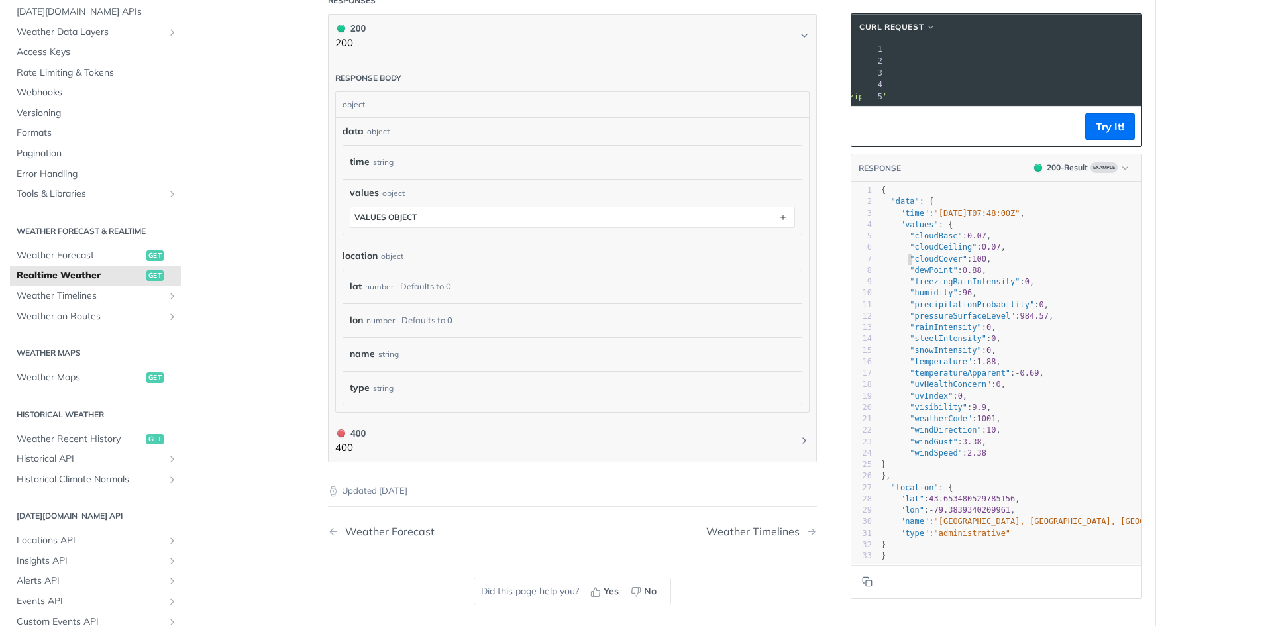
click at [910, 264] on span ""cloudCover"" at bounding box center [939, 258] width 58 height 9
type textarea ""cloudCover": 100, "dewPoint": 0.88, "freezingRainIntensity": 0, "humidity": 96…"
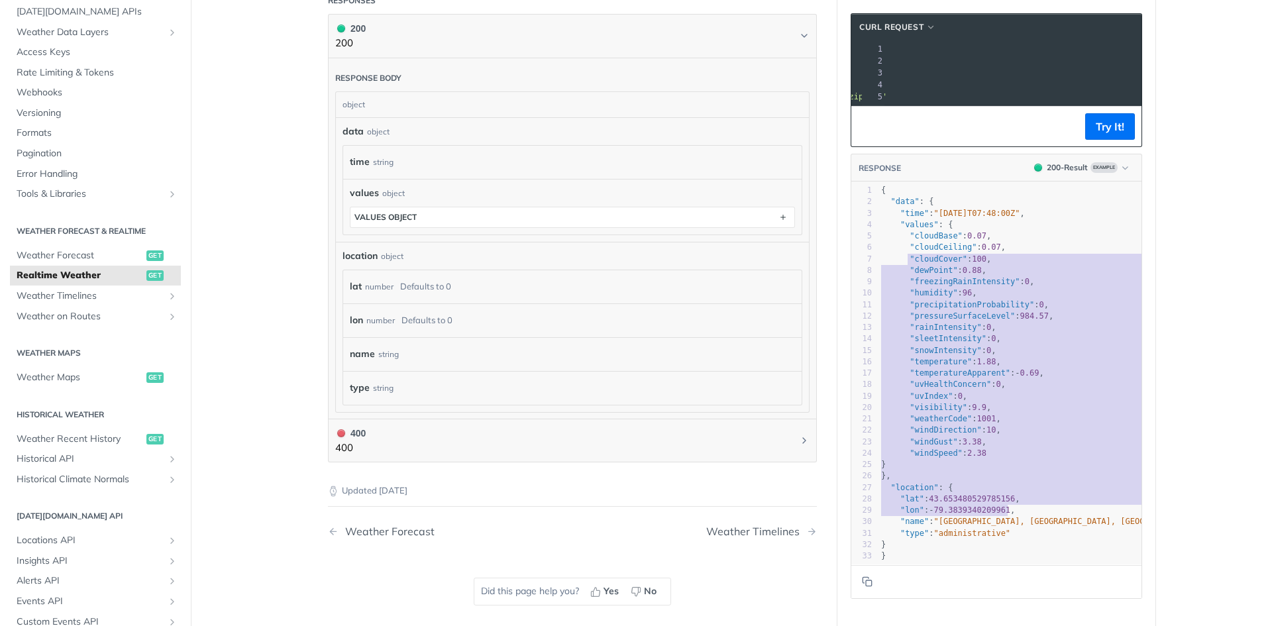
drag, startPoint x: 903, startPoint y: 266, endPoint x: 1009, endPoint y: 520, distance: 275.0
click at [1009, 520] on div "1 { 2 "data" : { 3 "time" : "[DATE]T07:48:00Z" , 4 "values" : { 5 "cloudBase" :…" at bounding box center [1033, 373] width 311 height 377
click at [1009, 516] on pre ""lon" : - 79.3839340209961 ," at bounding box center [1033, 510] width 311 height 11
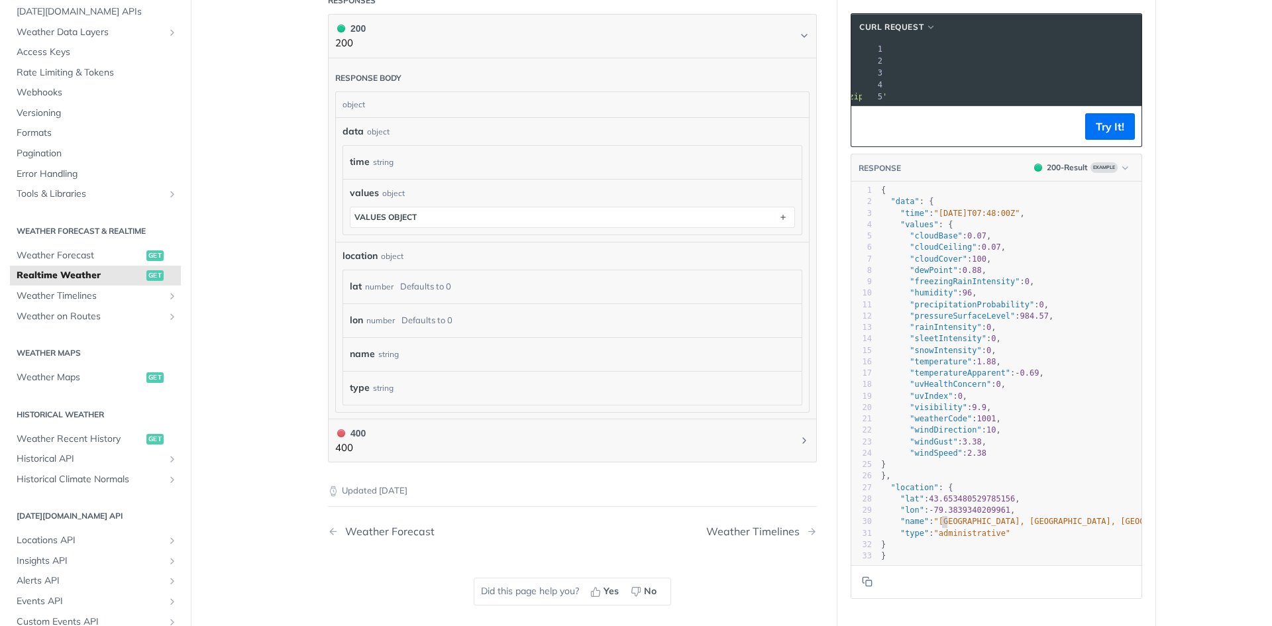
click at [937, 524] on span ""[GEOGRAPHIC_DATA], [GEOGRAPHIC_DATA], [GEOGRAPHIC_DATA], [GEOGRAPHIC_DATA], [G…" at bounding box center [1161, 521] width 454 height 9
type textarea "[GEOGRAPHIC_DATA], [GEOGRAPHIC_DATA], Golden Horseshoe, [GEOGRAPHIC_DATA]"
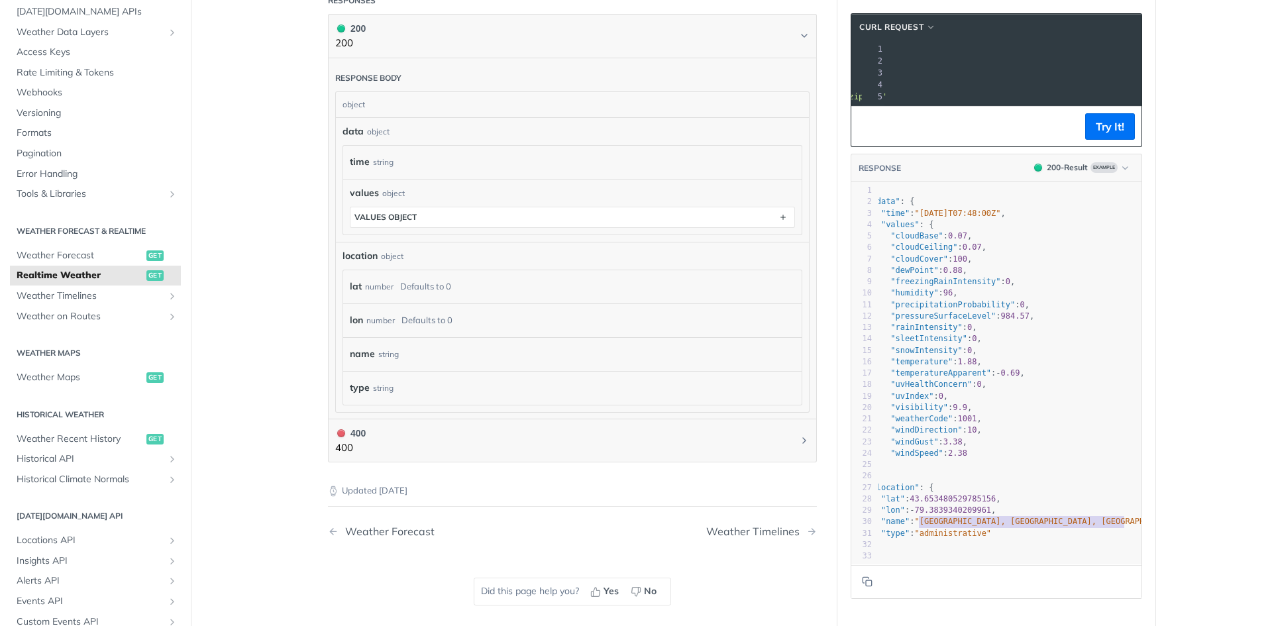
drag, startPoint x: 937, startPoint y: 524, endPoint x: 1116, endPoint y: 520, distance: 178.3
click at [1116, 520] on span ""[GEOGRAPHIC_DATA], [GEOGRAPHIC_DATA], [GEOGRAPHIC_DATA], [GEOGRAPHIC_DATA], [G…" at bounding box center [1142, 521] width 454 height 9
click at [1116, 523] on span ""[GEOGRAPHIC_DATA], [GEOGRAPHIC_DATA], [GEOGRAPHIC_DATA], [GEOGRAPHIC_DATA], [G…" at bounding box center [1142, 521] width 454 height 9
type textarea ""windGust": 3.38, "windSpeed": 2.38 } }, "location": { "[GEOGRAPHIC_DATA], "nam…"
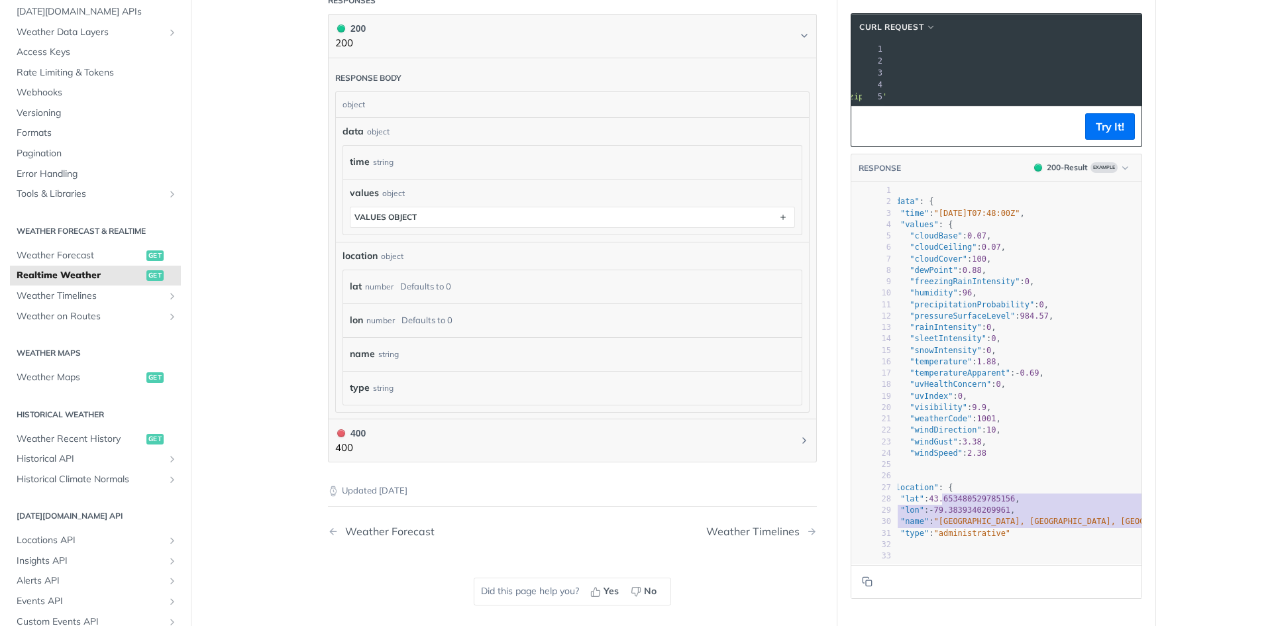
drag, startPoint x: 1116, startPoint y: 523, endPoint x: 842, endPoint y: 448, distance: 283.7
click at [842, 448] on section "cURL Request xxxxxxxxxx 1 curl --request GET \ 2 --url '[URL][DOMAIN_NAME][DATE…" at bounding box center [996, 306] width 318 height 612
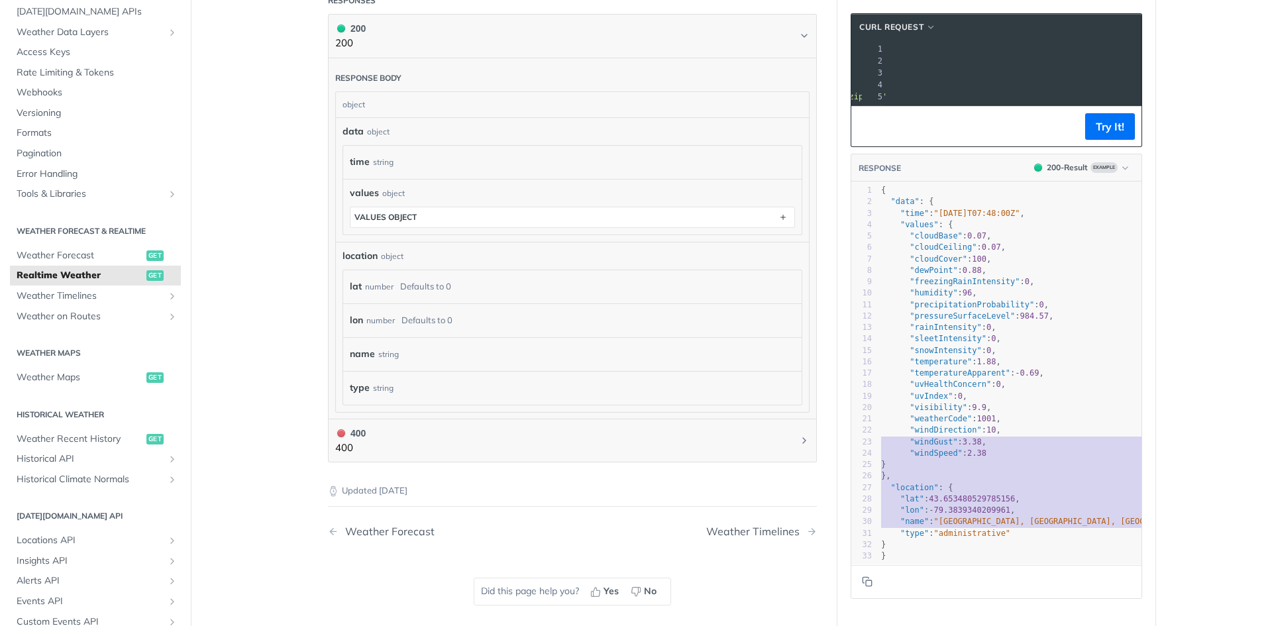
click at [978, 536] on span ""administrative"" at bounding box center [972, 533] width 77 height 9
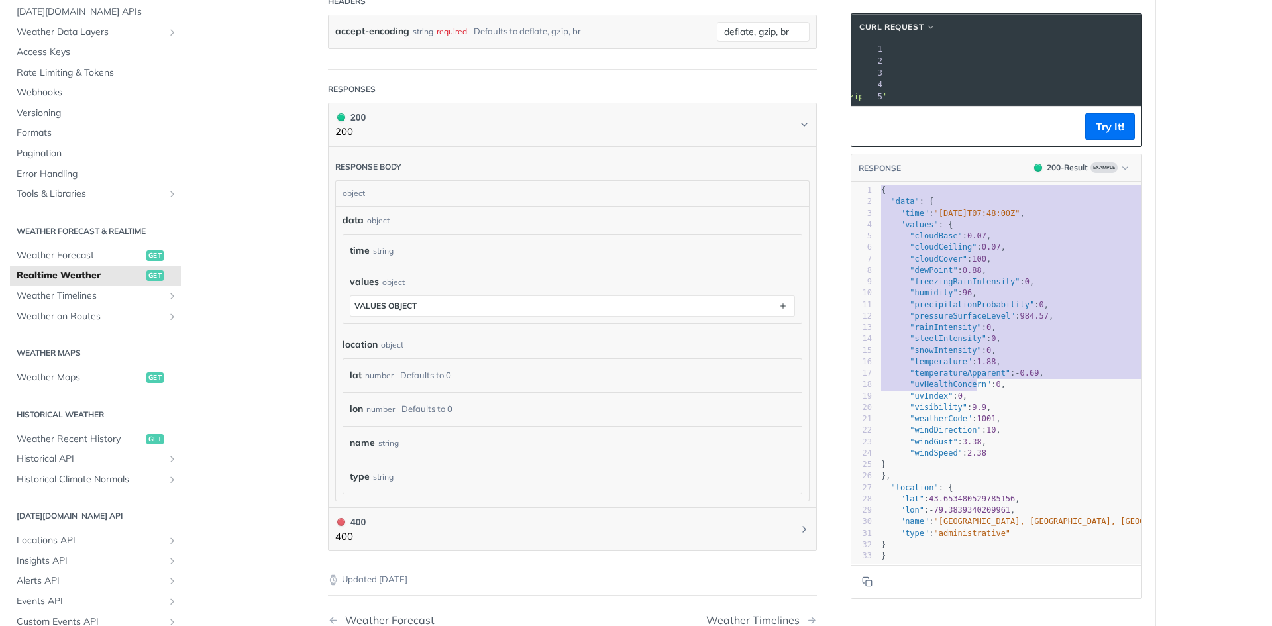
type textarea "{ "data": { "time": "[DATE]T07:48:00Z", "values": { "cloudBase": 0.07, "cloudCe…"
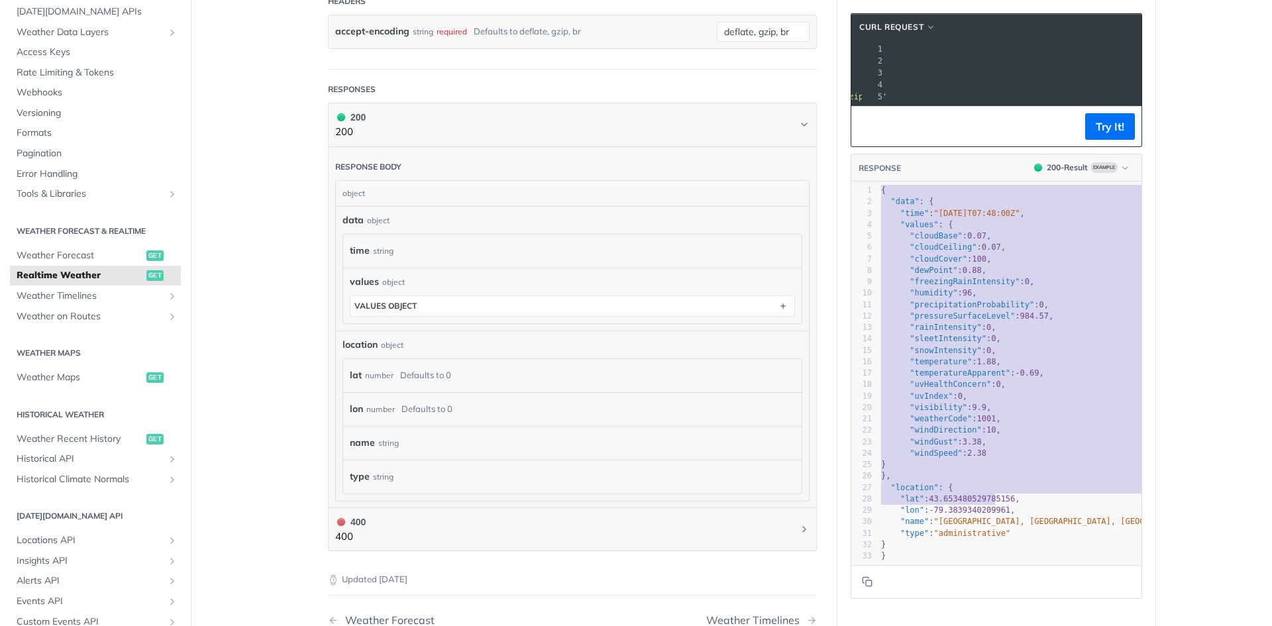
drag, startPoint x: 875, startPoint y: 202, endPoint x: 989, endPoint y: 515, distance: 332.8
click at [989, 515] on div "1 { 2 "data" : { 3 "time" : "[DATE]T07:48:00Z" , 4 "values" : { 5 "cloudBase" :…" at bounding box center [1033, 373] width 311 height 377
click at [989, 505] on pre ""lat" : 43.653480529785156 ," at bounding box center [1033, 499] width 311 height 11
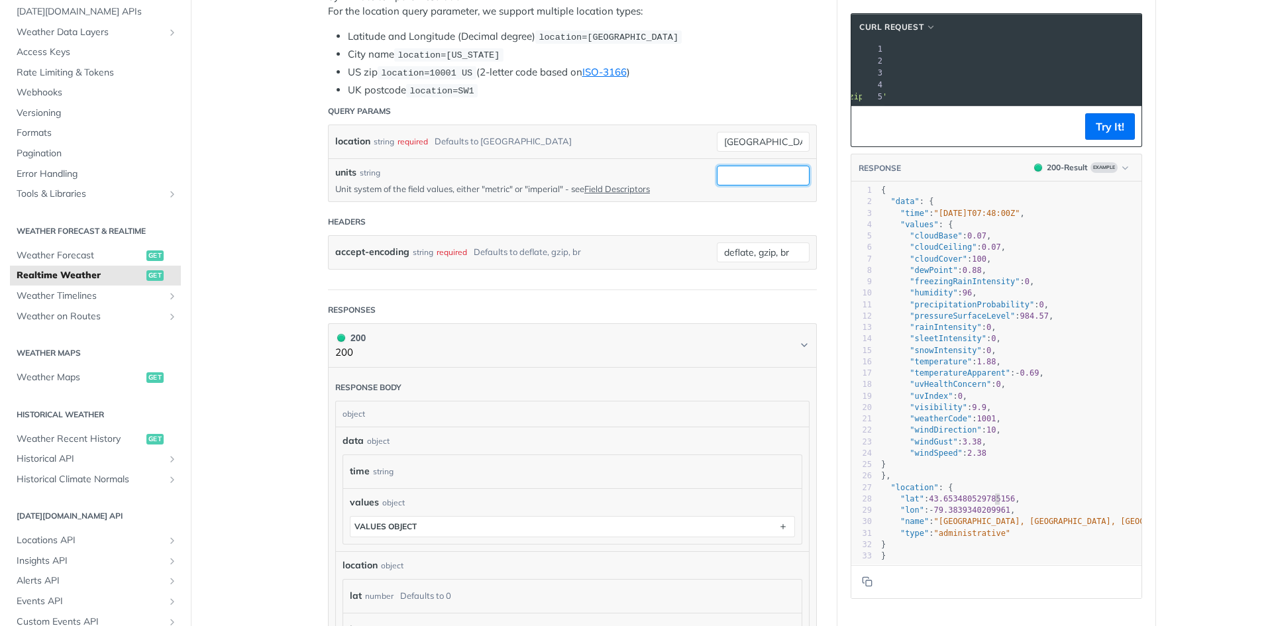
click at [744, 166] on input "units" at bounding box center [763, 176] width 93 height 20
click at [744, 144] on input "[GEOGRAPHIC_DATA]" at bounding box center [763, 142] width 93 height 20
type input "[GEOGRAPHIC_DATA]"
click at [771, 72] on li "US zip location=10001 [GEOGRAPHIC_DATA] (2-letter code based on ISO-3166 )" at bounding box center [582, 72] width 469 height 15
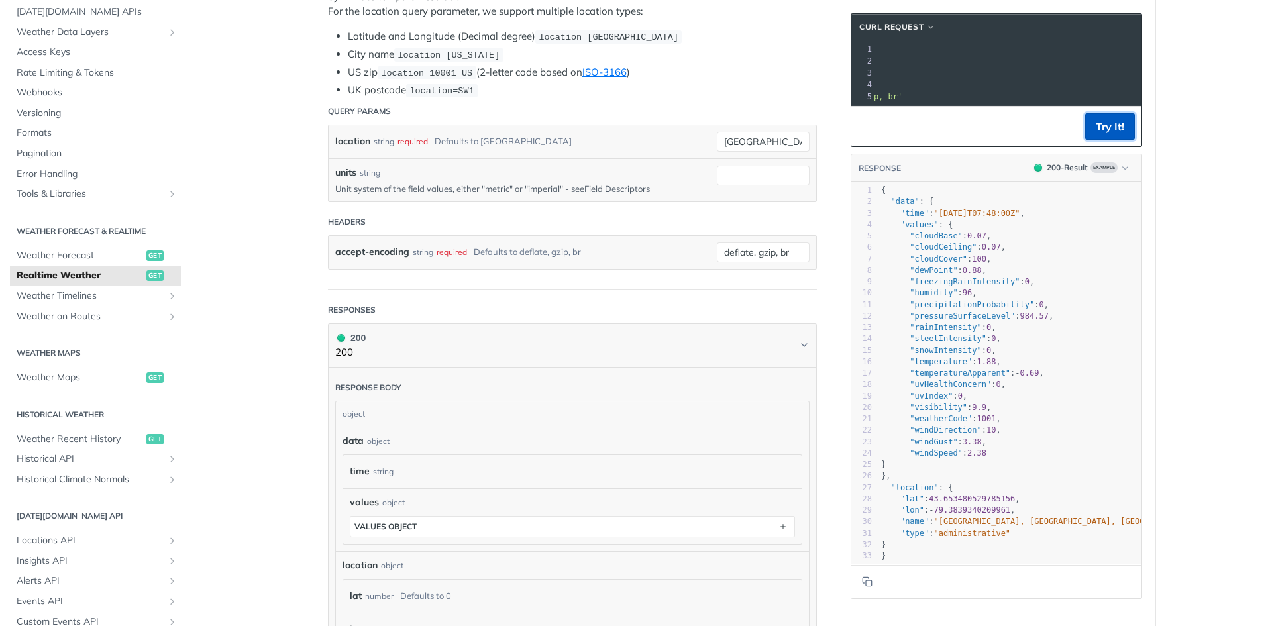
click at [1122, 140] on button "Try It!" at bounding box center [1110, 126] width 50 height 26
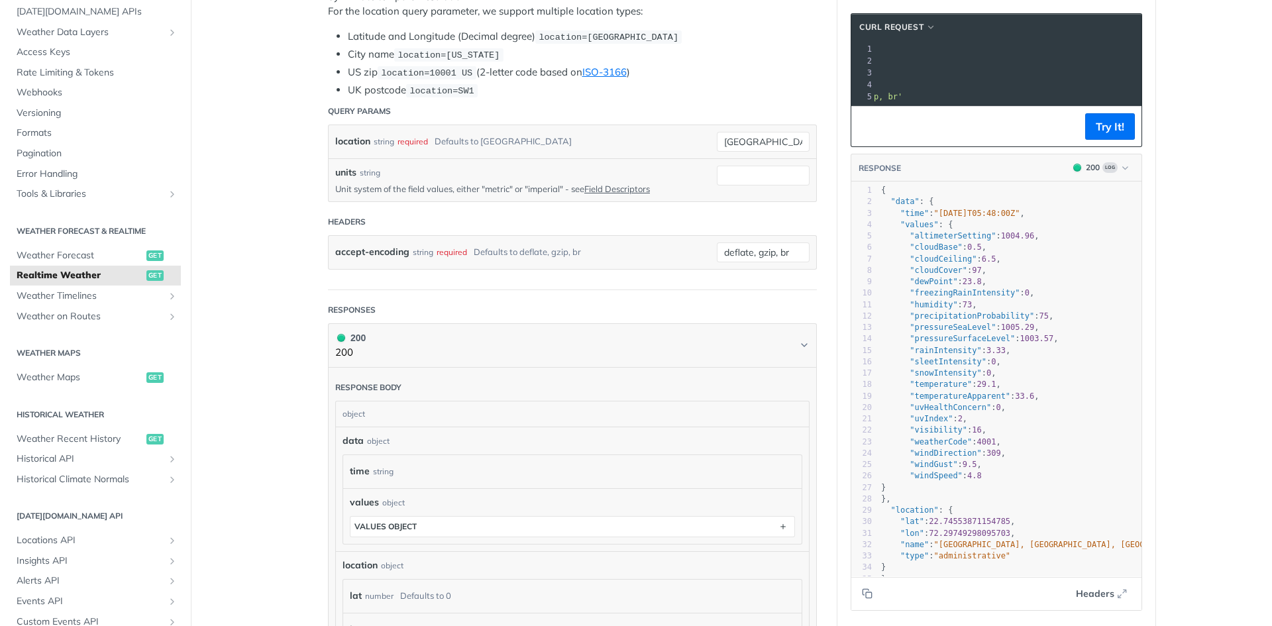
click at [913, 380] on span ""temperature"" at bounding box center [941, 384] width 62 height 9
type textarea ""temperature": 29.1, "temperatureApparent": 33.6, "uvHealthConcern": 0, "uvInde…"
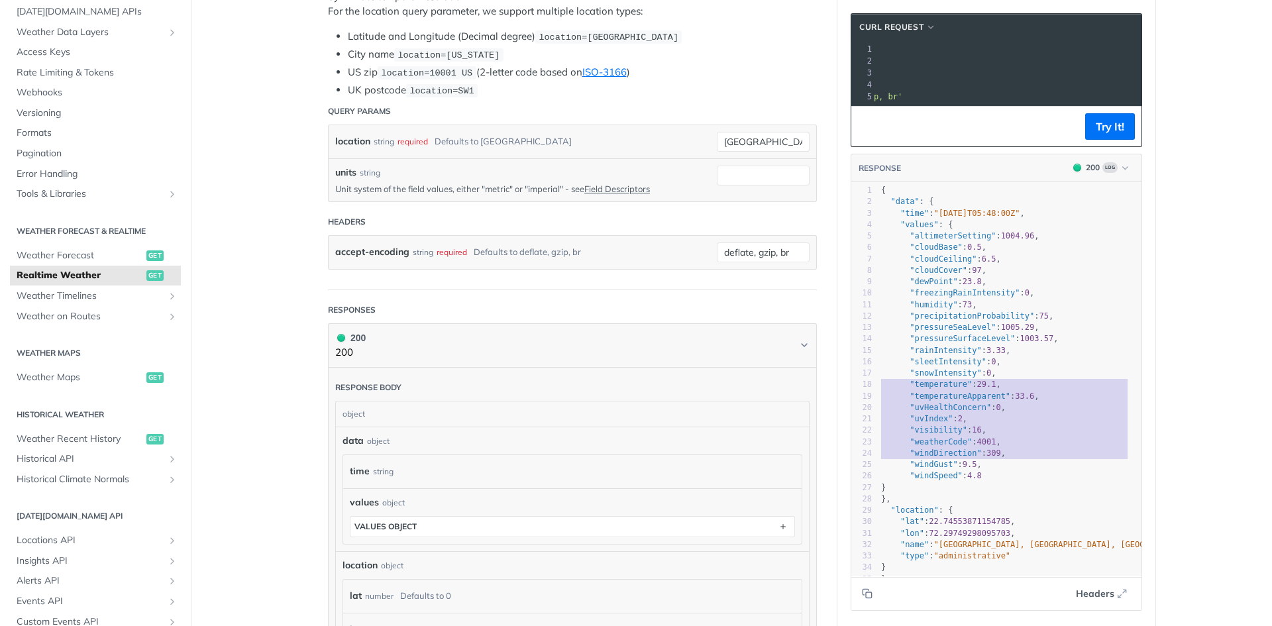
drag, startPoint x: 913, startPoint y: 374, endPoint x: 975, endPoint y: 441, distance: 91.0
click at [975, 441] on div "1 { 2 "data" : { 3 "time" : "[DATE]T05:48:00Z" , 4 "values" : { 5 "altimeterSet…" at bounding box center [1009, 385] width 263 height 400
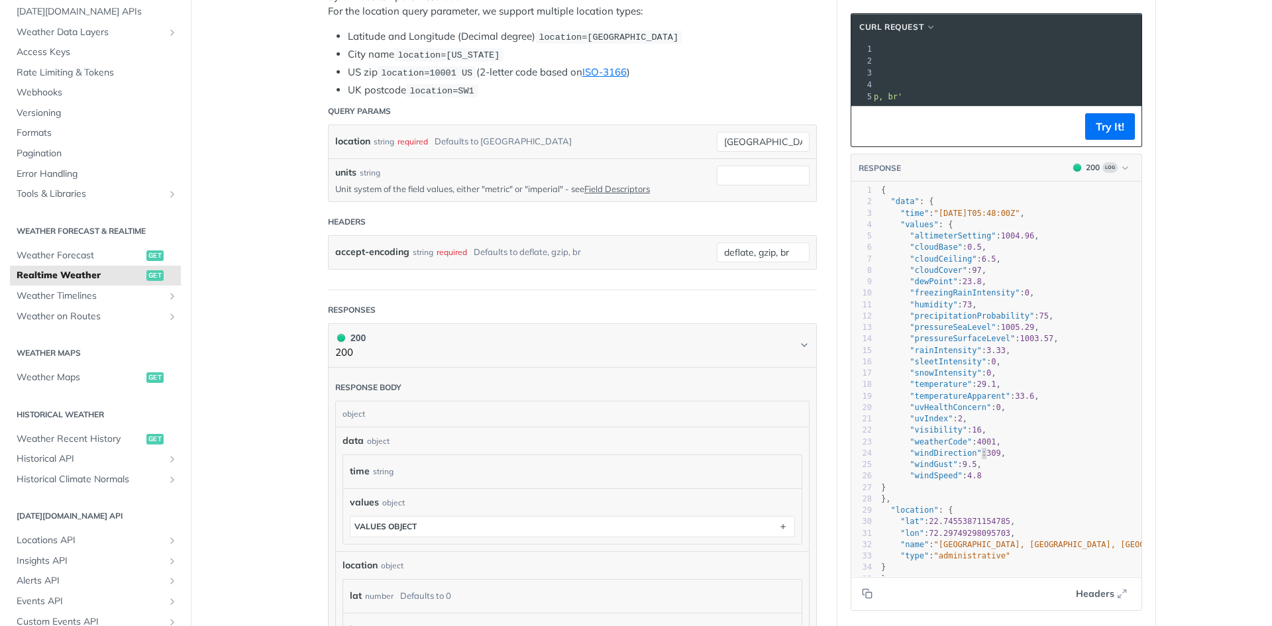
click at [975, 449] on span ""windDirection" : 309 ," at bounding box center [943, 453] width 125 height 9
click at [998, 276] on pre ""cloudCover" : 97 ," at bounding box center [1009, 270] width 263 height 11
type textarea "{ "data": { "time": "[DATE]T05:48:00Z", "values": { "altimeterSetting": 1004.96…"
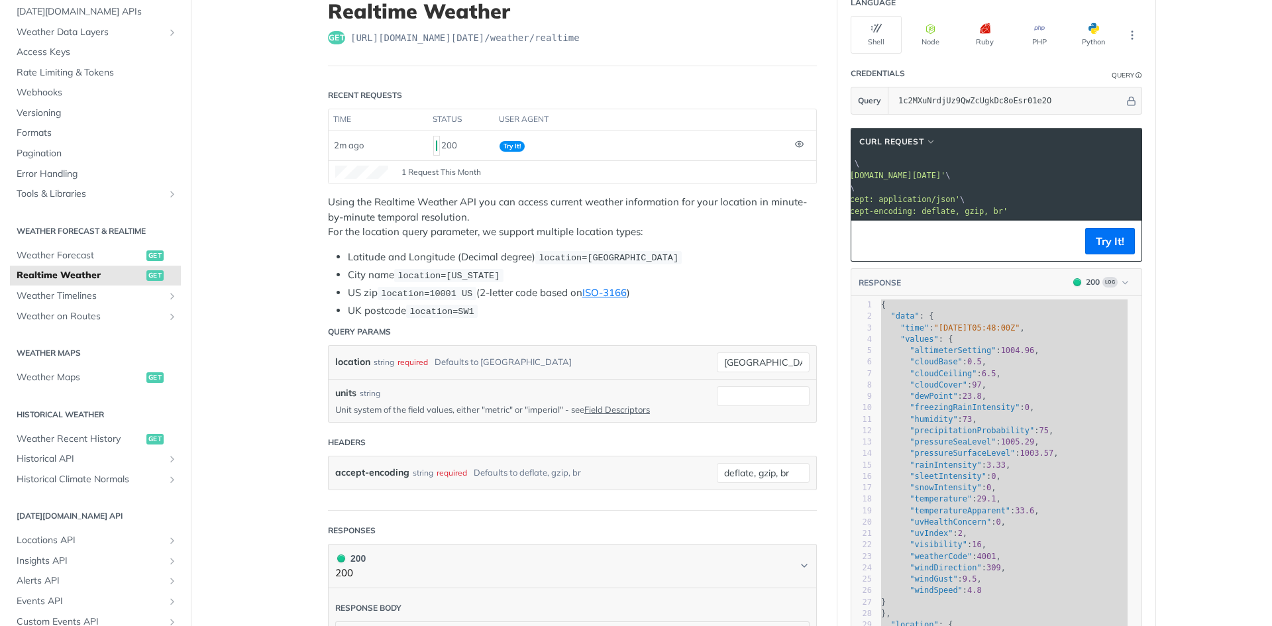
scroll to position [0, 42]
drag, startPoint x: 1071, startPoint y: 176, endPoint x: 883, endPoint y: 174, distance: 188.2
click at [887, 174] on span "'[URL][DOMAIN_NAME][DATE]'" at bounding box center [949, 175] width 125 height 9
copy span "[URL][DOMAIN_NAME][DATE]"
